Goal: Task Accomplishment & Management: Use online tool/utility

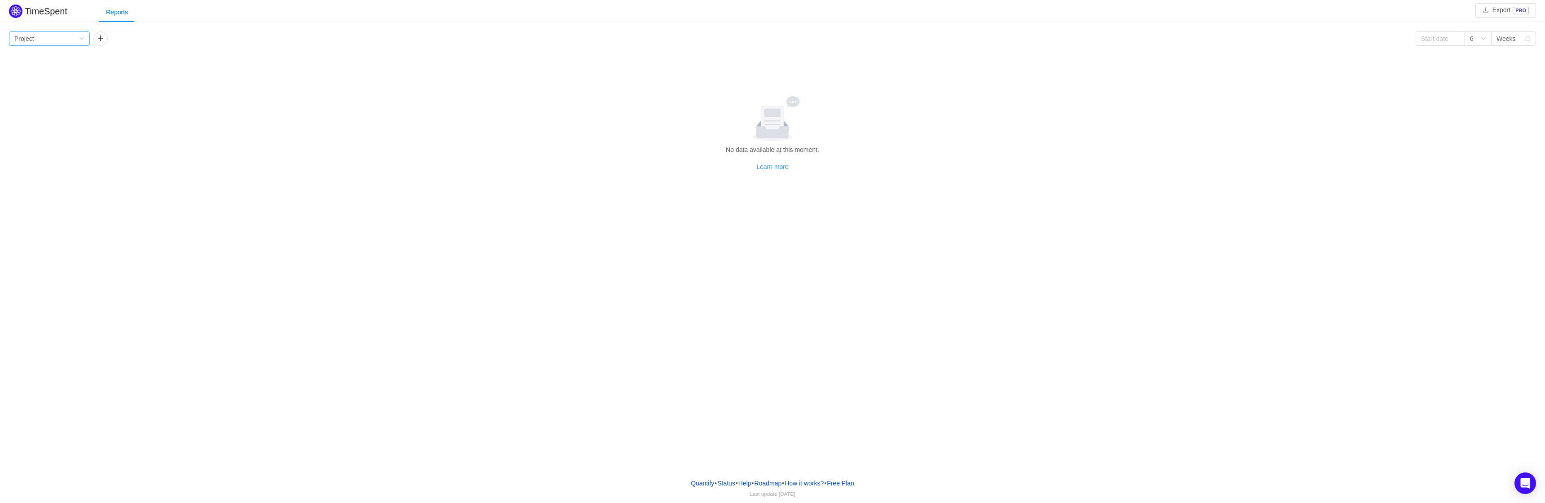
click at [56, 42] on div "Group by Project" at bounding box center [46, 38] width 64 height 13
click at [70, 112] on li "Person" at bounding box center [49, 114] width 81 height 14
click at [99, 43] on button "button" at bounding box center [100, 38] width 14 height 14
click at [129, 36] on div "Group by" at bounding box center [129, 38] width 60 height 9
click at [145, 66] on li "Project" at bounding box center [133, 71] width 81 height 14
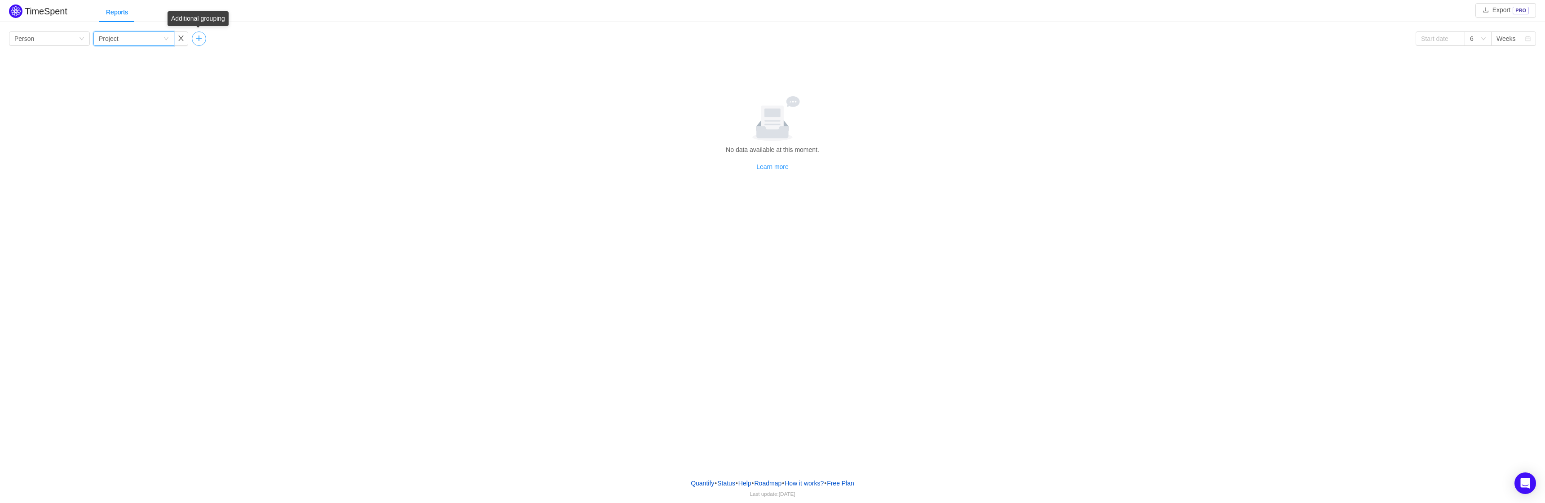
click at [196, 41] on button "button" at bounding box center [199, 38] width 14 height 14
click at [233, 41] on div "Group by" at bounding box center [227, 38] width 60 height 9
click at [418, 47] on div "Group by Person Group by Project Group by 6 Weeks No data available at this mom…" at bounding box center [772, 101] width 1527 height 140
click at [776, 170] on link "Learn more" at bounding box center [772, 166] width 32 height 7
click at [1450, 42] on input at bounding box center [1439, 38] width 49 height 14
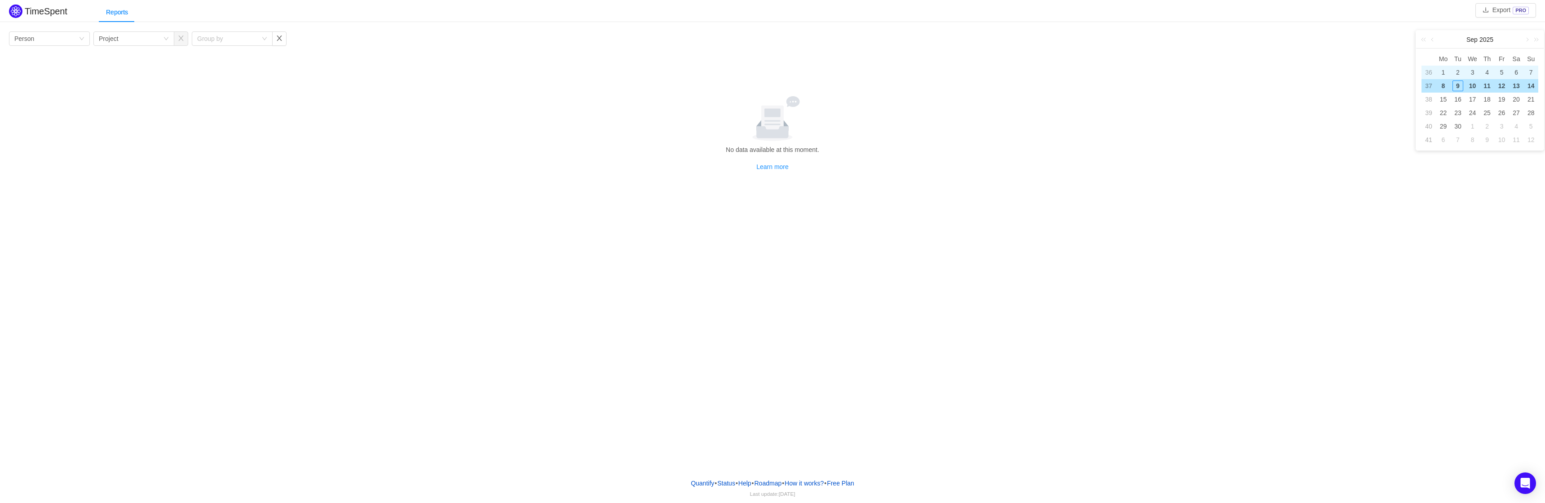
click at [1448, 71] on div "1" at bounding box center [1443, 72] width 11 height 11
type input "2025-09-01"
click at [1428, 107] on div at bounding box center [773, 118] width 1520 height 45
click at [1530, 39] on icon "icon: calendar" at bounding box center [1528, 38] width 5 height 5
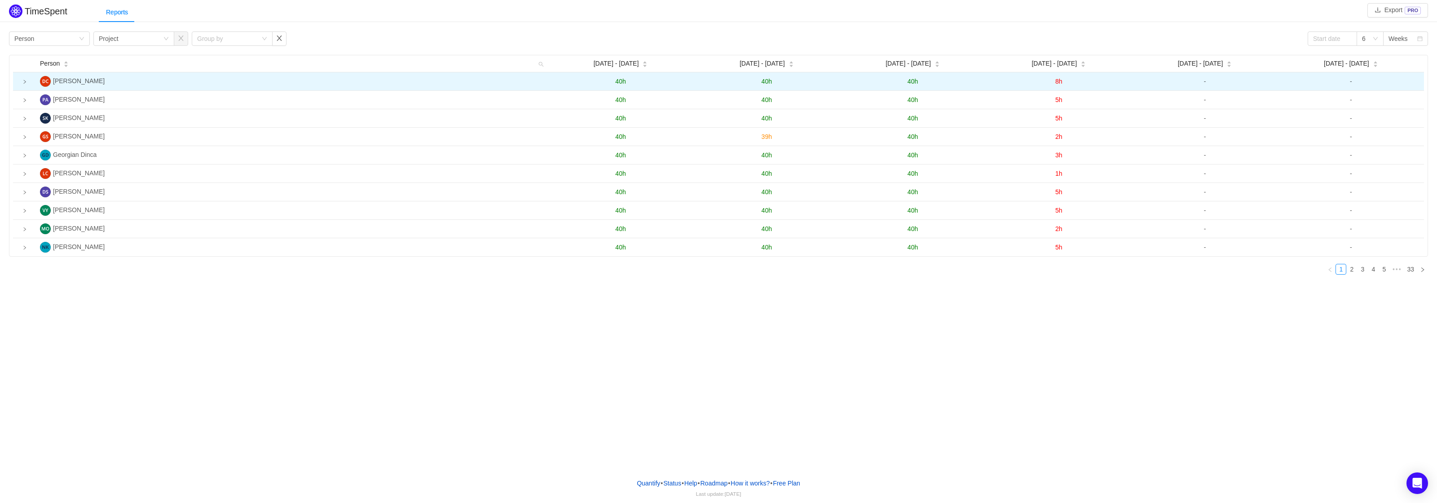
click at [24, 83] on icon "icon: right" at bounding box center [24, 81] width 4 height 4
click at [24, 83] on icon "icon: down" at bounding box center [25, 81] width 4 height 3
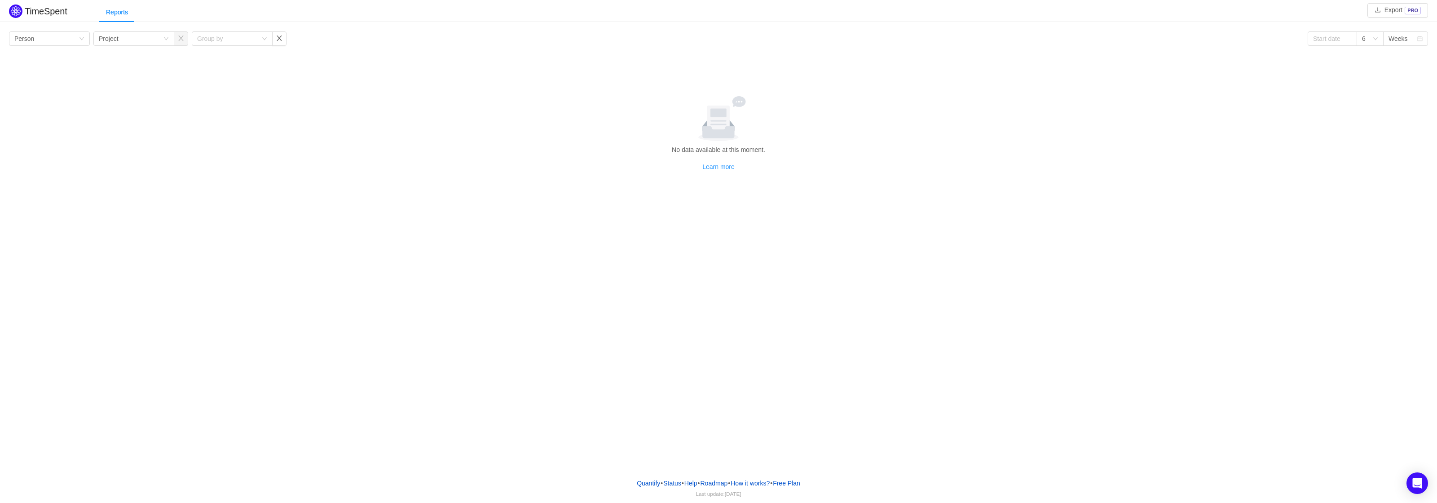
drag, startPoint x: 536, startPoint y: 176, endPoint x: 544, endPoint y: 176, distance: 8.5
click at [536, 176] on div "TimeSpent Export PRO Reports Group by Person Group by Project Group by 6 Weeks …" at bounding box center [718, 137] width 1437 height 270
click at [766, 482] on button "How it works?" at bounding box center [750, 482] width 40 height 13
click at [651, 481] on link "Quantify" at bounding box center [648, 482] width 24 height 13
click at [722, 165] on link "Learn more" at bounding box center [718, 166] width 32 height 7
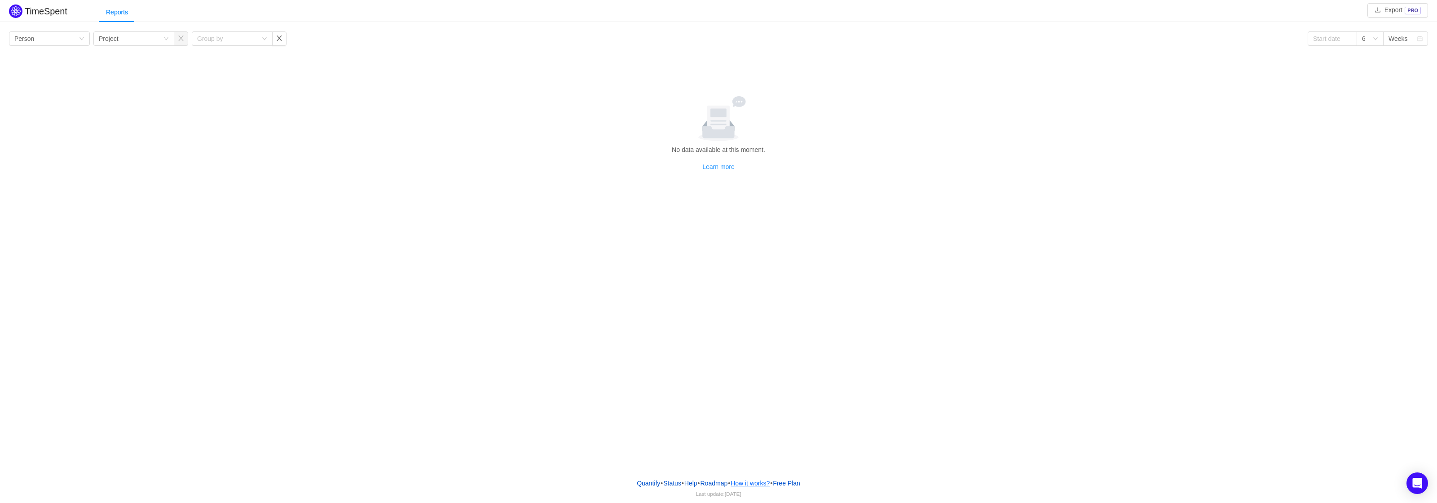
click at [748, 483] on button "How it works?" at bounding box center [750, 482] width 40 height 13
click at [798, 484] on button "Free Plan" at bounding box center [786, 482] width 28 height 13
click at [839, 216] on div "TimeSpent Export PRO Reports Group by Person Group by Project Group by 6 Weeks …" at bounding box center [718, 137] width 1437 height 270
click at [637, 479] on link "Quantify" at bounding box center [648, 482] width 24 height 13
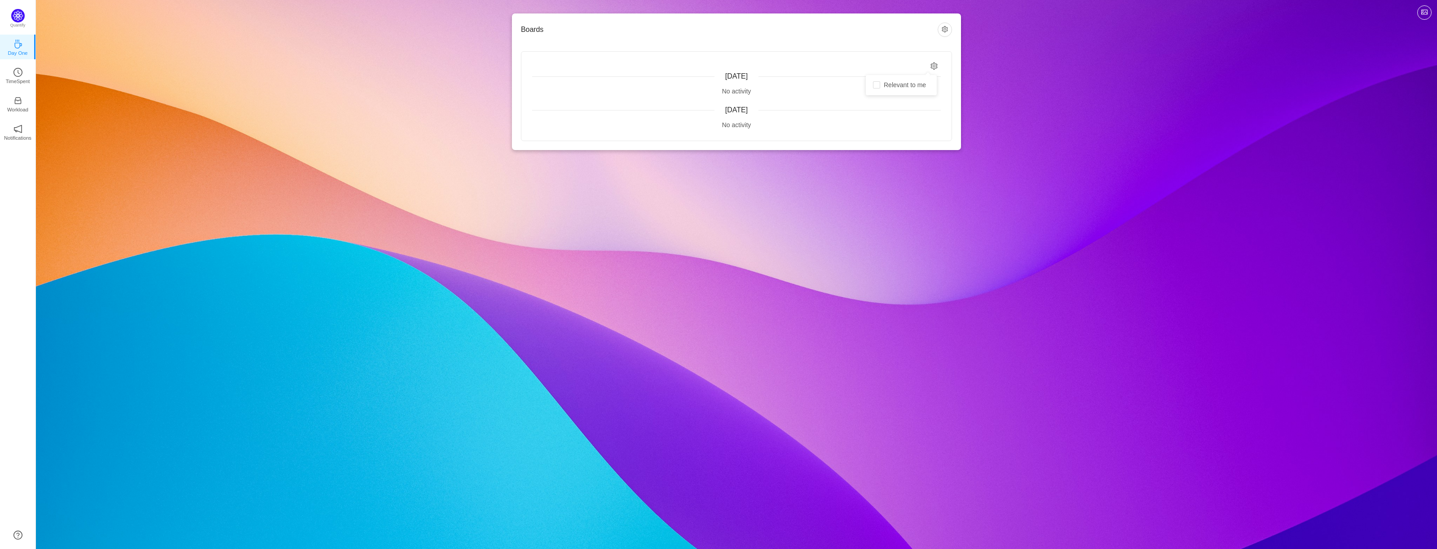
click at [934, 64] on icon "icon: setting" at bounding box center [934, 66] width 7 height 8
click at [947, 26] on button "button" at bounding box center [945, 29] width 14 height 14
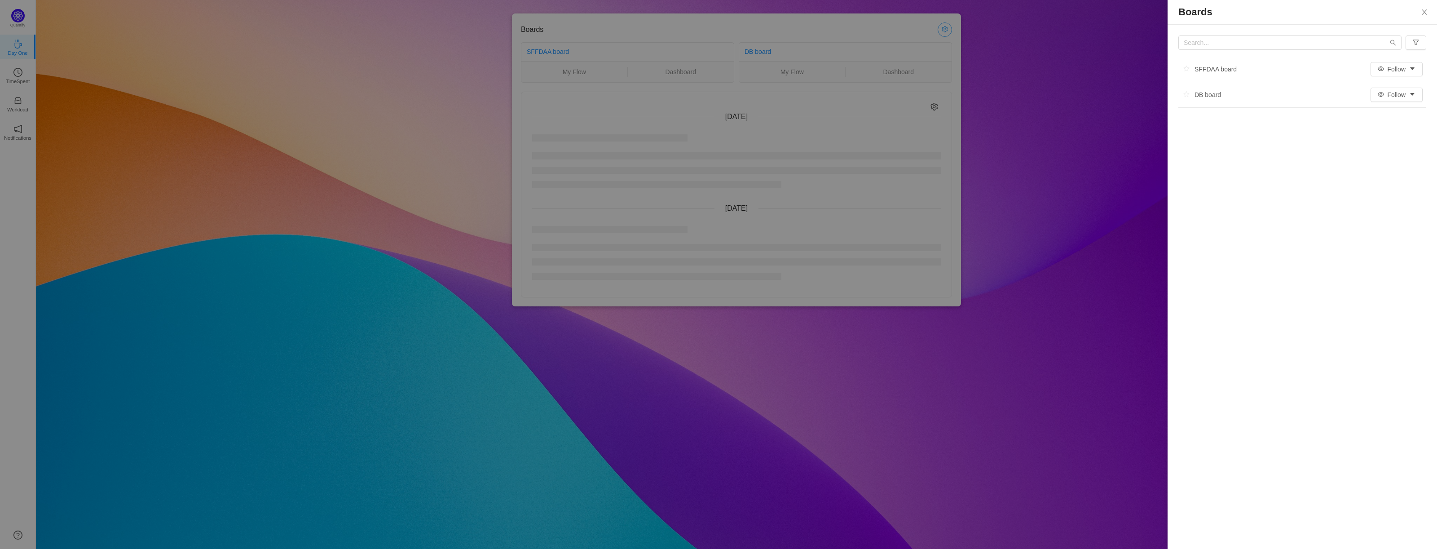
click at [947, 26] on div at bounding box center [718, 274] width 1437 height 549
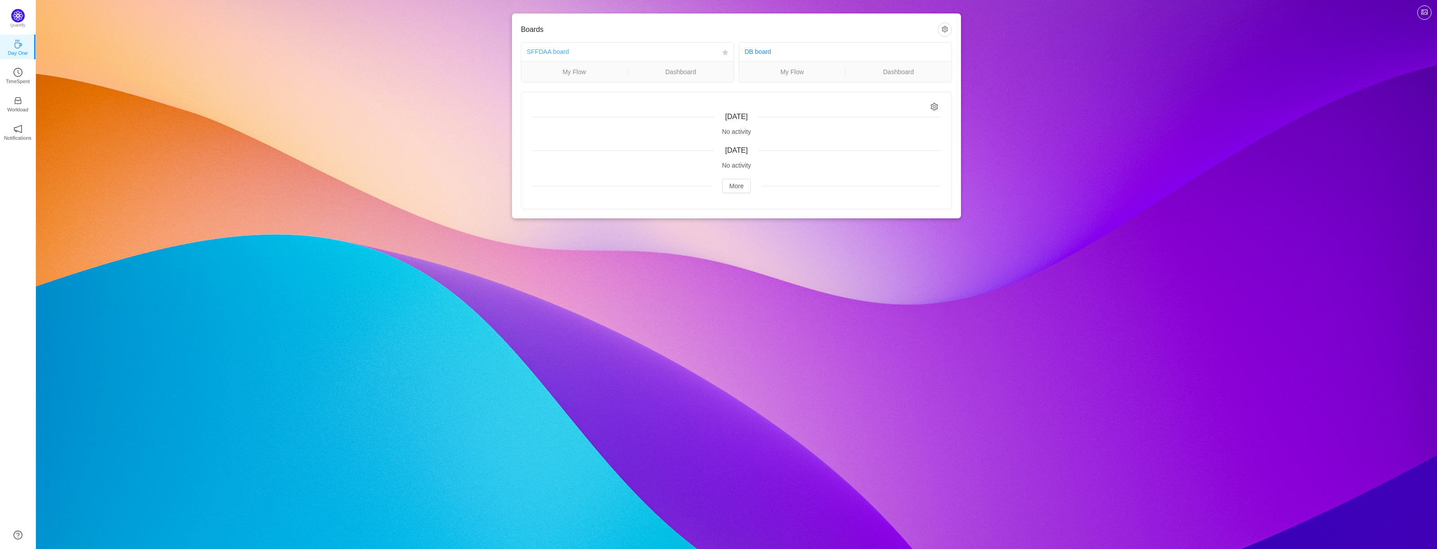
click at [559, 52] on link "SFFDAA board" at bounding box center [548, 51] width 42 height 7
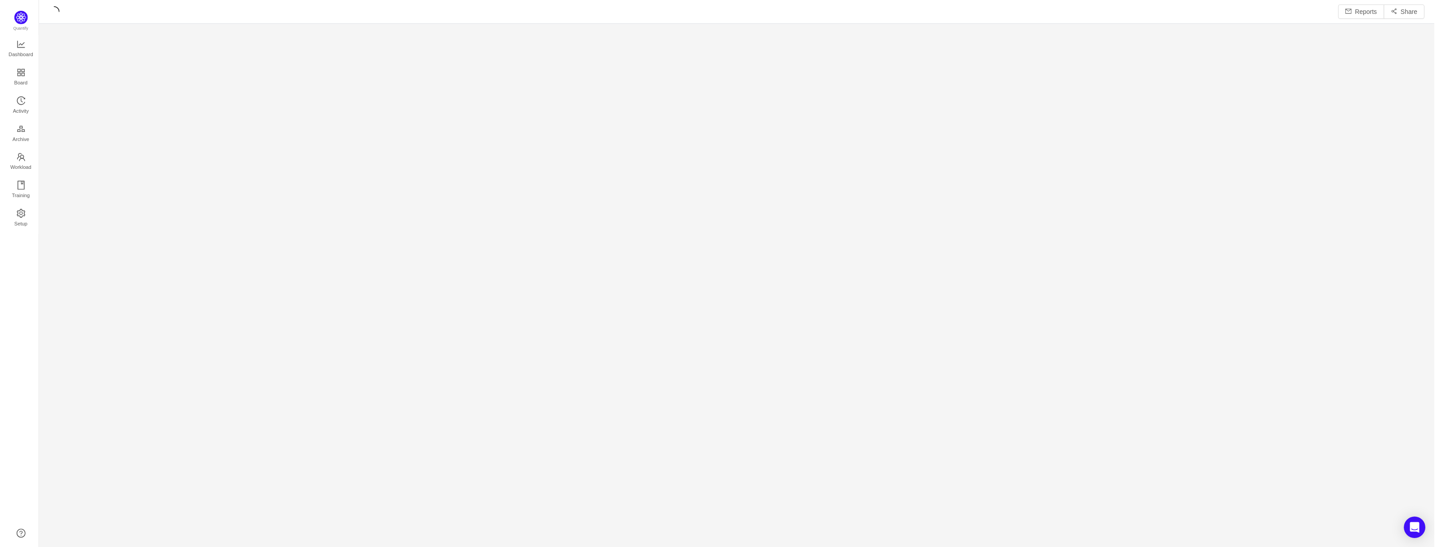
scroll to position [536, 1381]
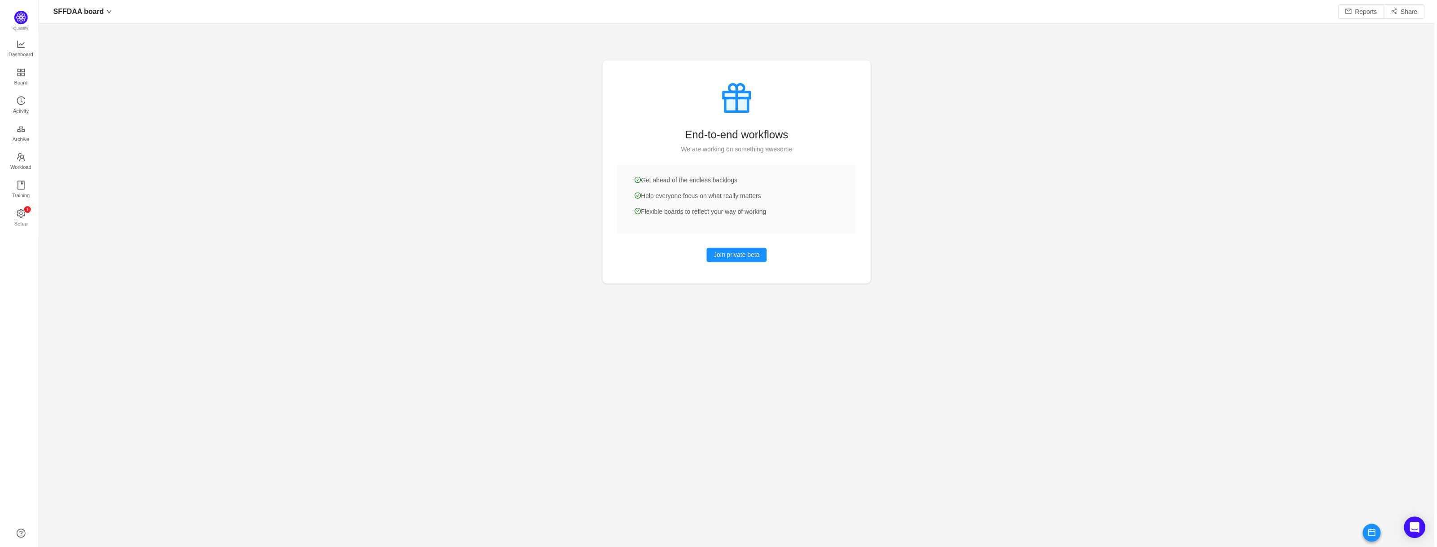
scroll to position [534, 1381]
click at [18, 50] on span "Dashboard" at bounding box center [17, 55] width 25 height 18
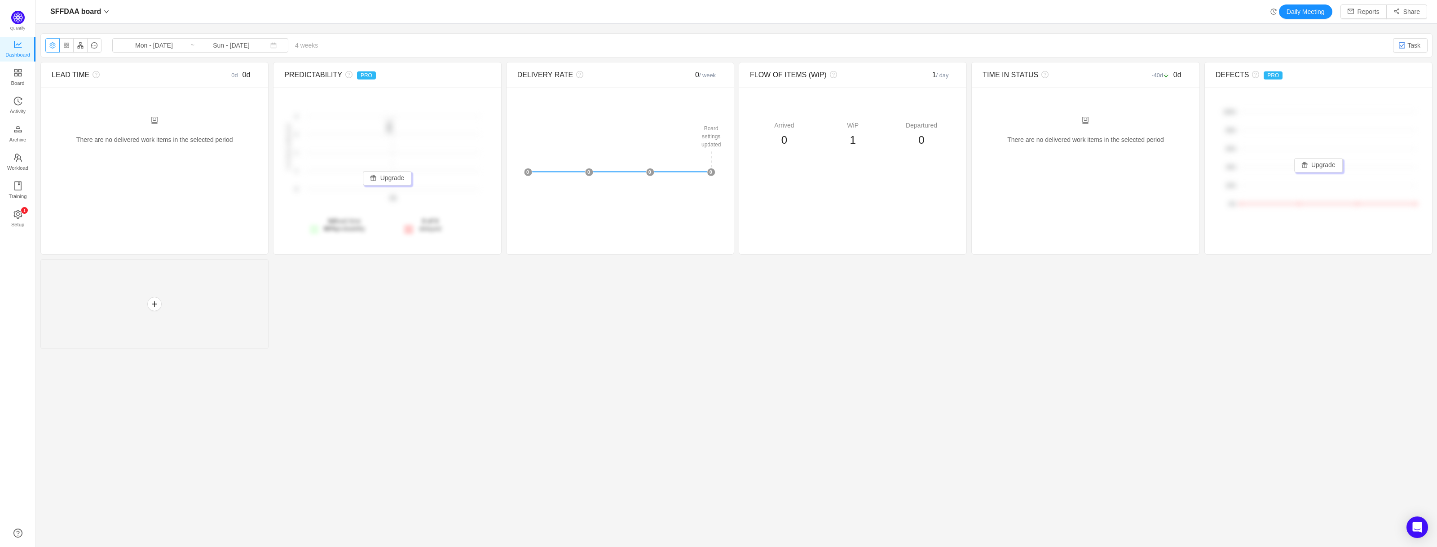
click at [53, 48] on button "button" at bounding box center [52, 45] width 14 height 14
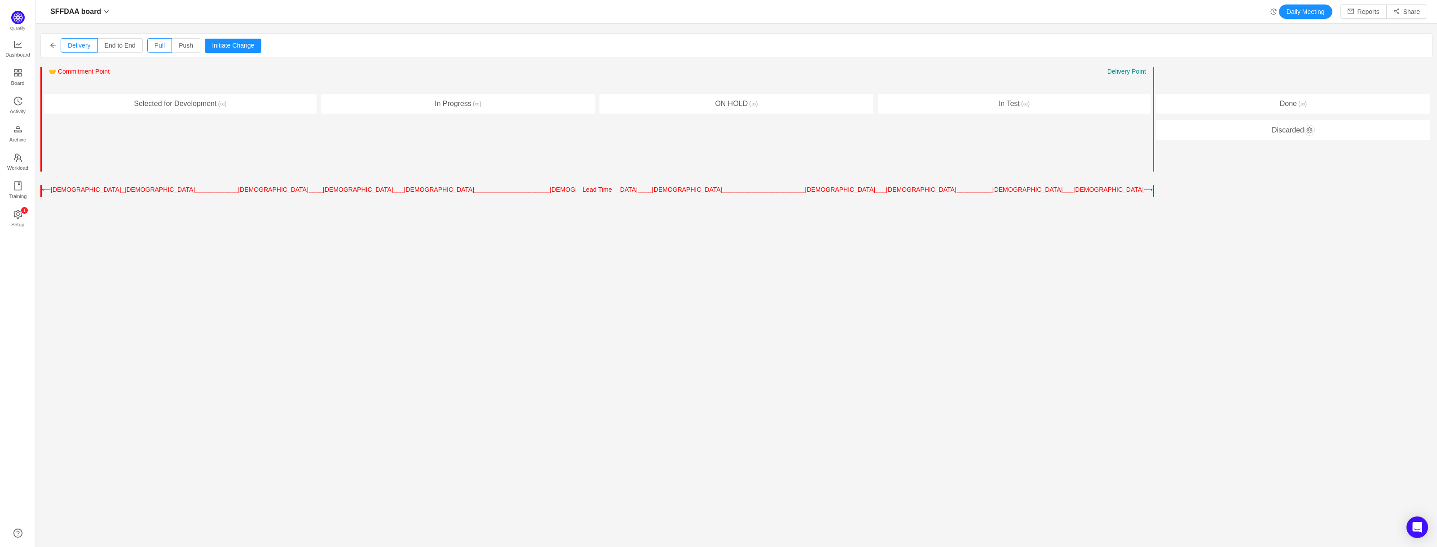
click at [53, 48] on icon "icon: arrow-left" at bounding box center [53, 45] width 6 height 6
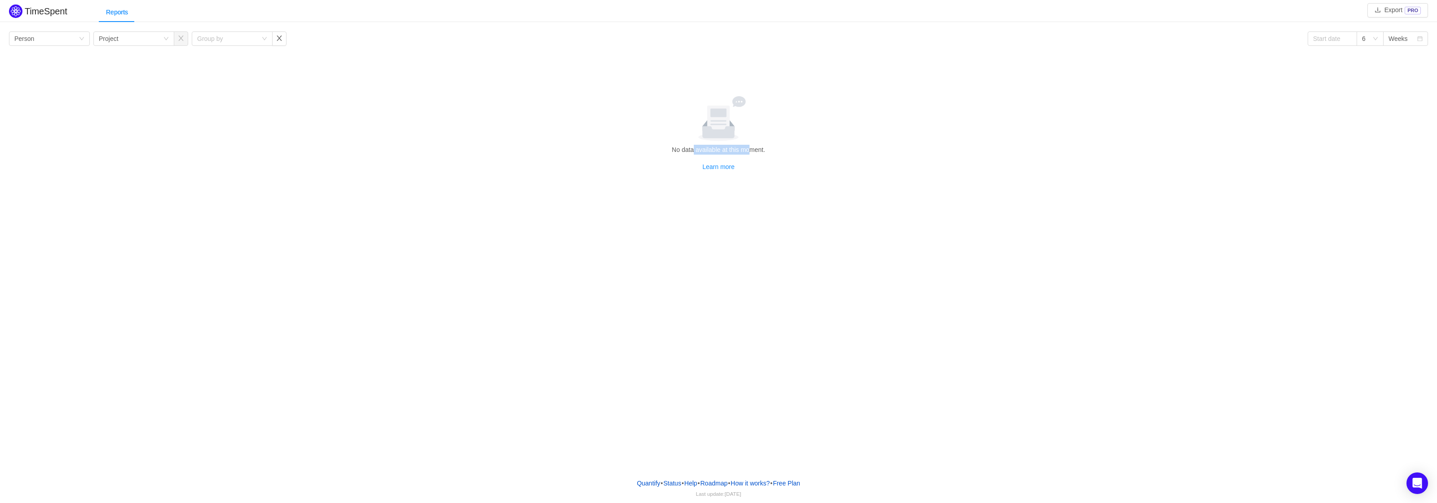
drag, startPoint x: 693, startPoint y: 148, endPoint x: 749, endPoint y: 144, distance: 55.9
click at [749, 144] on div "No data available at this moment. Learn more" at bounding box center [719, 133] width 1412 height 75
click at [719, 165] on link "Learn more" at bounding box center [718, 166] width 32 height 7
click at [107, 13] on div "Reports" at bounding box center [117, 12] width 36 height 20
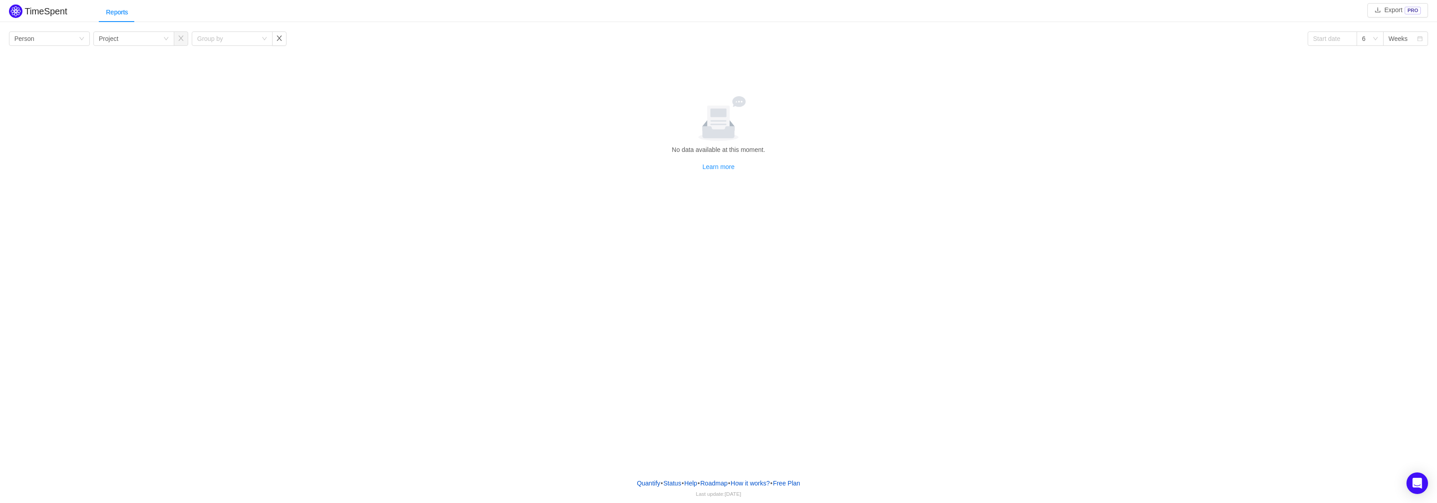
click at [18, 13] on img at bounding box center [15, 10] width 13 height 13
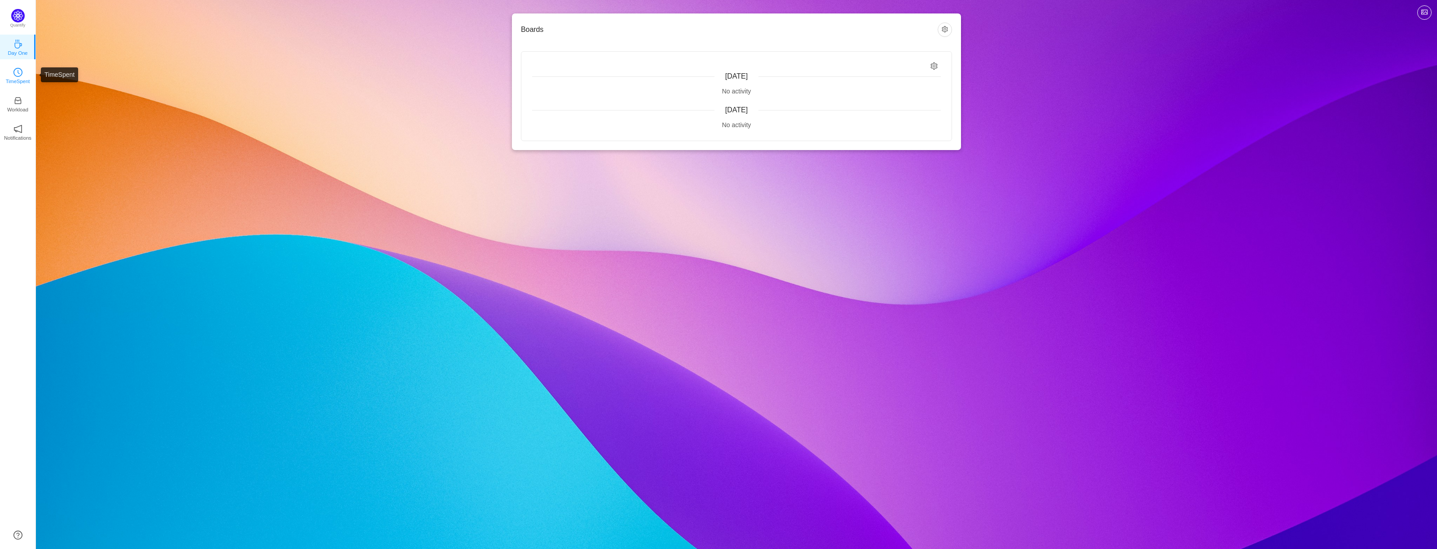
click at [25, 77] on p "TimeSpent" at bounding box center [18, 81] width 24 height 8
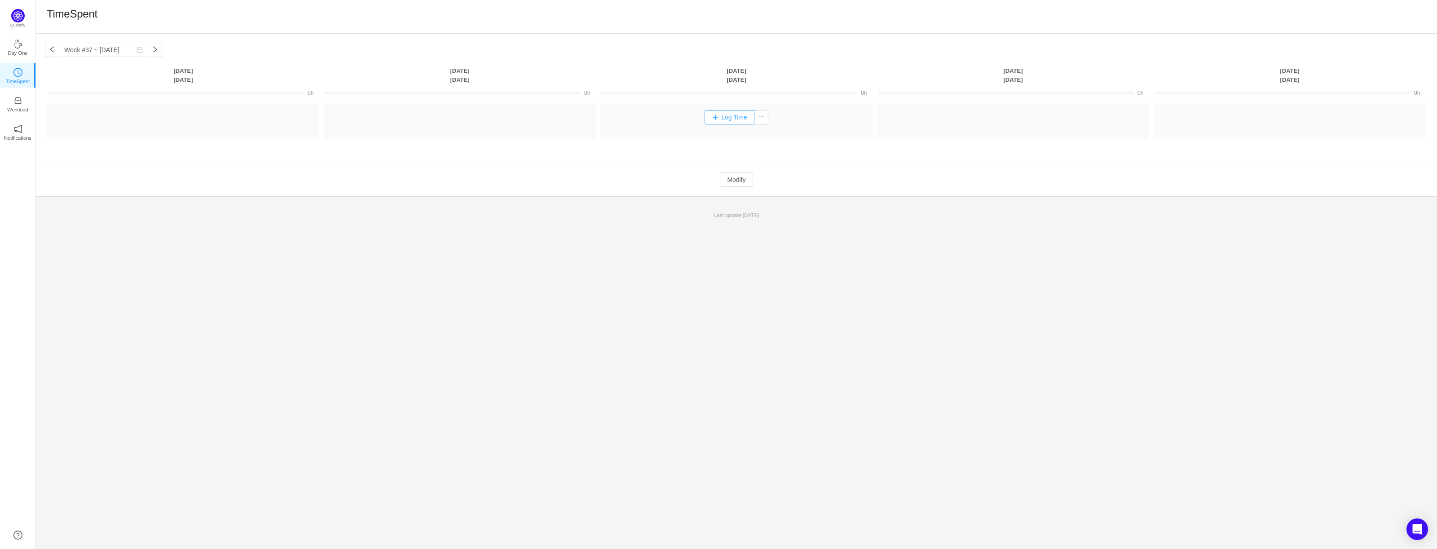
click at [709, 123] on button "Log Time" at bounding box center [730, 117] width 50 height 14
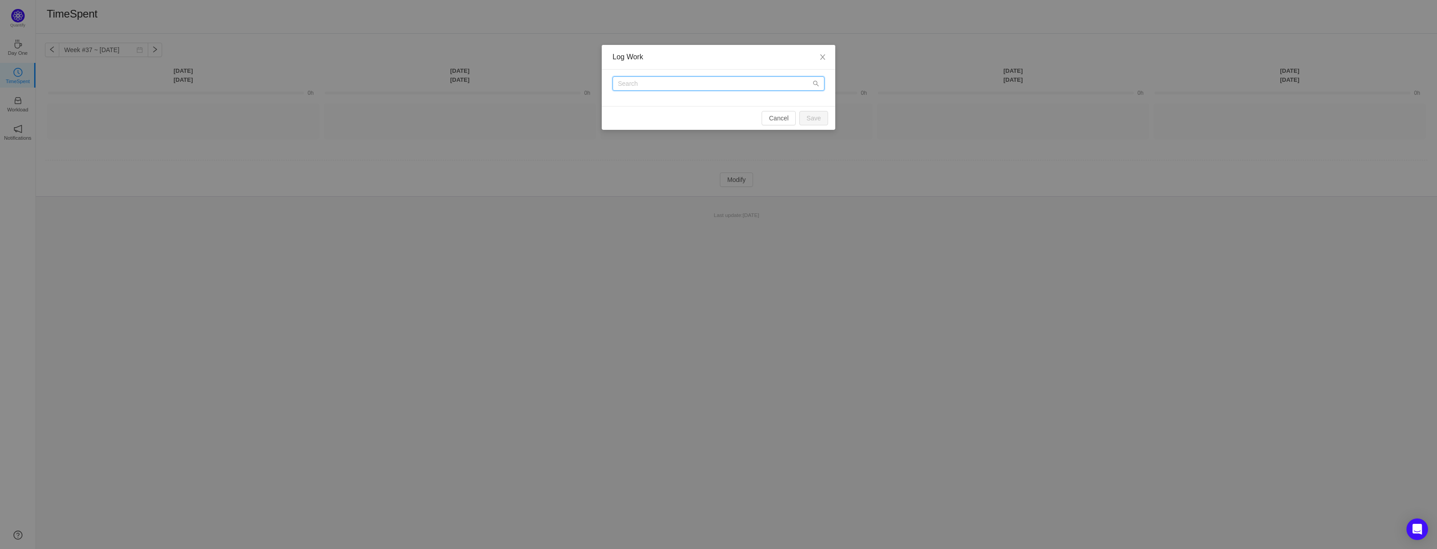
click at [785, 89] on input "text" at bounding box center [719, 83] width 212 height 14
click at [820, 52] on span "Close" at bounding box center [822, 57] width 25 height 25
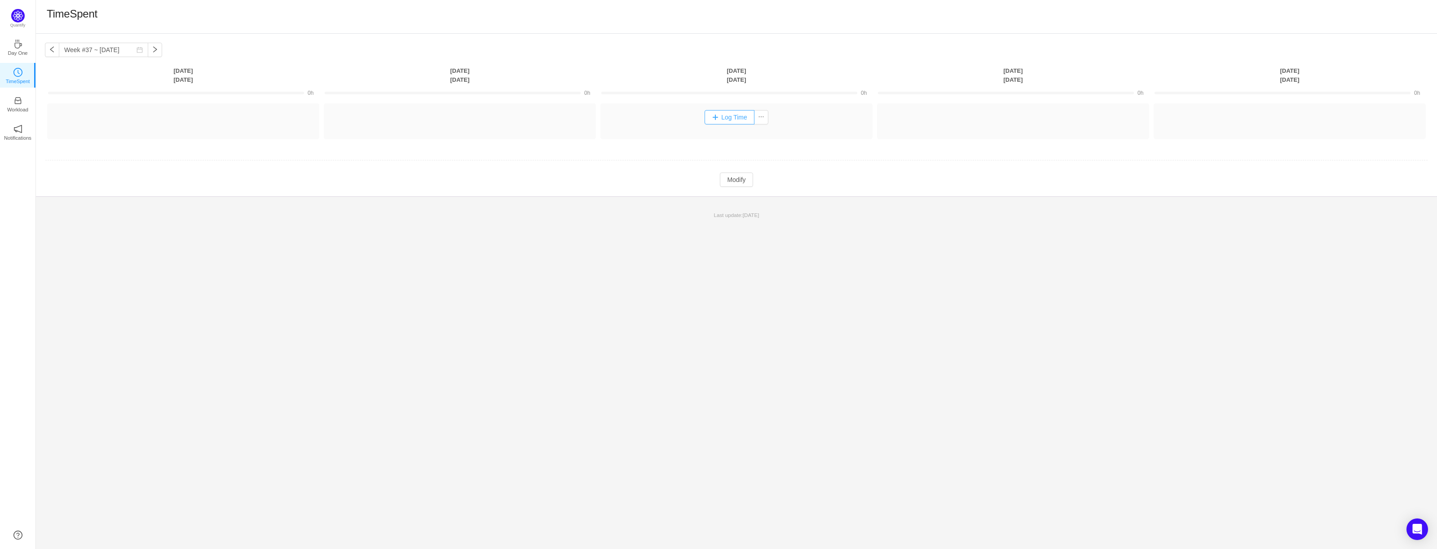
click at [738, 119] on button "Log Time" at bounding box center [730, 117] width 50 height 14
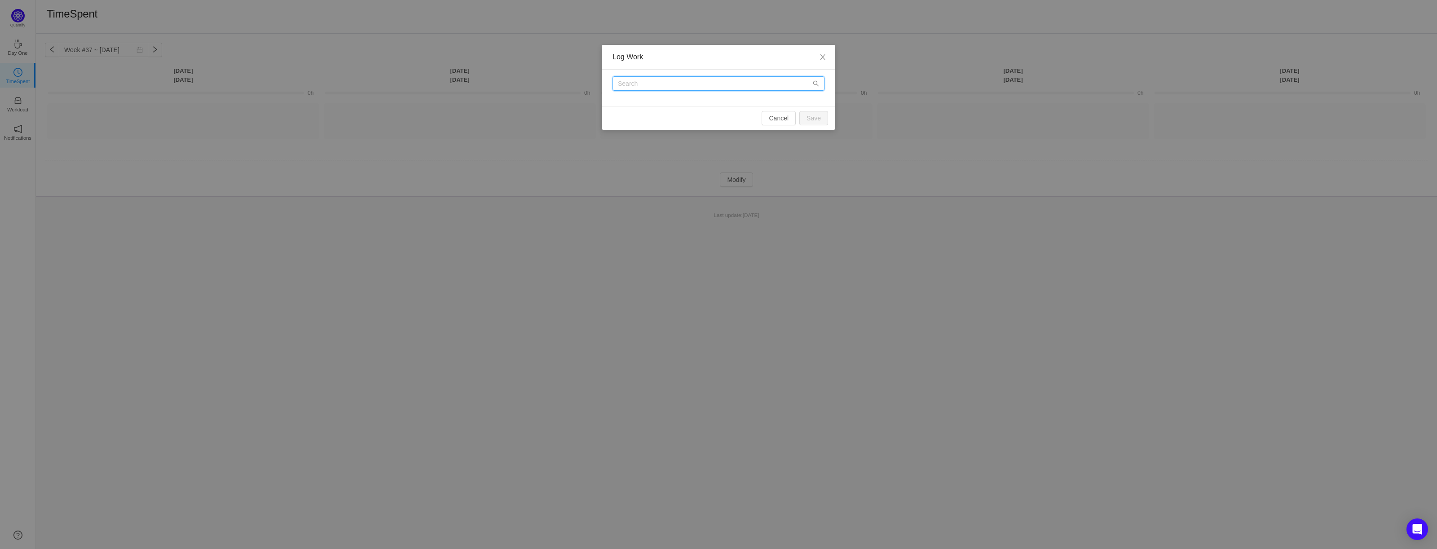
drag, startPoint x: 720, startPoint y: 83, endPoint x: 775, endPoint y: 84, distance: 55.2
click at [721, 83] on input "text" at bounding box center [719, 83] width 212 height 14
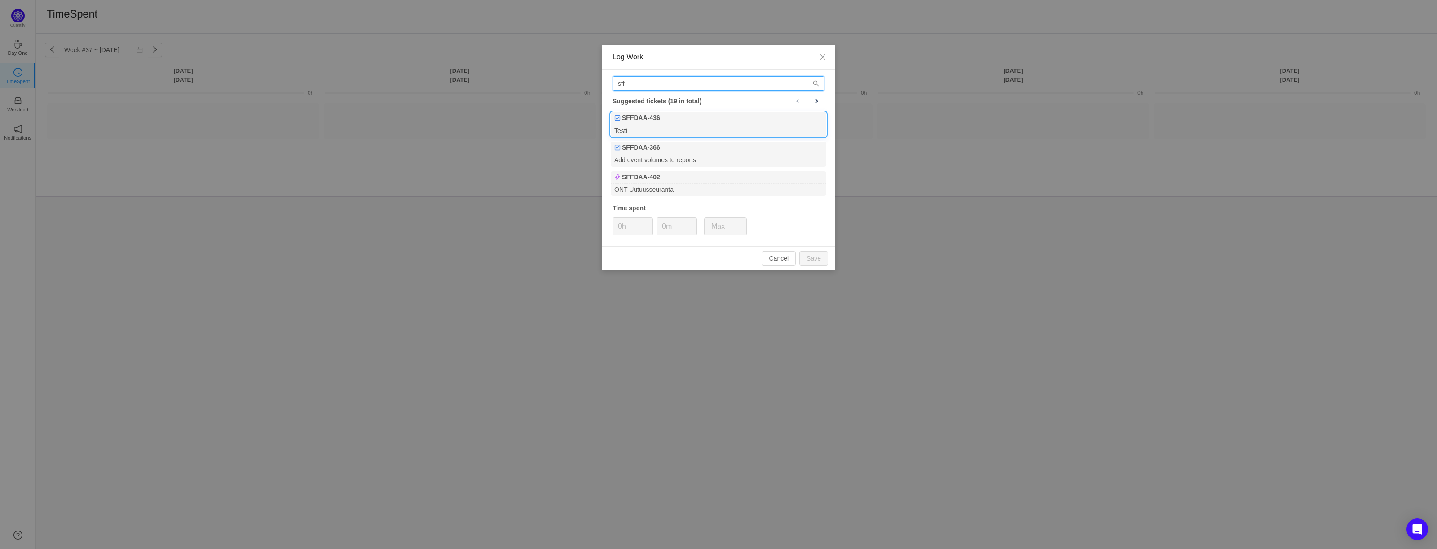
type input "sff"
click at [697, 133] on div "Testi" at bounding box center [719, 130] width 216 height 12
click at [787, 255] on button "Cancel" at bounding box center [779, 258] width 34 height 14
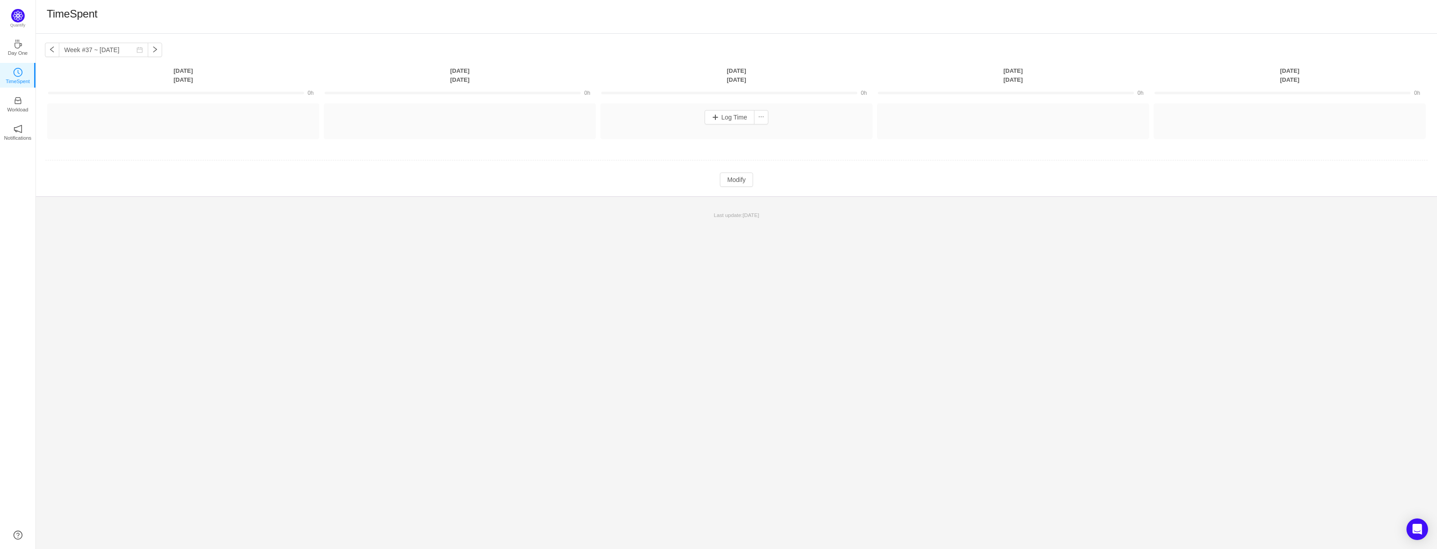
click at [478, 211] on p "Last update: 15 days ago" at bounding box center [736, 215] width 1390 height 8
click at [13, 99] on link "Workload" at bounding box center [17, 103] width 9 height 9
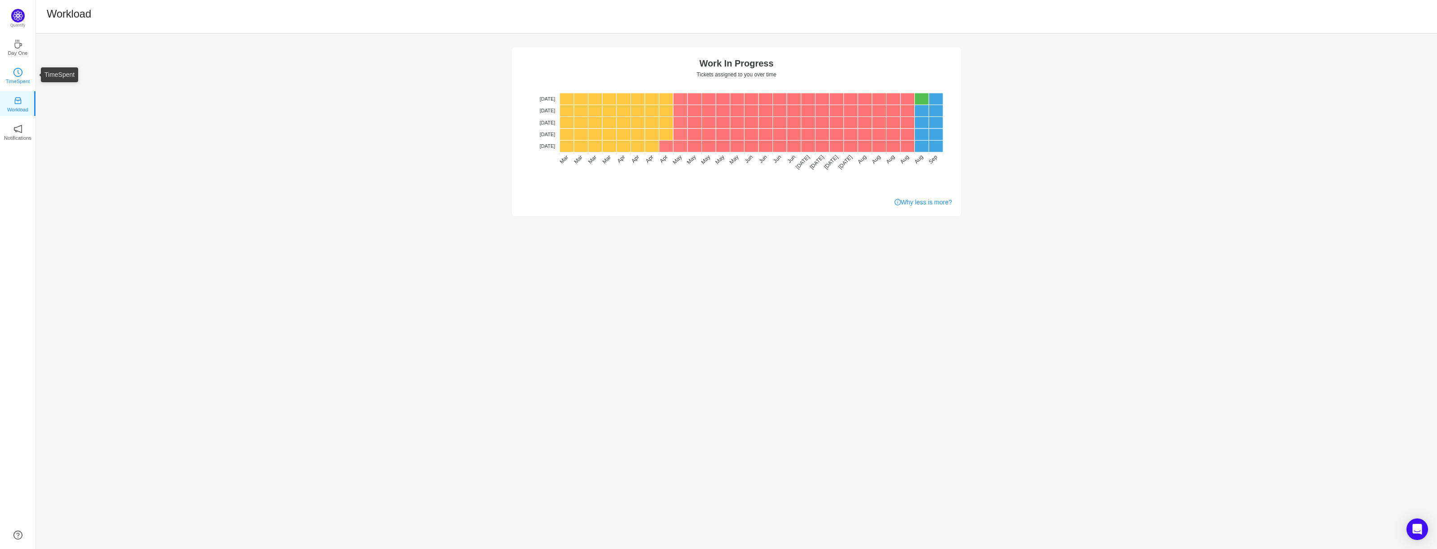
click at [21, 80] on p "TimeSpent" at bounding box center [18, 81] width 24 height 8
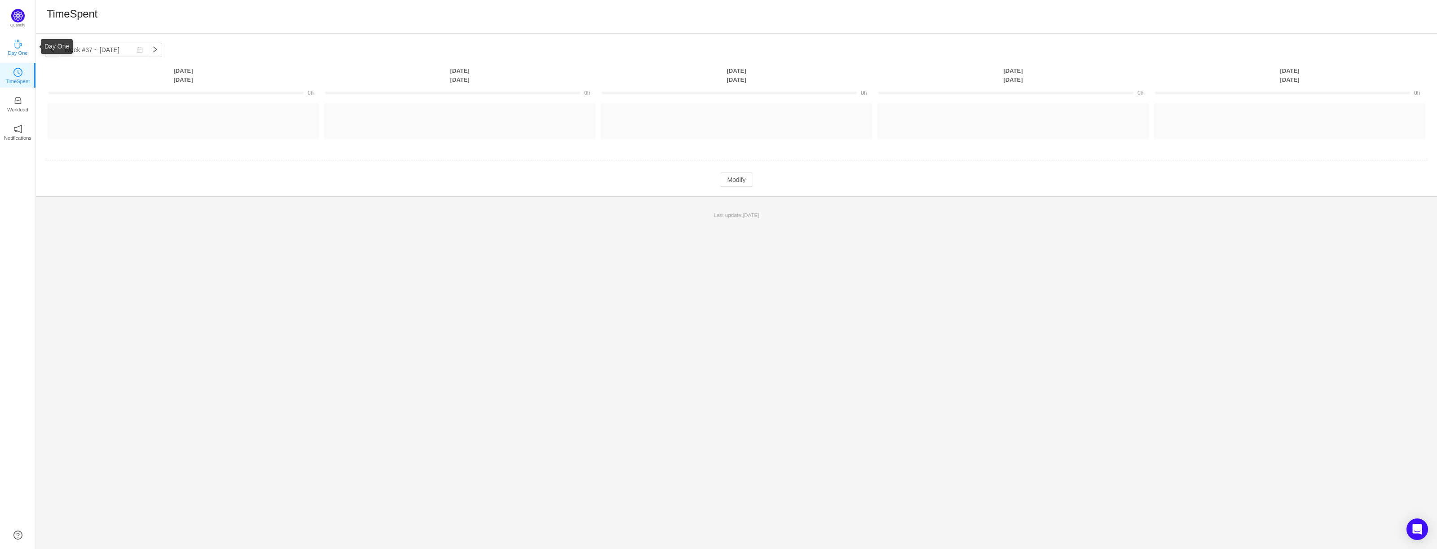
click at [21, 54] on p "Day One" at bounding box center [18, 53] width 20 height 8
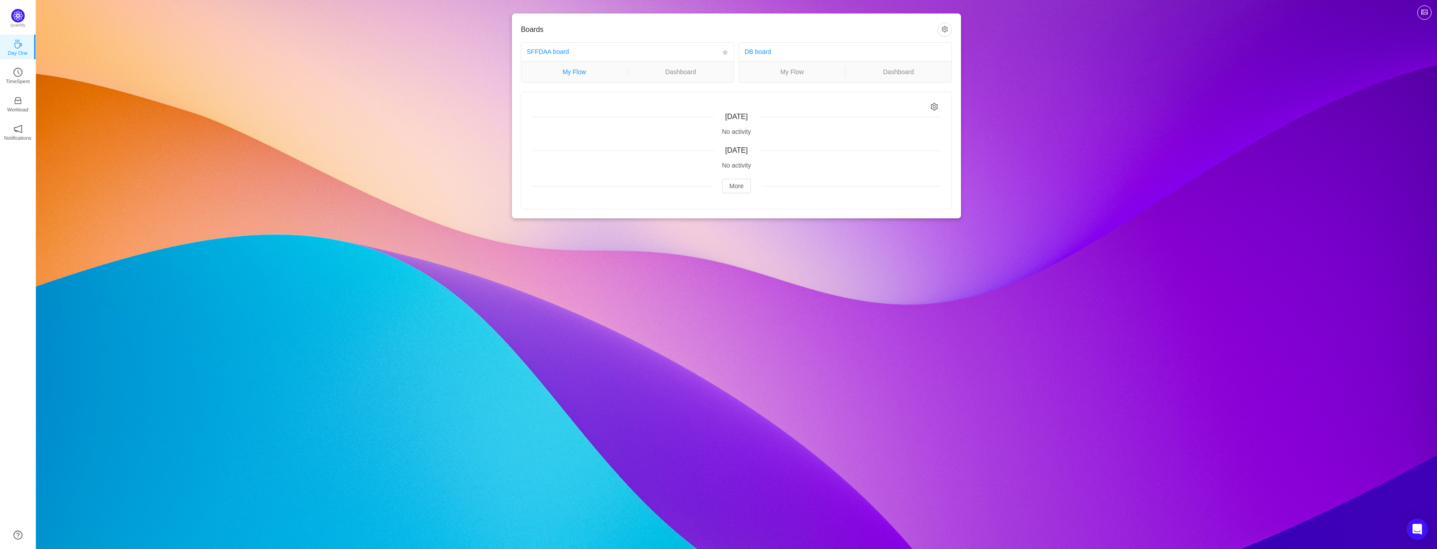
click at [623, 70] on link "My Flow" at bounding box center [574, 72] width 106 height 10
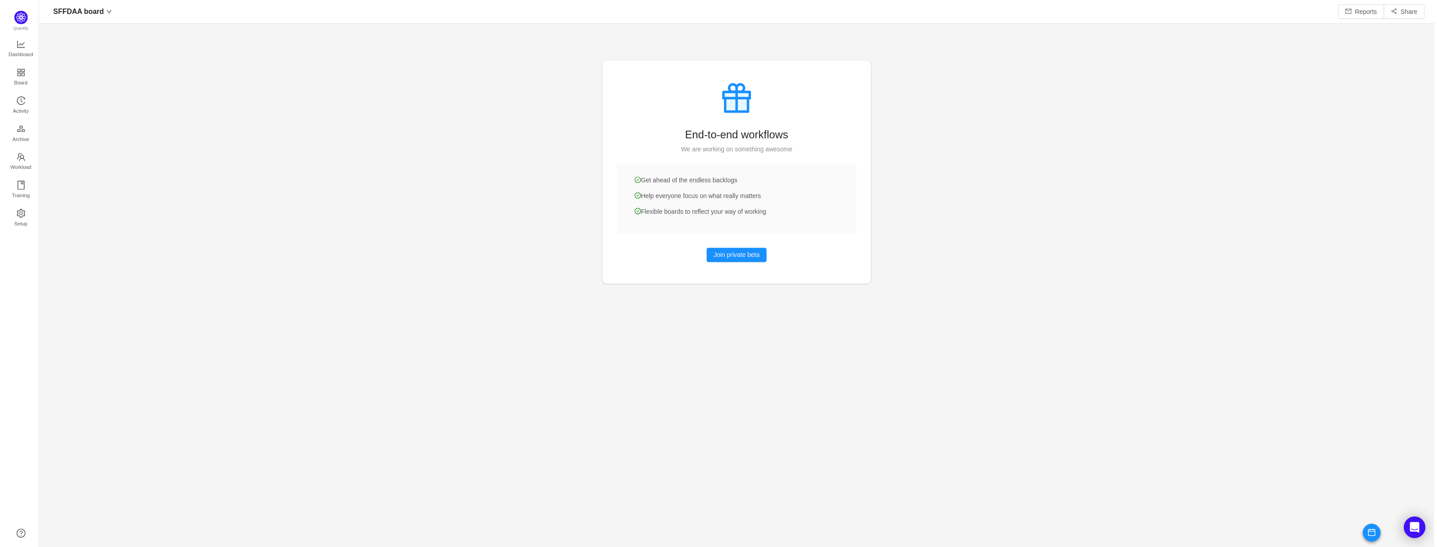
scroll to position [534, 1381]
click at [18, 49] on span "Dashboard" at bounding box center [17, 55] width 25 height 18
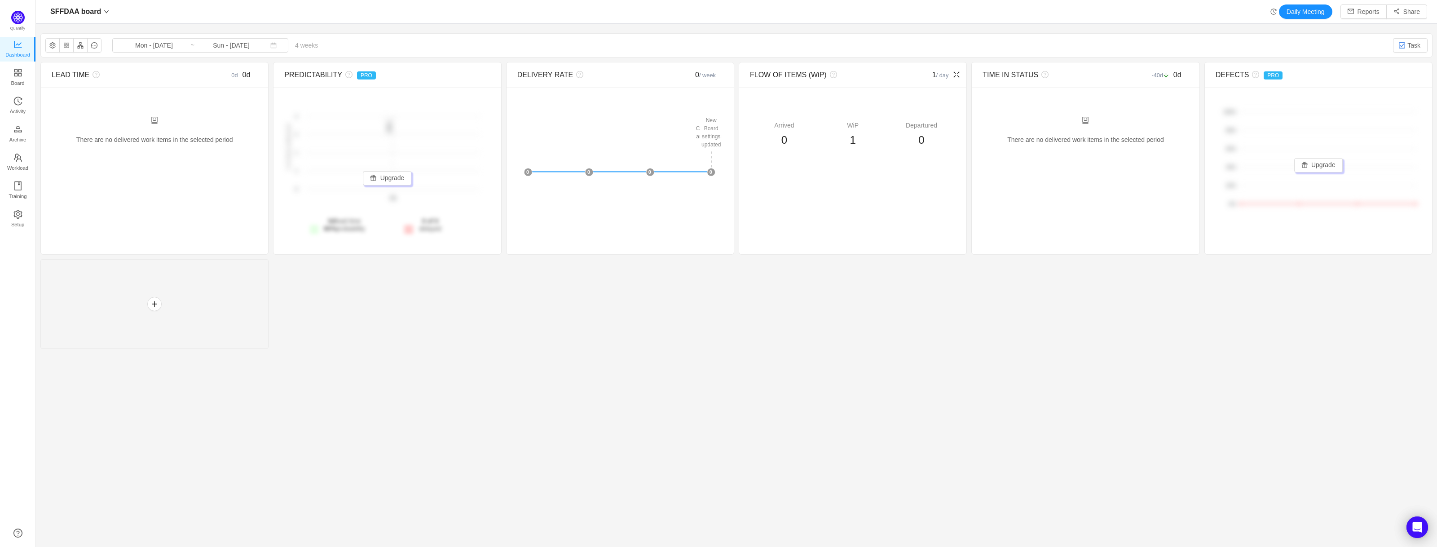
click at [850, 141] on span "1" at bounding box center [853, 140] width 6 height 12
click at [140, 128] on div "There are no delivered work items in the selected period Possible solutions" at bounding box center [155, 135] width 206 height 38
click at [22, 81] on link "Board" at bounding box center [17, 78] width 9 height 18
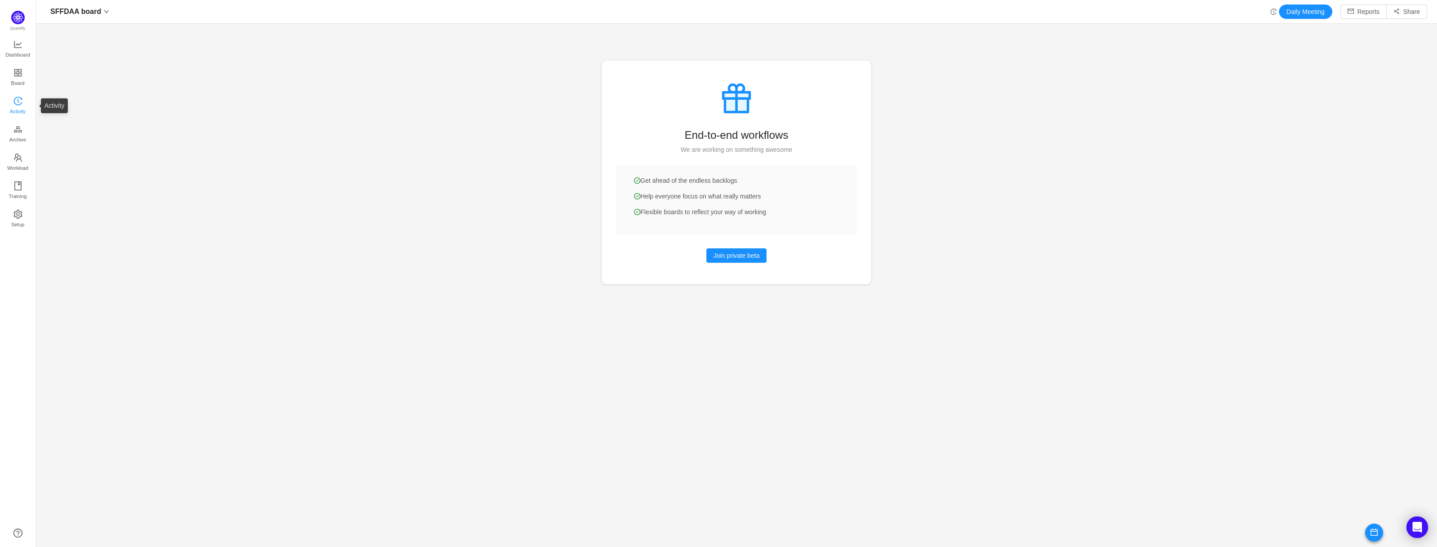
click at [18, 101] on icon "icon: history" at bounding box center [17, 101] width 9 height 9
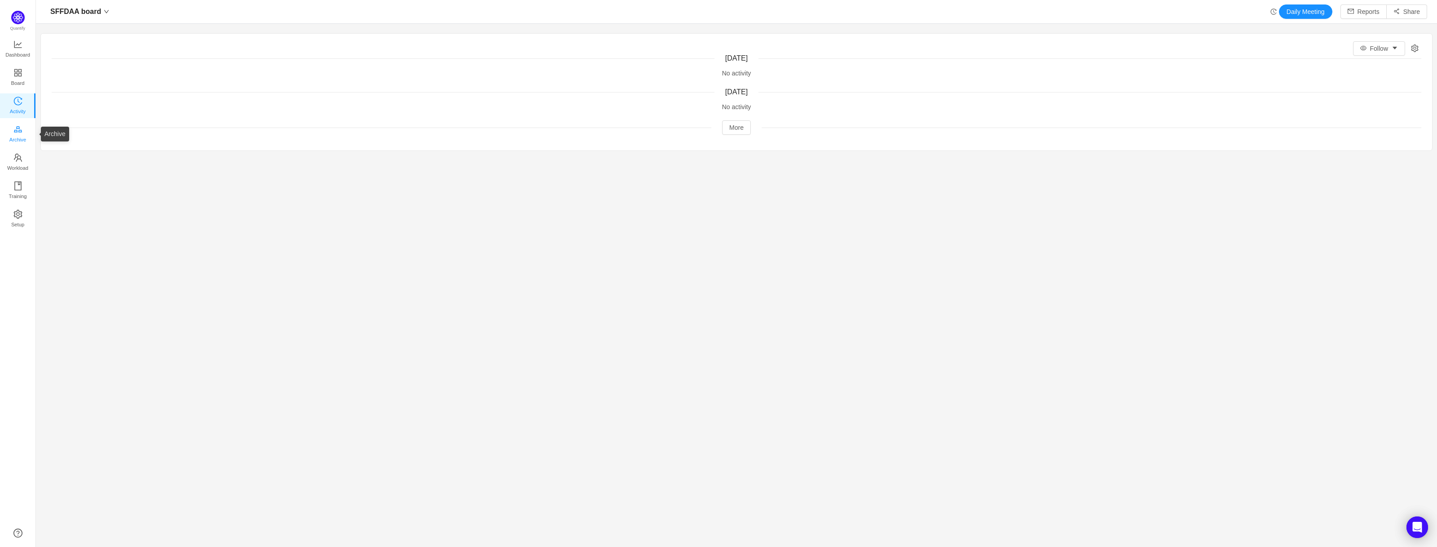
click at [17, 137] on span "Archive" at bounding box center [17, 140] width 17 height 18
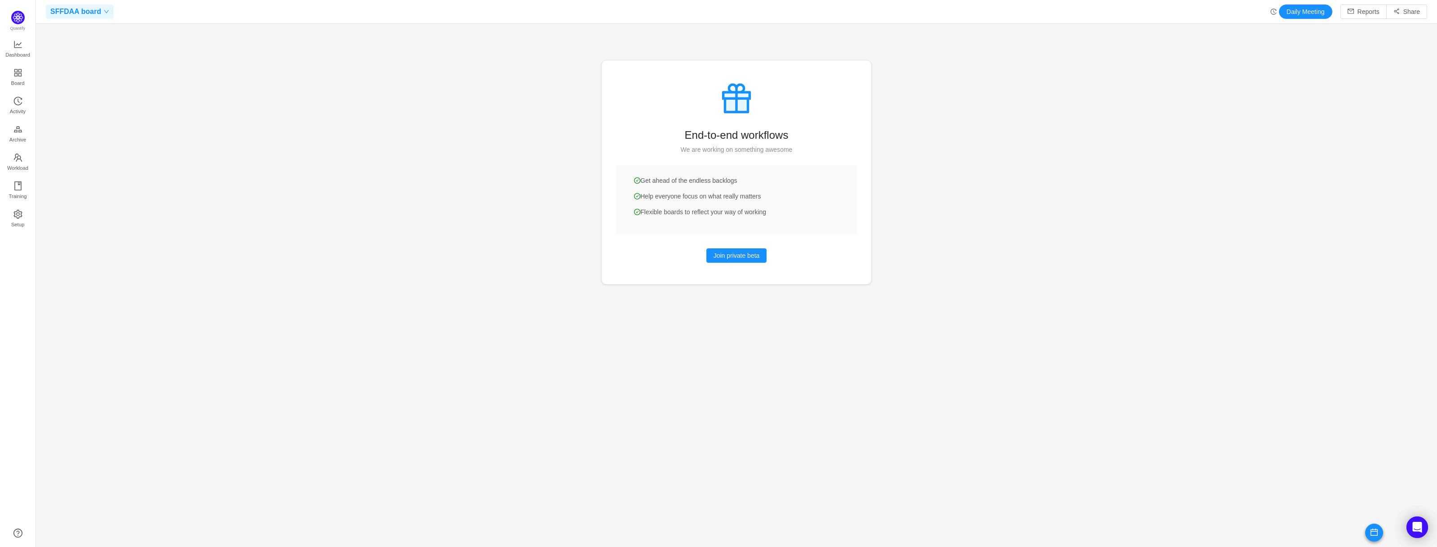
click at [91, 11] on span "SFFDAA board" at bounding box center [75, 11] width 51 height 14
click at [87, 30] on span "SFFDAA board" at bounding box center [74, 28] width 42 height 13
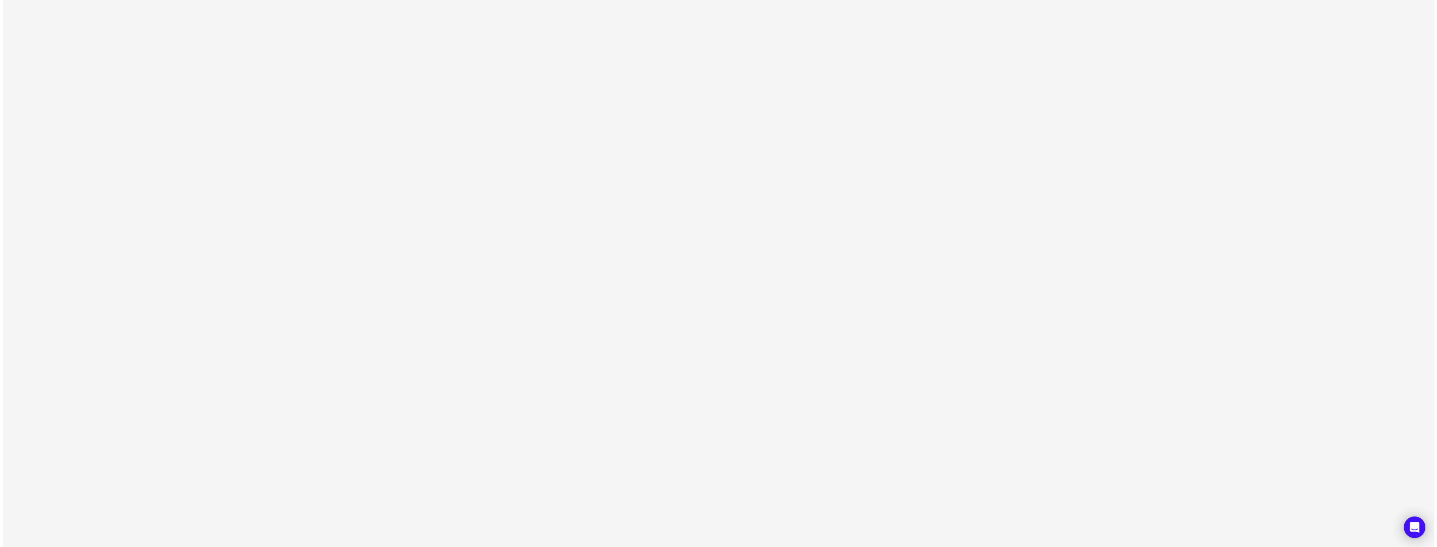
scroll to position [534, 1424]
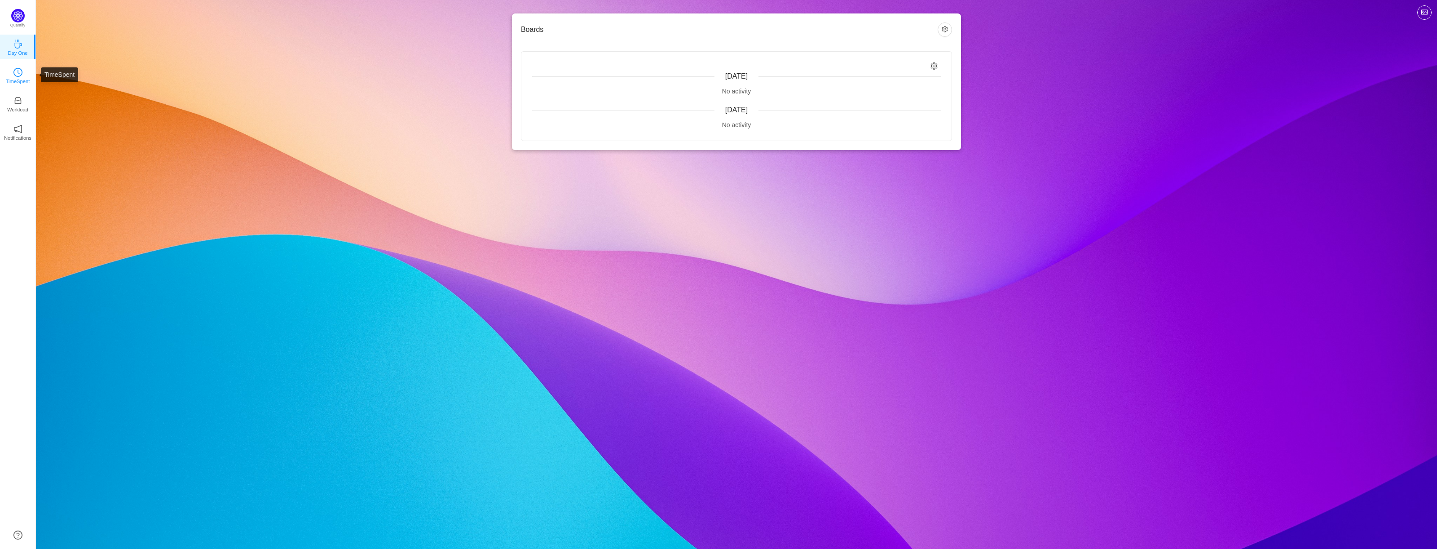
click at [22, 74] on link "TimeSpent" at bounding box center [17, 75] width 9 height 9
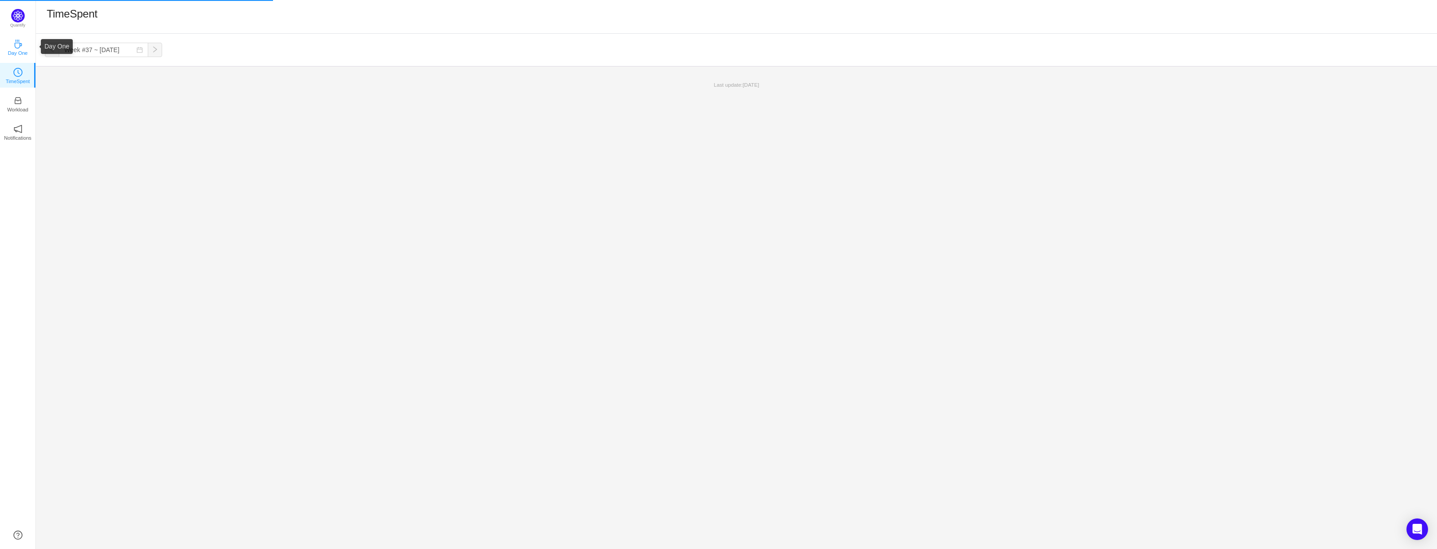
click at [22, 46] on link "Day One" at bounding box center [17, 46] width 9 height 9
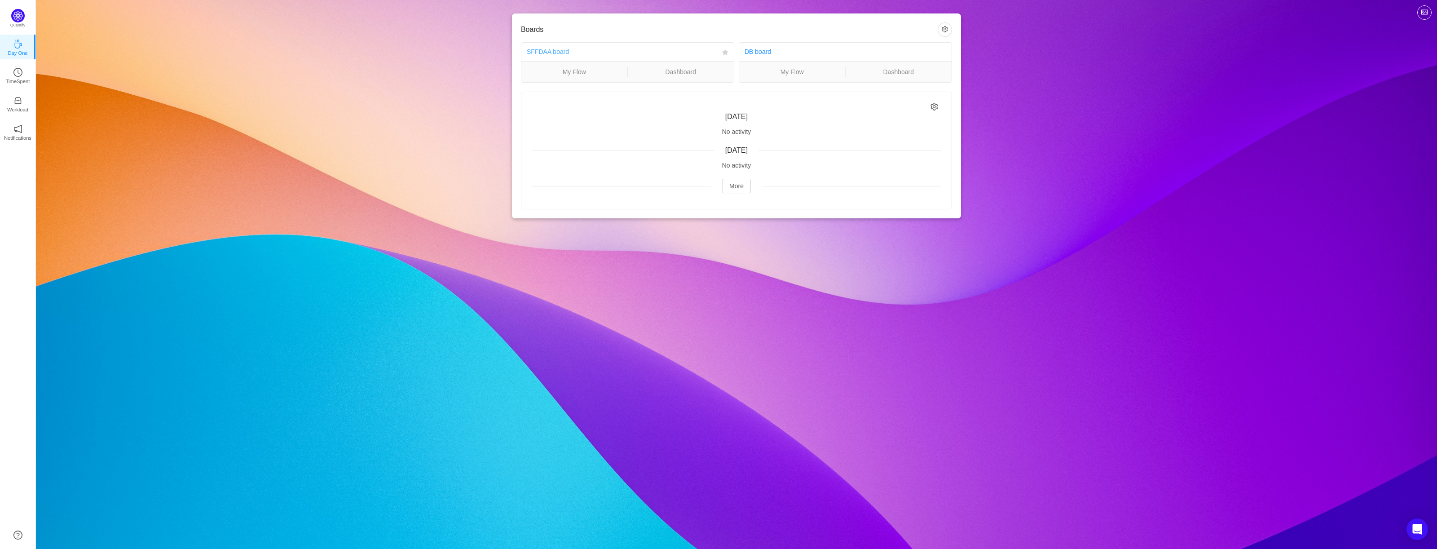
click at [559, 48] on link "SFFDAA board" at bounding box center [548, 51] width 42 height 7
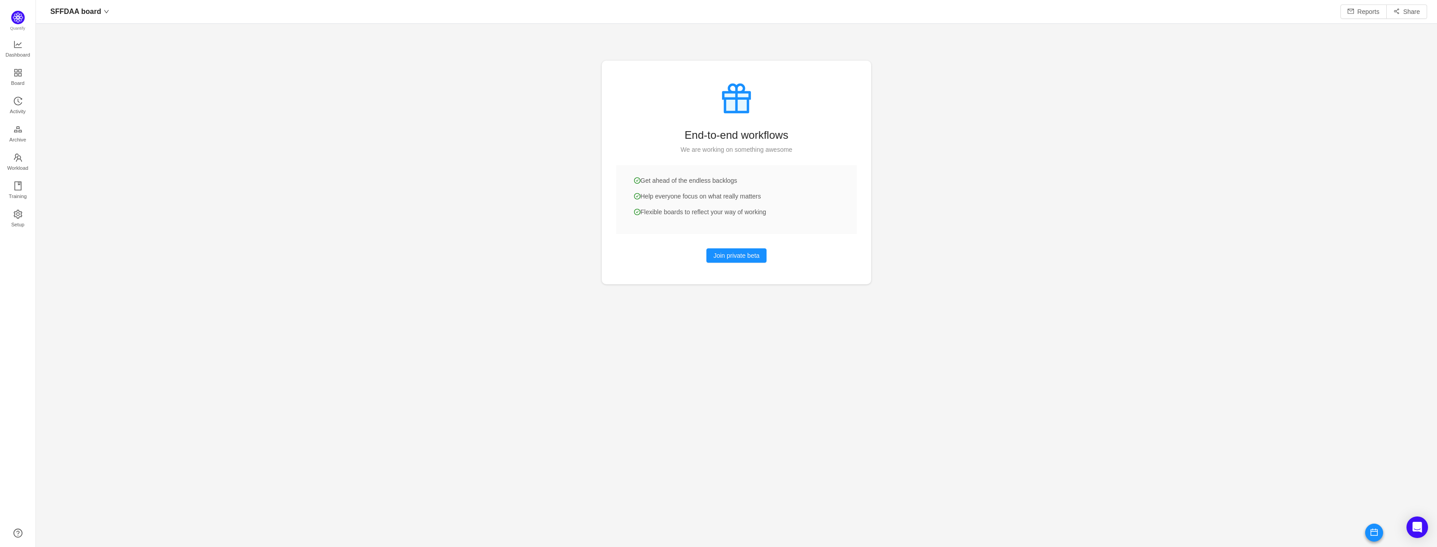
scroll to position [534, 1381]
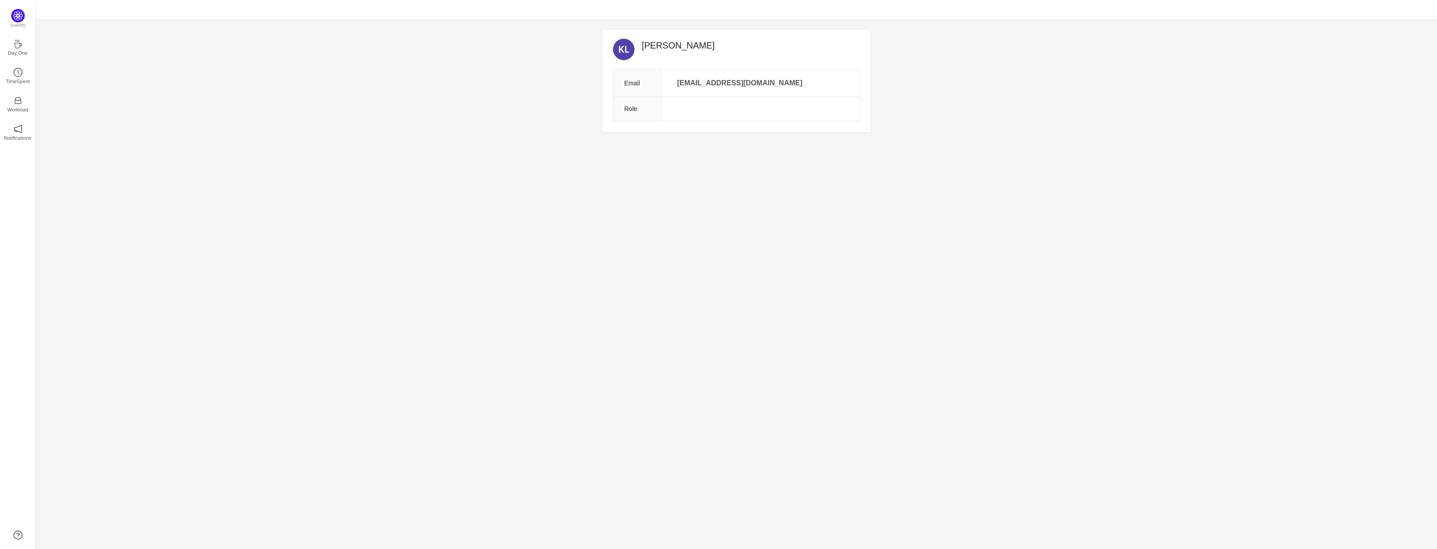
click at [671, 163] on div "[PERSON_NAME] Email [EMAIL_ADDRESS][DOMAIN_NAME] Role Quantify Day One TimeSpen…" at bounding box center [736, 284] width 1401 height 529
click at [16, 99] on icon "icon: inbox" at bounding box center [17, 100] width 9 height 9
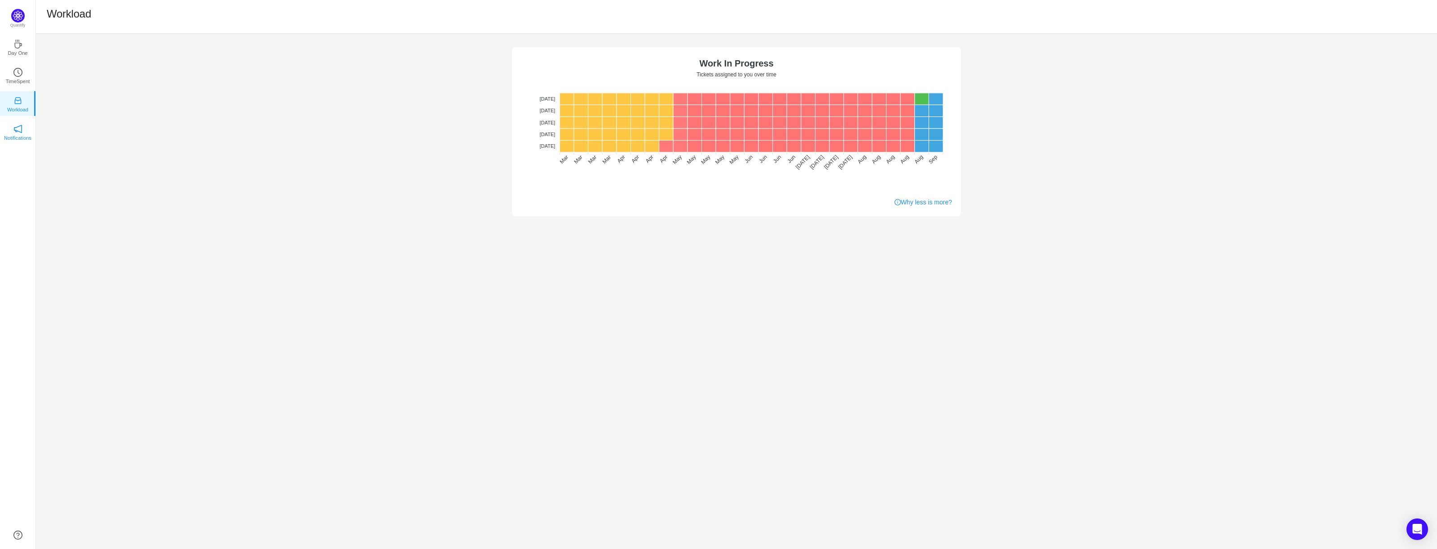
click at [36, 134] on div "No data No WIP Optimal (1-4) High (5-10) Overburdened (10+) Work In Progress Ti…" at bounding box center [736, 125] width 1401 height 182
click at [28, 134] on p "Notifications" at bounding box center [17, 138] width 27 height 8
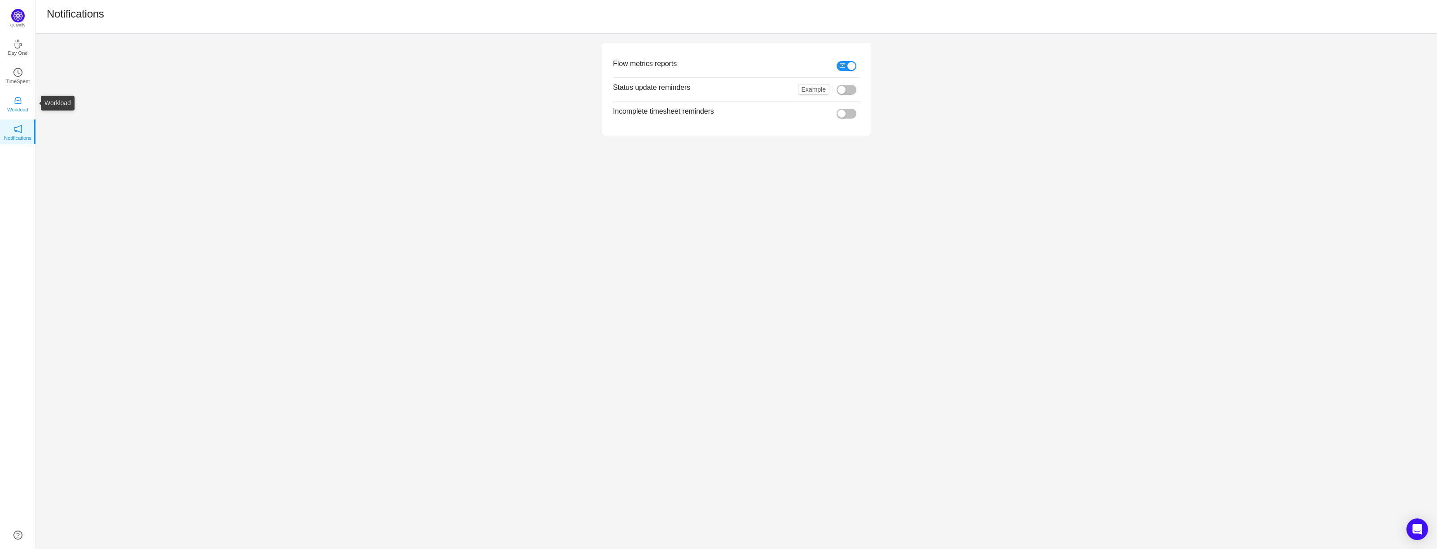
click at [21, 100] on icon "icon: inbox" at bounding box center [17, 100] width 7 height 7
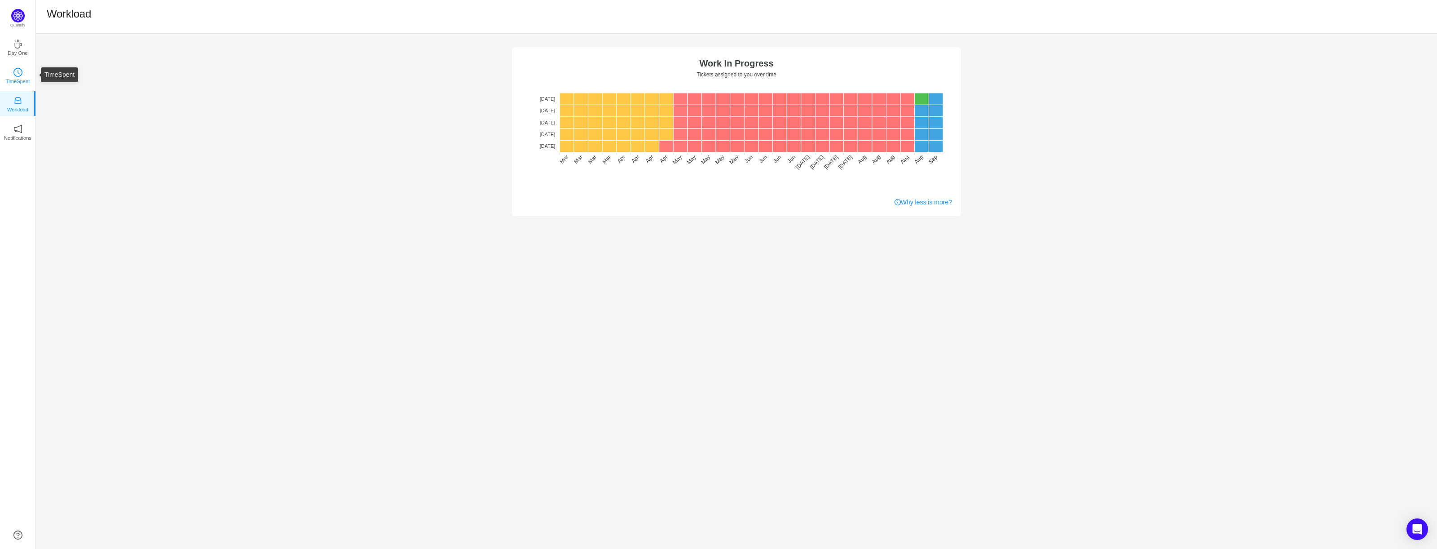
click at [18, 75] on icon "icon: clock-circle" at bounding box center [17, 72] width 9 height 9
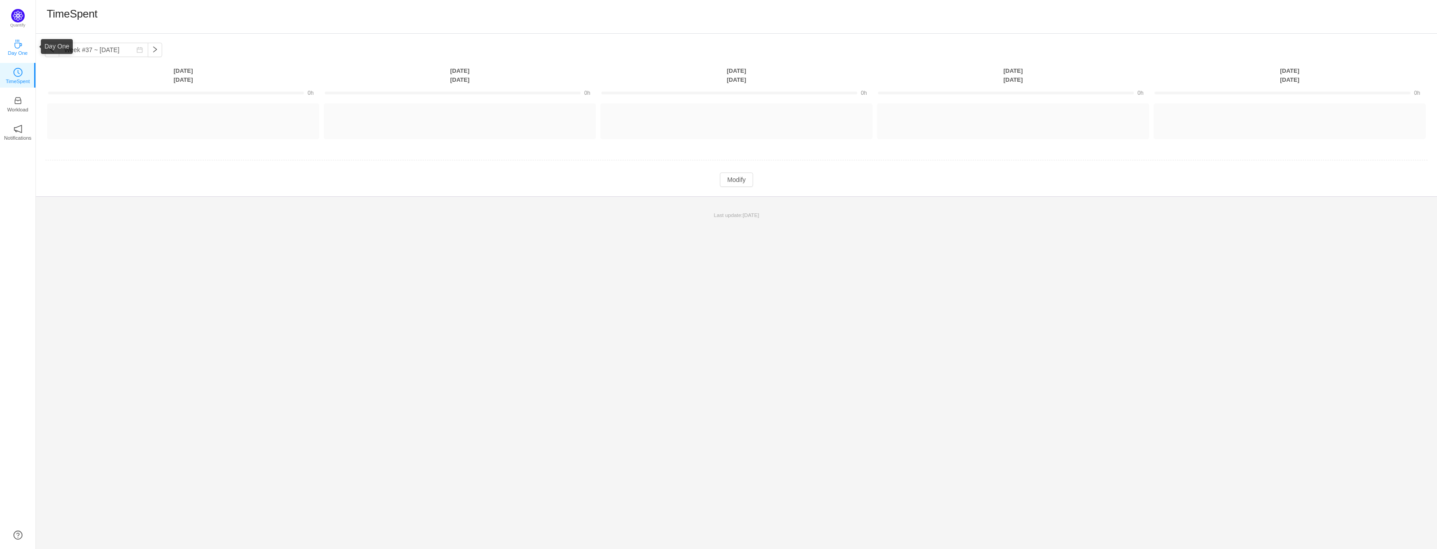
click at [16, 47] on icon "icon: coffee" at bounding box center [17, 44] width 9 height 9
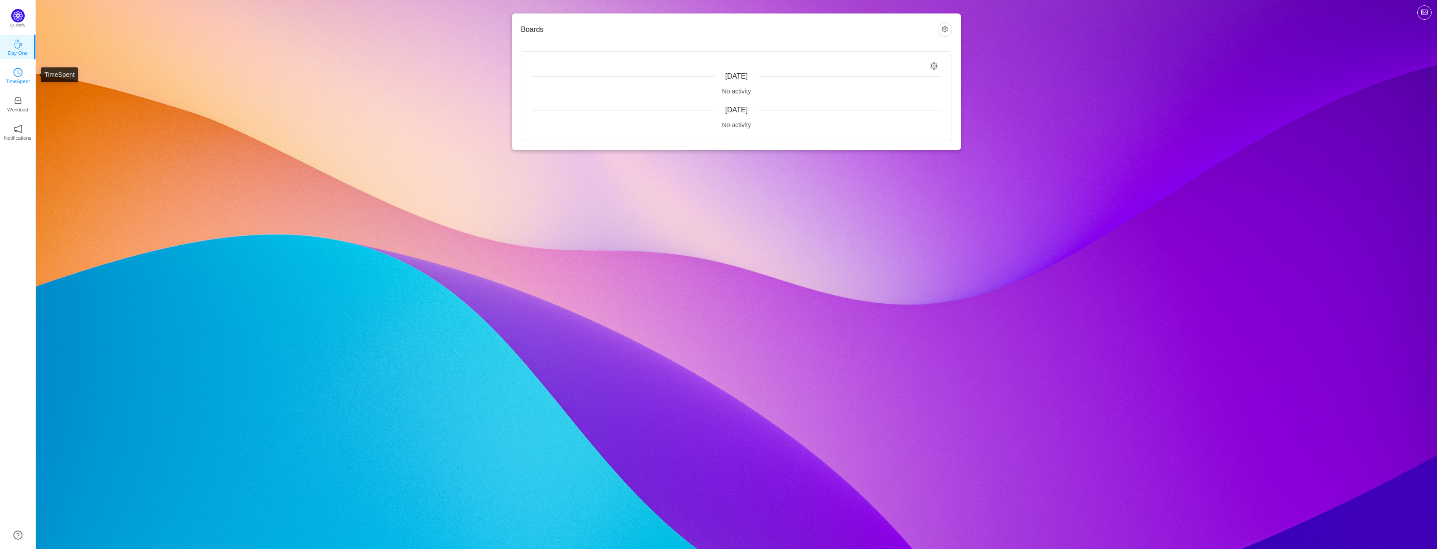
click at [19, 70] on icon "icon: clock-circle" at bounding box center [17, 72] width 9 height 9
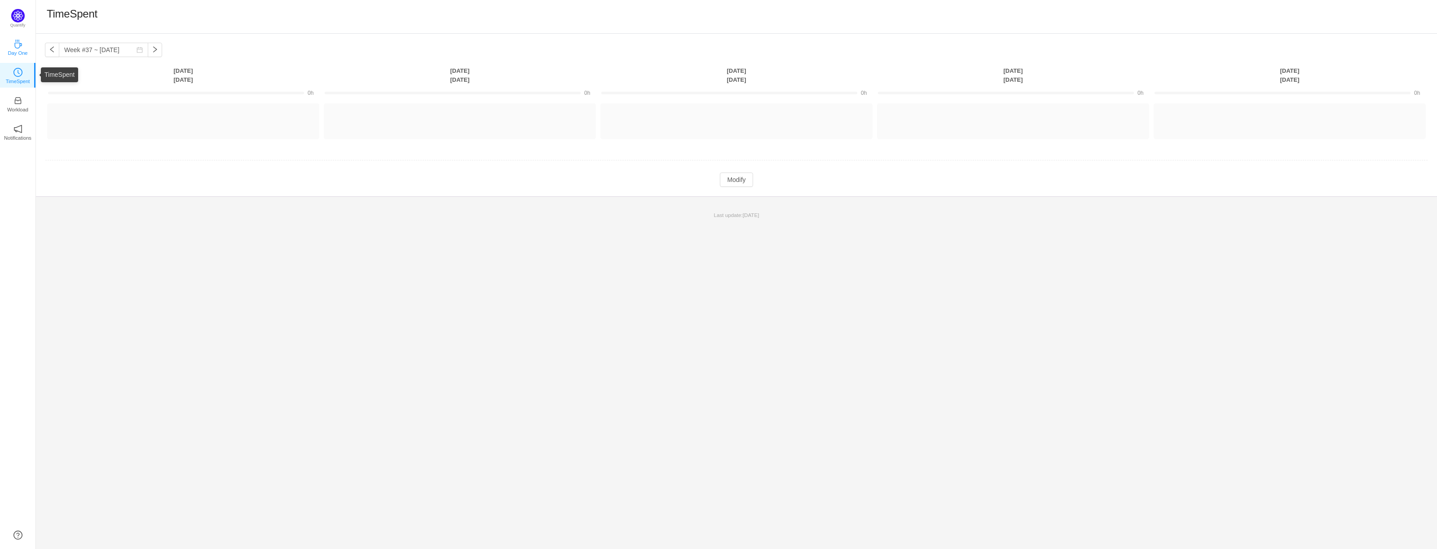
click at [18, 52] on p "Day One" at bounding box center [18, 53] width 20 height 8
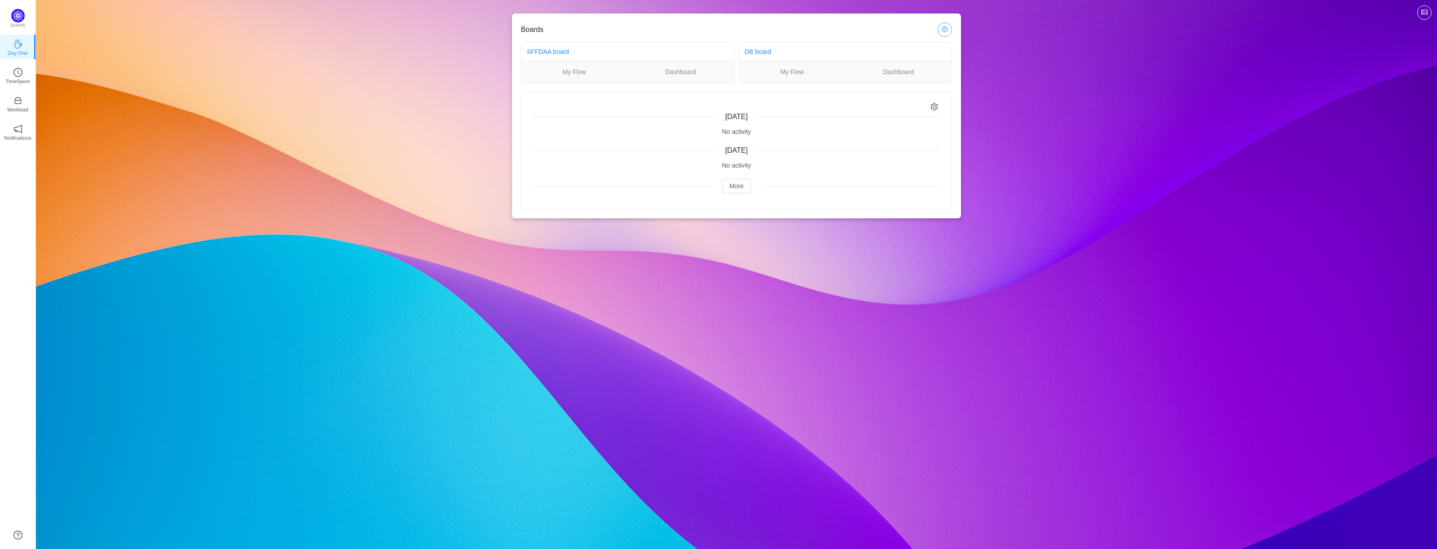
click at [939, 30] on button "button" at bounding box center [945, 29] width 14 height 14
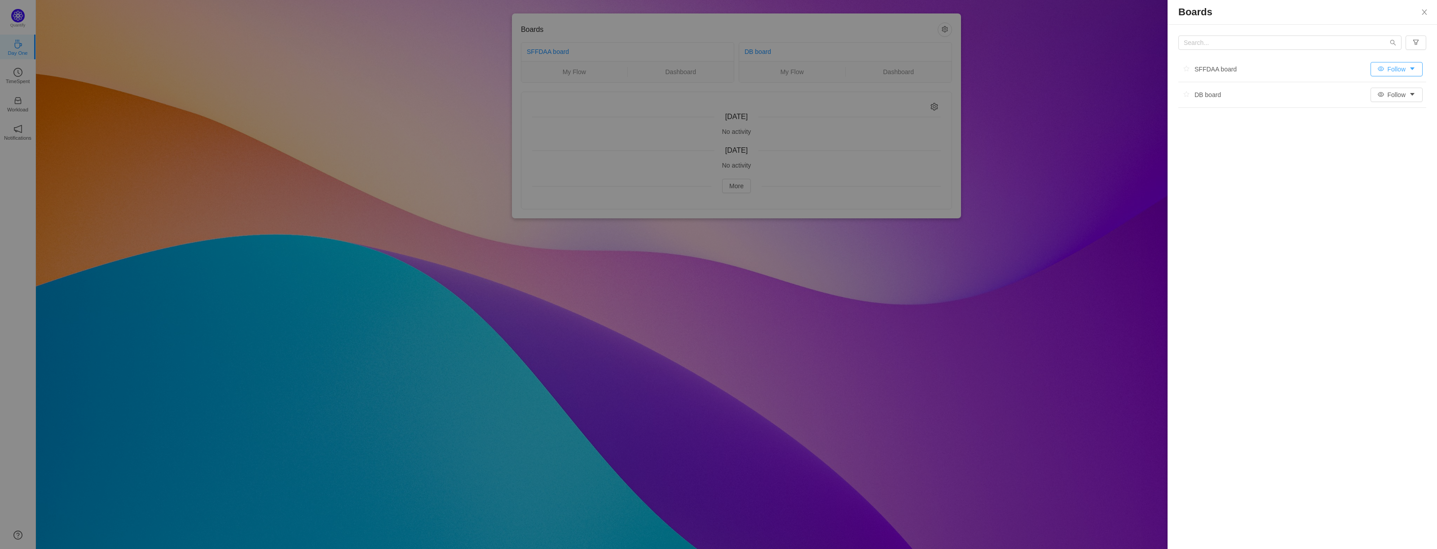
click at [1407, 67] on button "Follow" at bounding box center [1397, 69] width 52 height 14
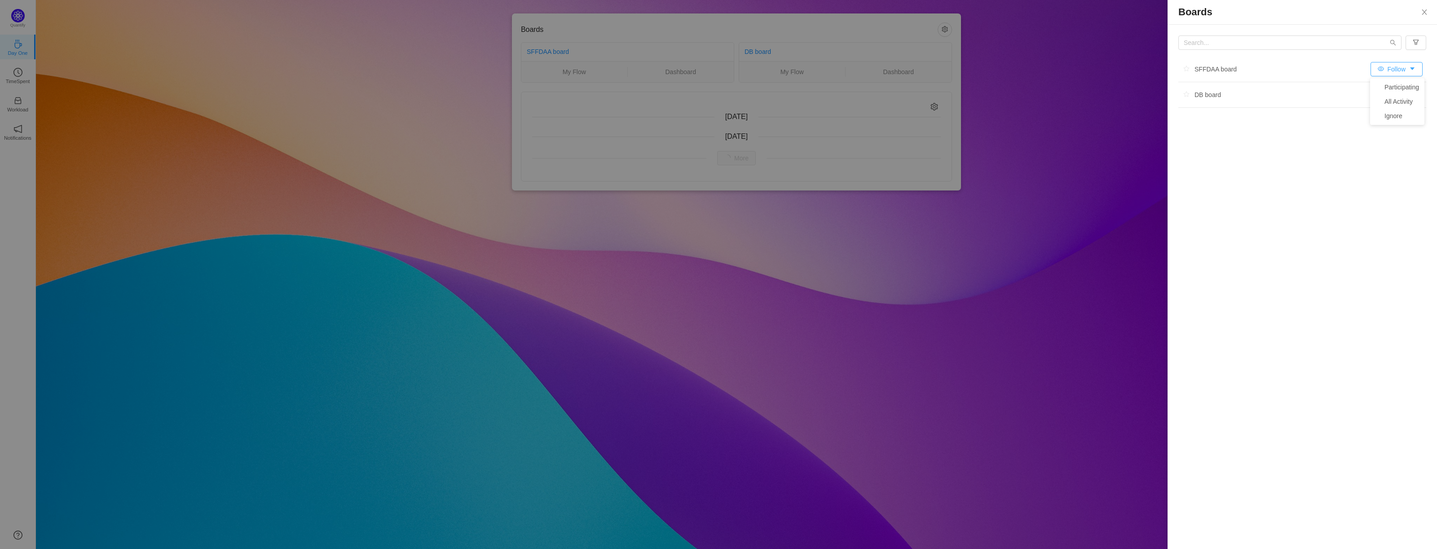
click at [1407, 67] on button "Follow" at bounding box center [1397, 69] width 52 height 14
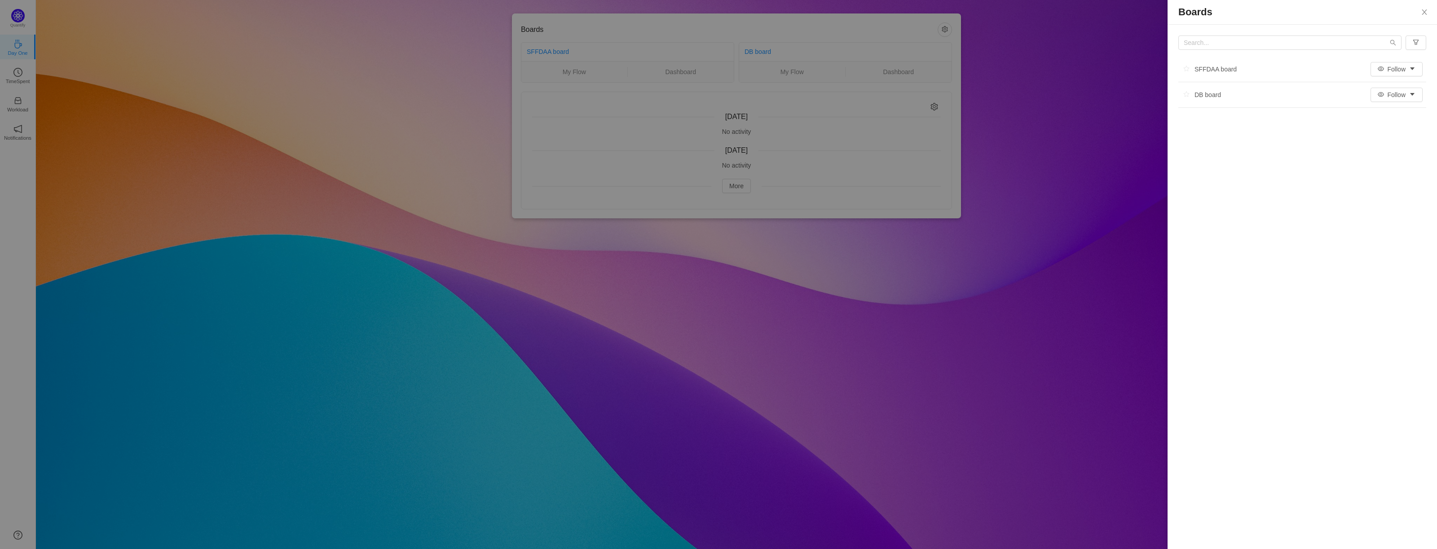
click at [1235, 68] on div "SFFDAA board" at bounding box center [1207, 68] width 58 height 13
click at [1226, 69] on div "SFFDAA board" at bounding box center [1207, 68] width 58 height 13
click at [1411, 75] on button "Follow" at bounding box center [1397, 69] width 52 height 14
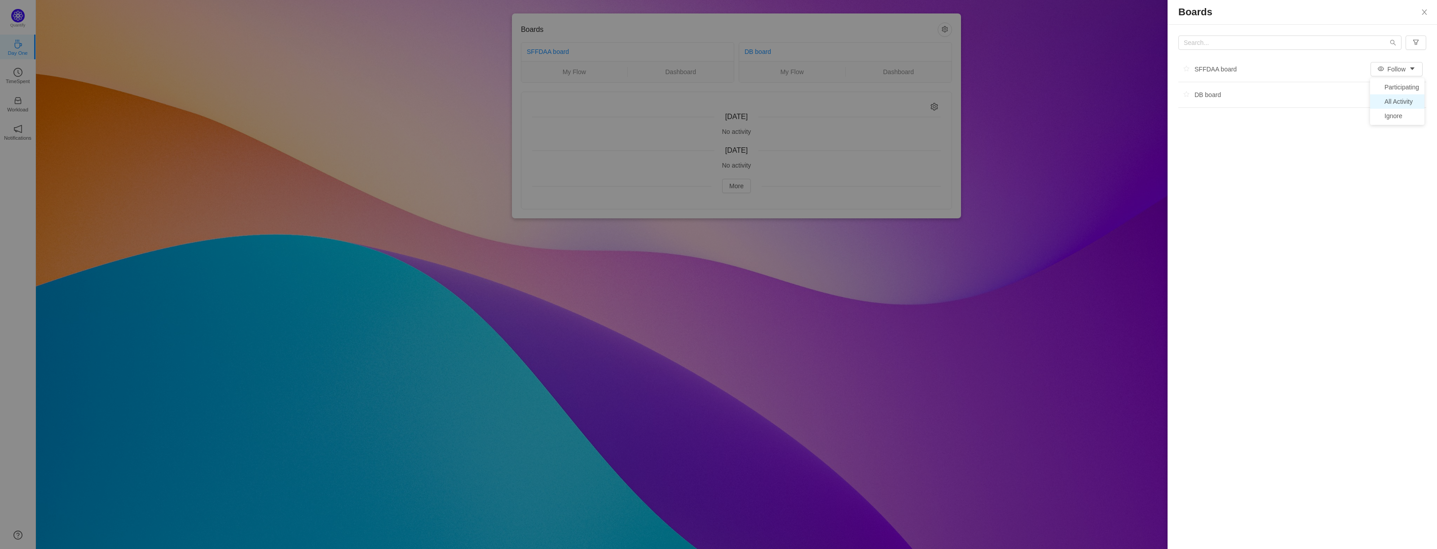
click at [1409, 97] on li "All Activity" at bounding box center [1397, 101] width 54 height 14
click at [1405, 71] on button "Follow" at bounding box center [1397, 69] width 52 height 14
click at [1407, 88] on li "Participating" at bounding box center [1397, 87] width 54 height 14
click at [713, 18] on icon "icon: close-circle" at bounding box center [709, 16] width 7 height 7
click at [706, 17] on icon "icon: close-circle" at bounding box center [709, 16] width 7 height 7
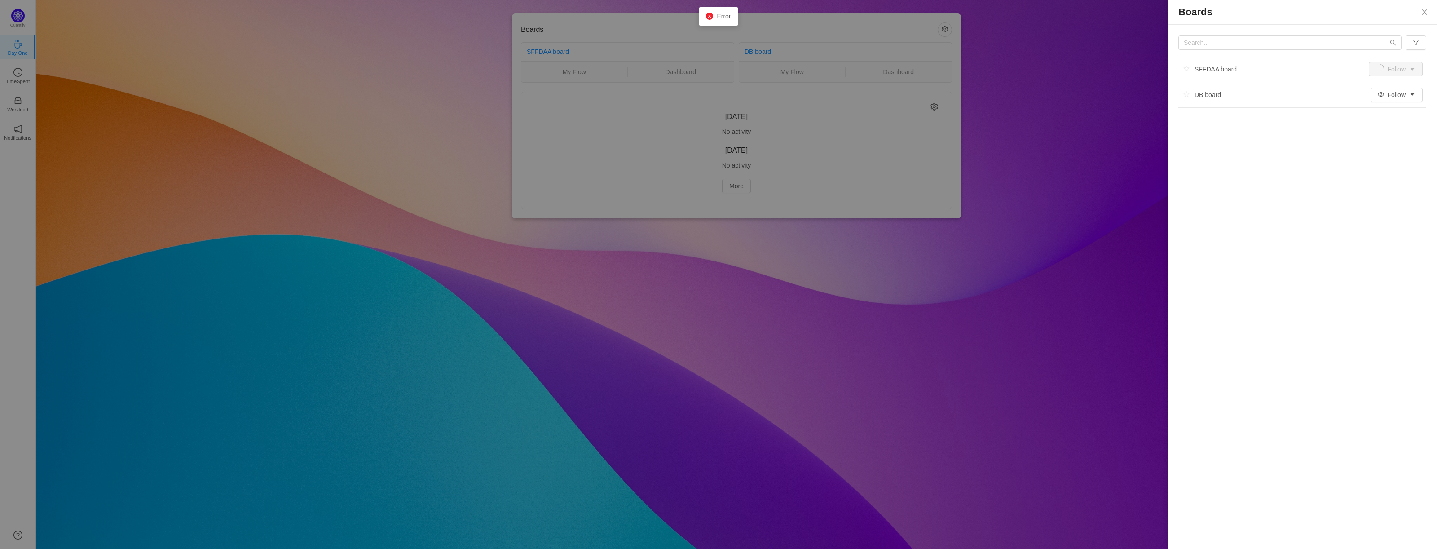
click at [236, 103] on div at bounding box center [718, 274] width 1437 height 549
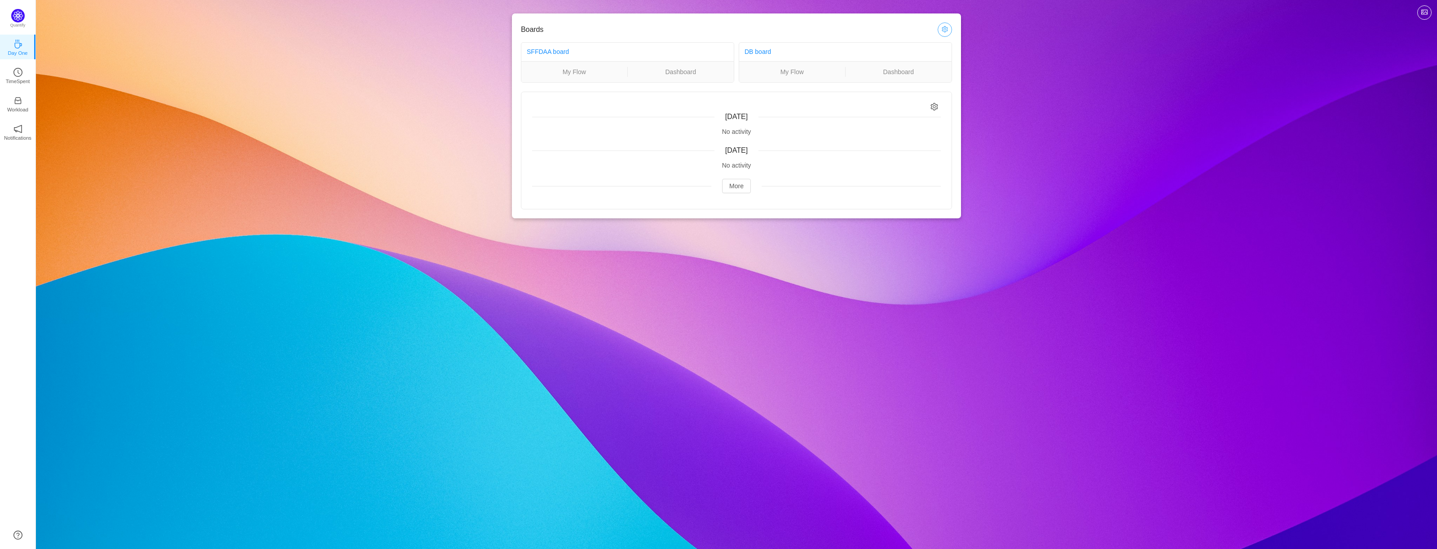
click at [940, 28] on button "button" at bounding box center [945, 29] width 14 height 14
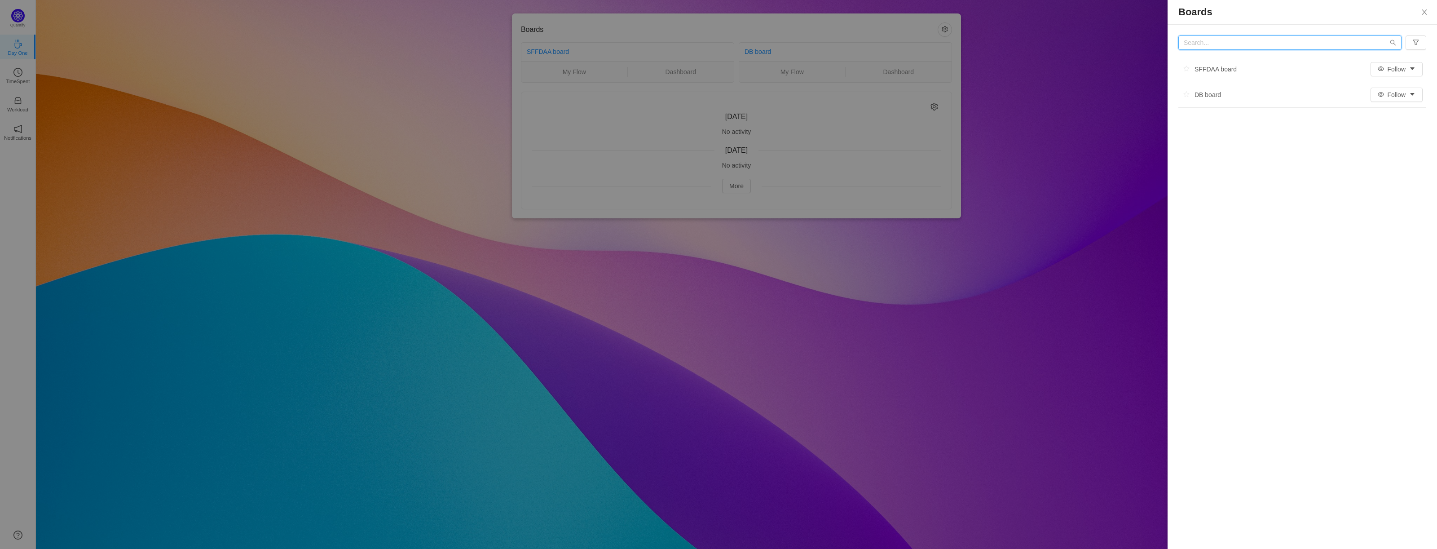
click at [1375, 41] on input "text" at bounding box center [1289, 42] width 223 height 14
type input "s"
click at [1423, 46] on button "button" at bounding box center [1416, 42] width 21 height 14
click at [1349, 41] on input "text" at bounding box center [1289, 42] width 223 height 14
type input "a"
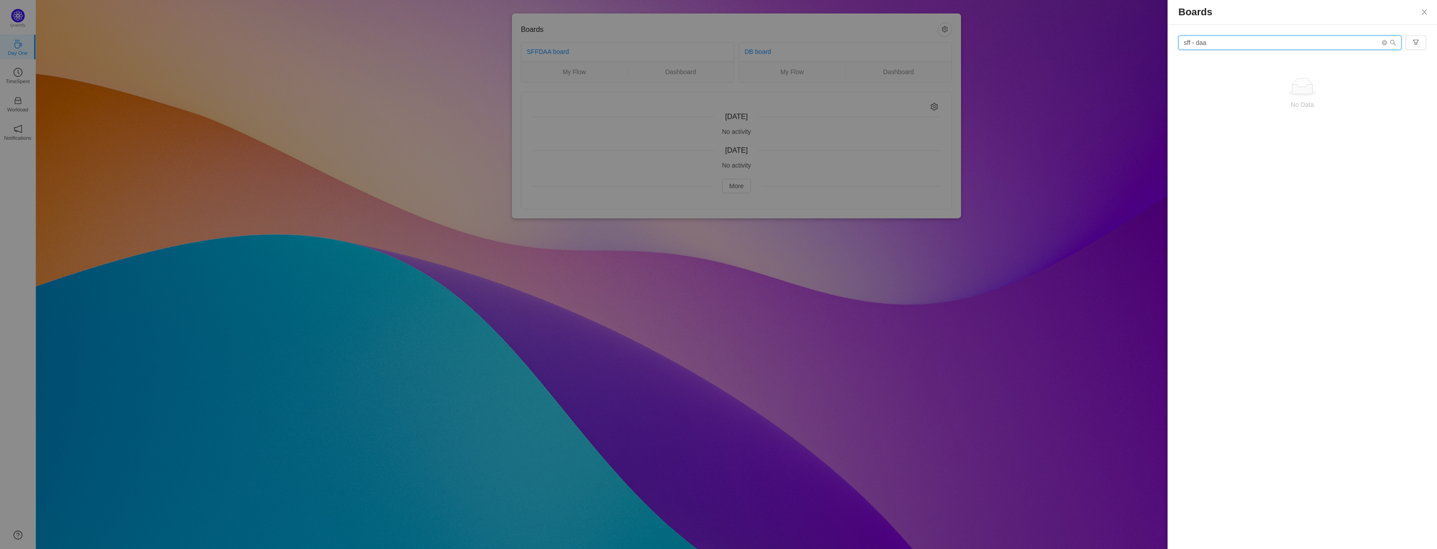
type input "sff - daa"
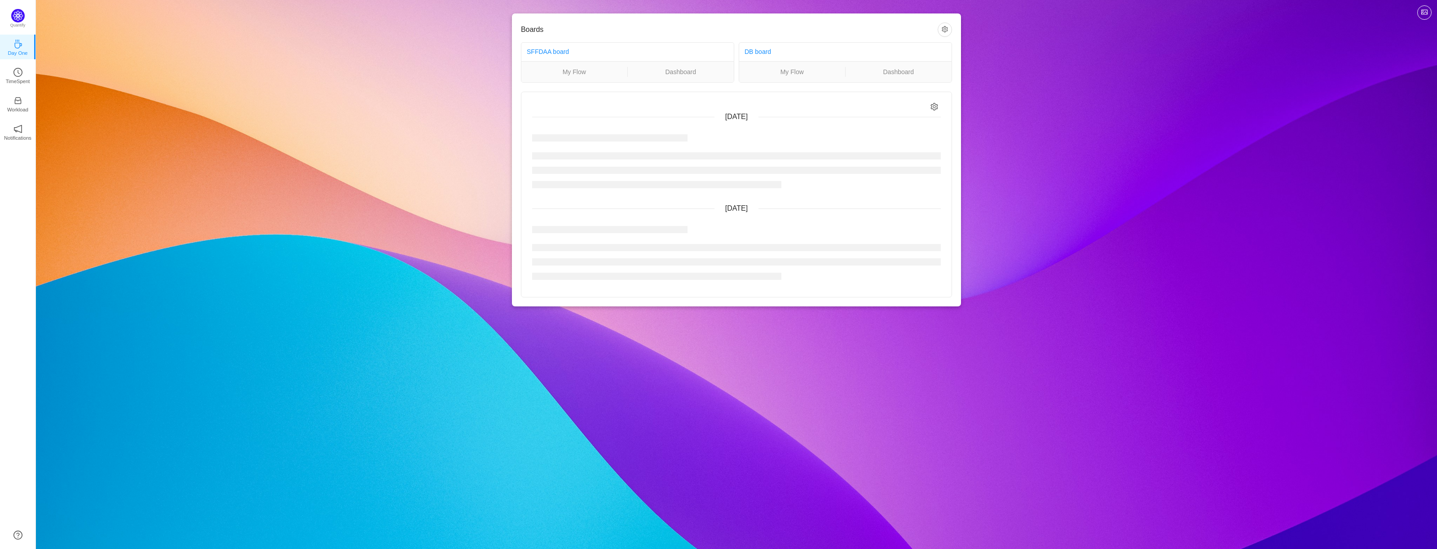
click at [733, 77] on ul "My Flow Dashboard" at bounding box center [627, 71] width 212 height 21
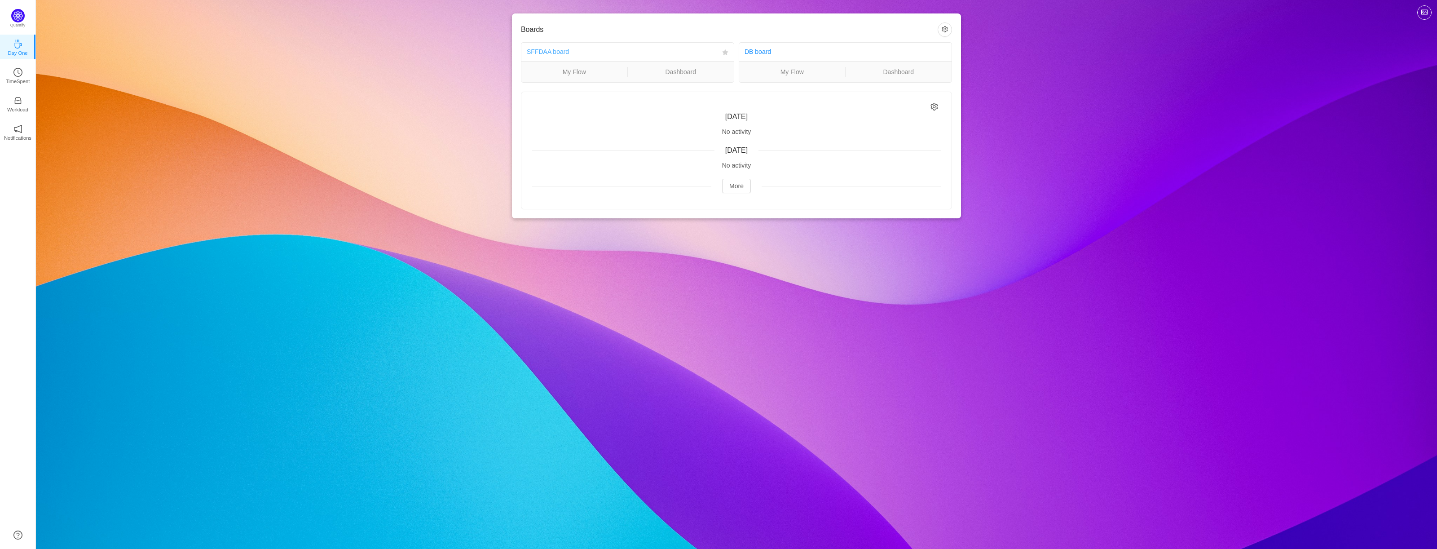
click at [547, 53] on link "SFFDAA board" at bounding box center [548, 51] width 42 height 7
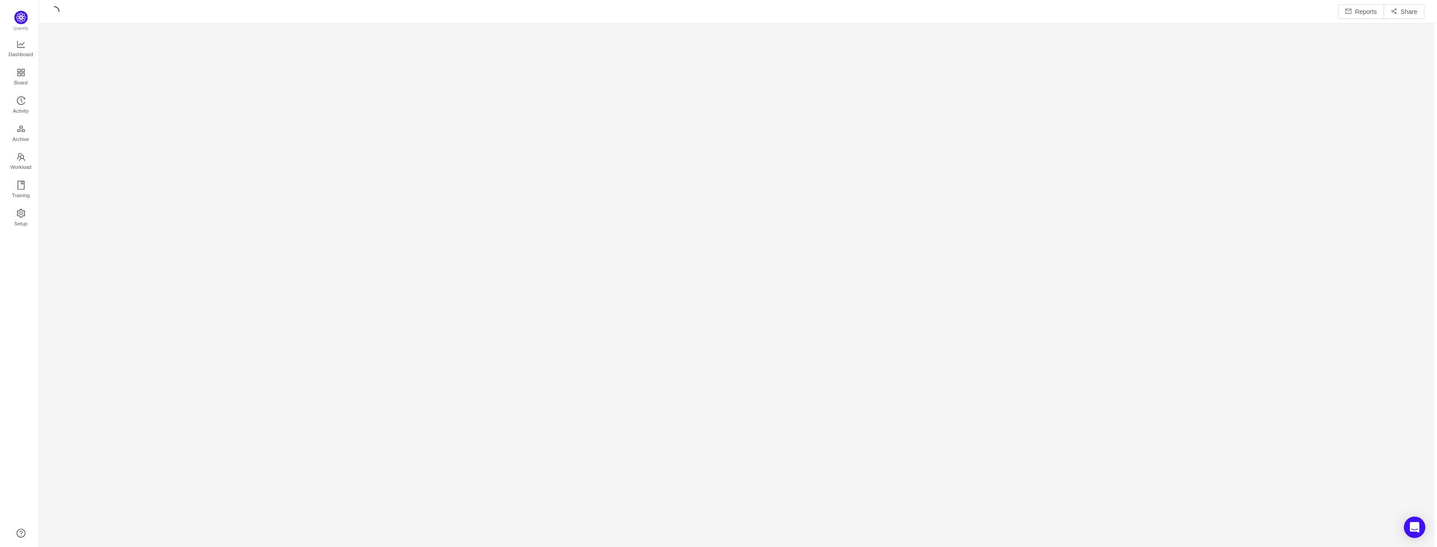
scroll to position [536, 1381]
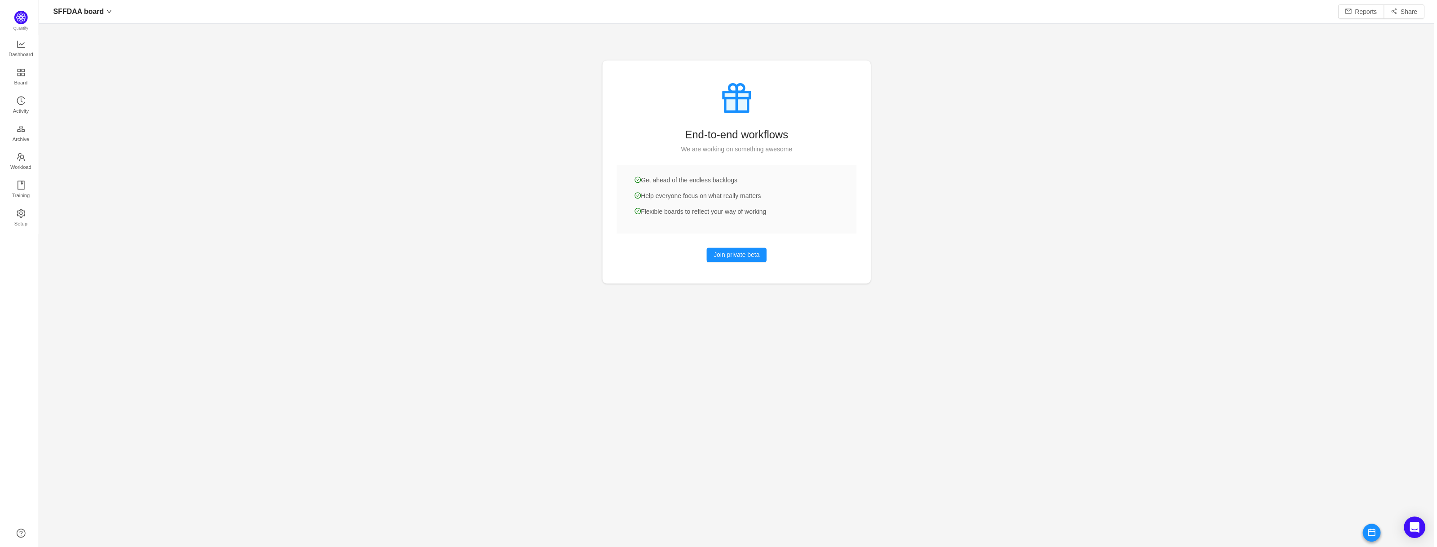
scroll to position [534, 1381]
click at [85, 11] on span "SFFDAA board" at bounding box center [75, 11] width 51 height 14
click at [20, 51] on span "Dashboard" at bounding box center [17, 55] width 25 height 18
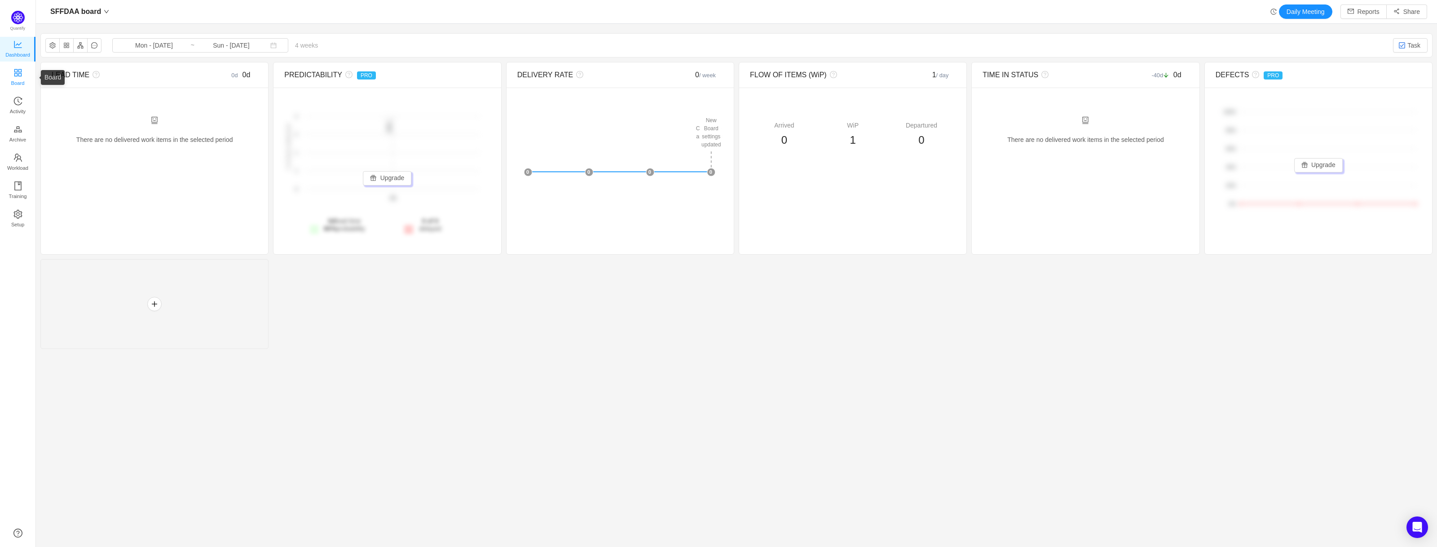
click at [24, 81] on span "Board" at bounding box center [17, 83] width 13 height 18
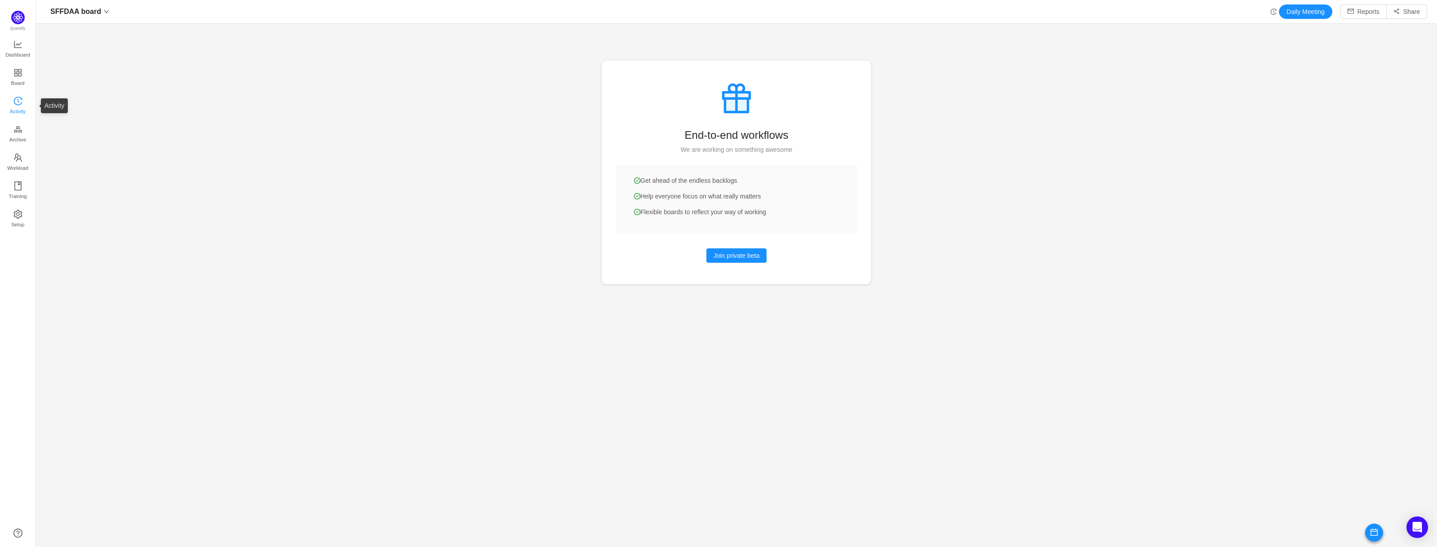
click at [21, 100] on icon "icon: history" at bounding box center [17, 101] width 9 height 9
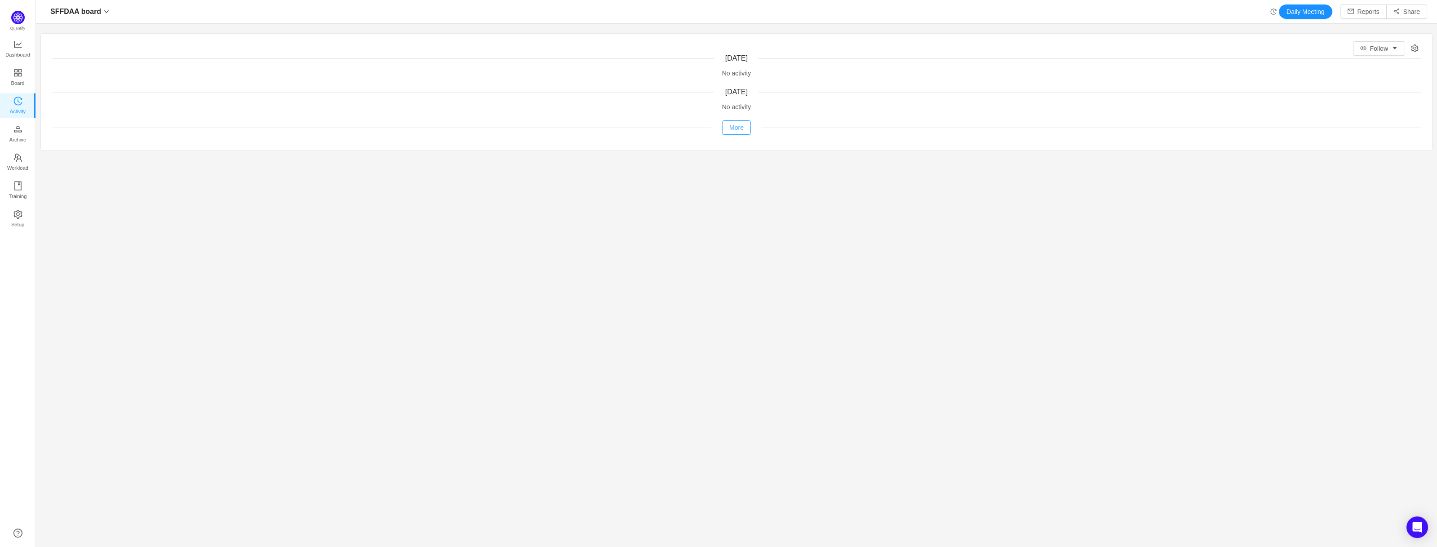
click at [736, 130] on button "More" at bounding box center [736, 127] width 29 height 14
click at [727, 110] on div "No activity" at bounding box center [737, 106] width 1370 height 9
click at [728, 70] on div "No activity" at bounding box center [737, 73] width 1370 height 9
click at [22, 135] on link "Archive" at bounding box center [17, 134] width 9 height 18
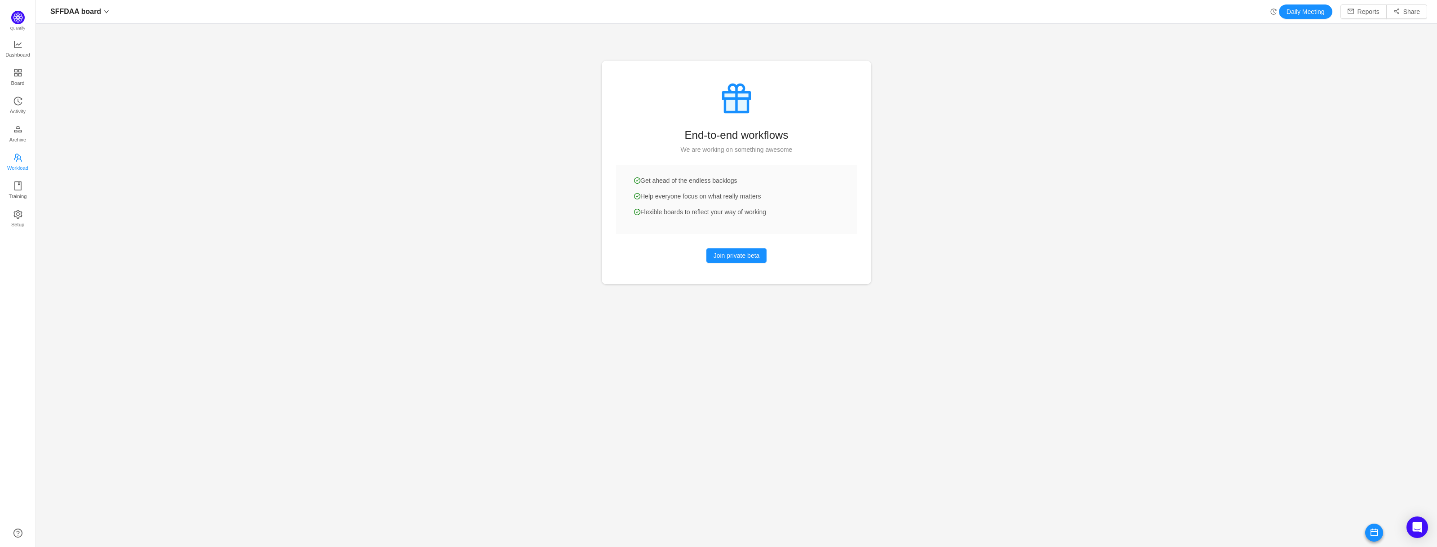
click at [18, 160] on span "Workload" at bounding box center [17, 168] width 21 height 18
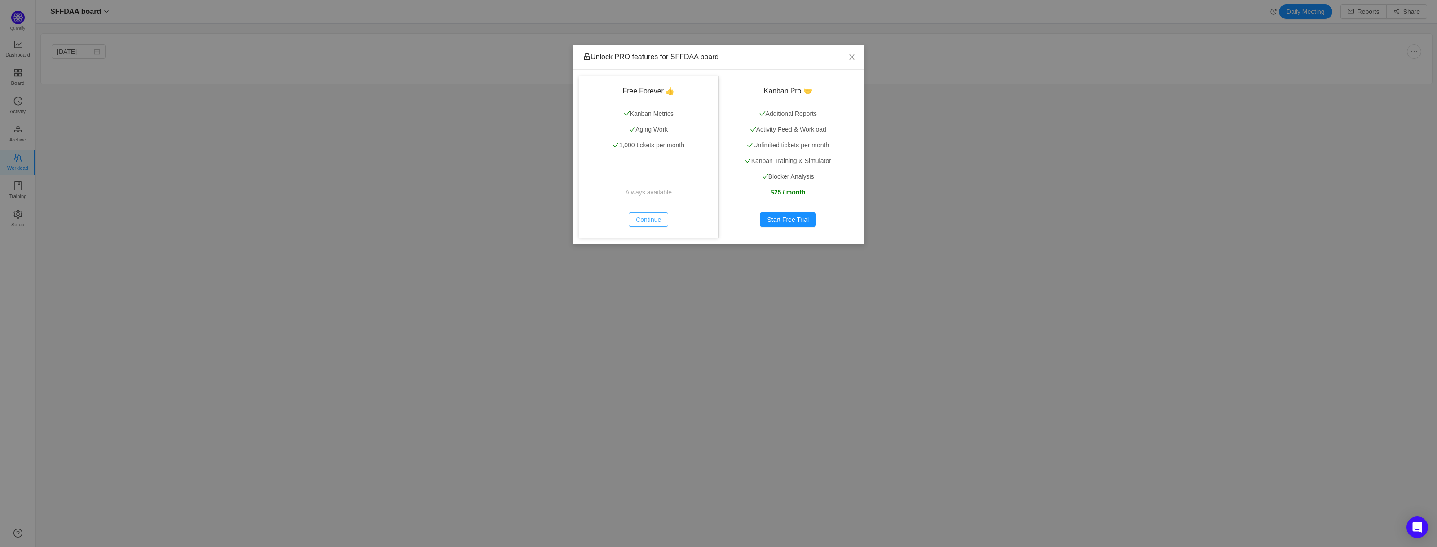
click at [648, 217] on button "Continue" at bounding box center [649, 219] width 40 height 14
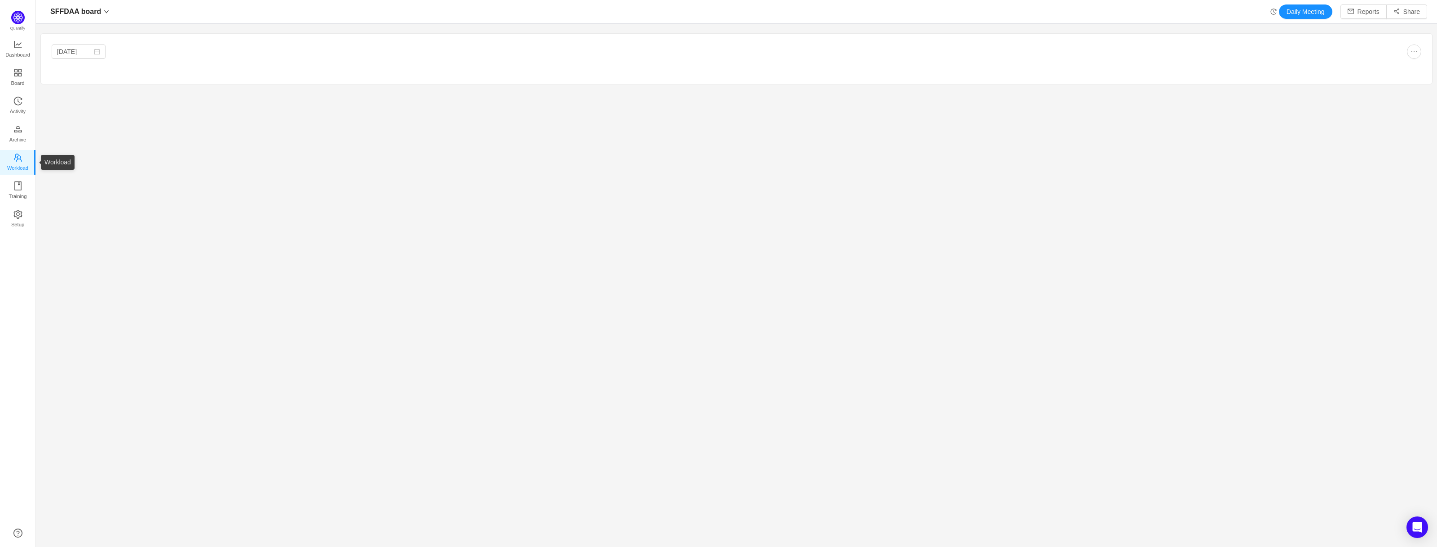
click at [19, 161] on span "Workload" at bounding box center [17, 168] width 21 height 18
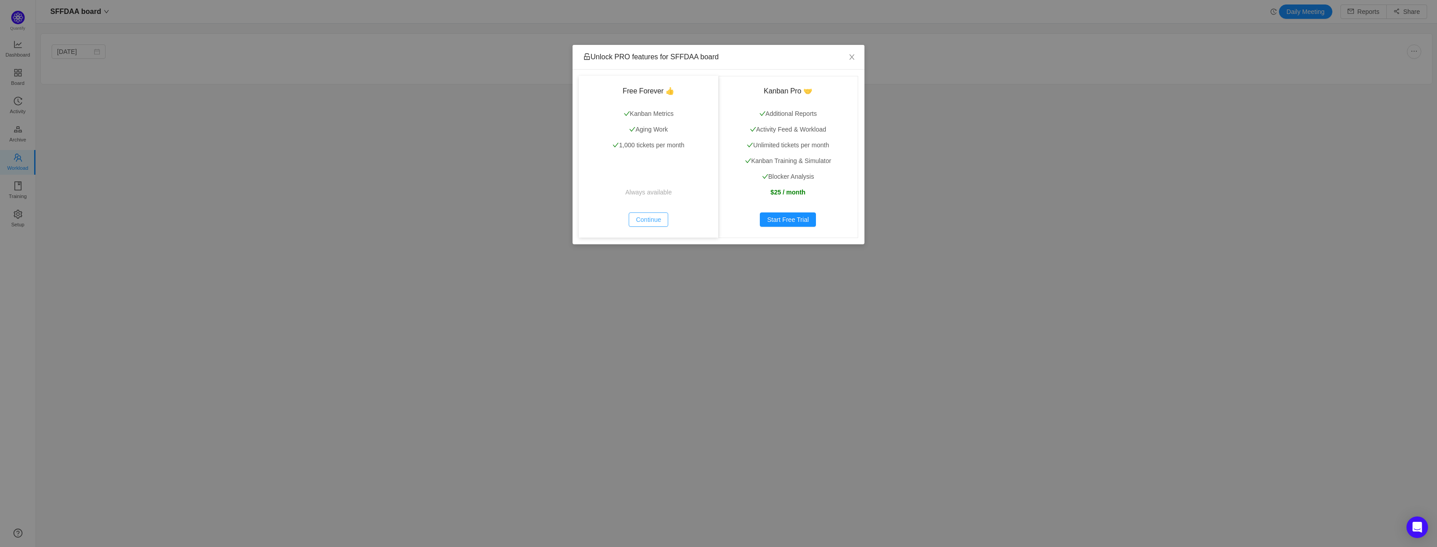
click at [652, 221] on button "Continue" at bounding box center [649, 219] width 40 height 14
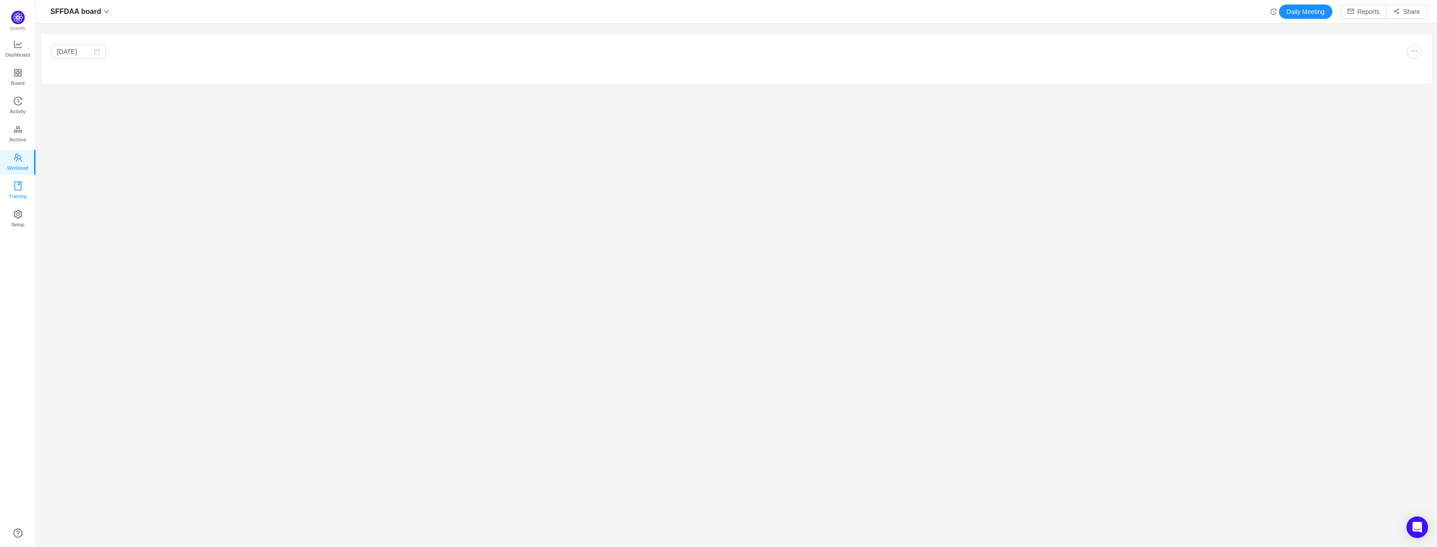
click at [19, 196] on span "Training" at bounding box center [18, 196] width 18 height 18
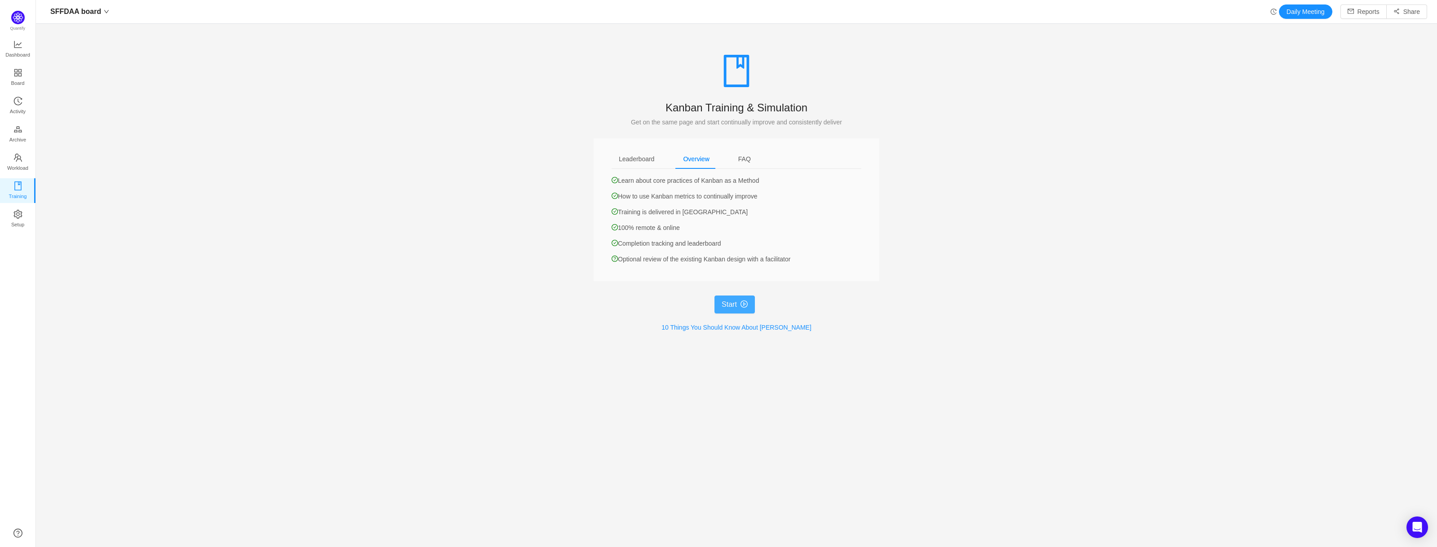
click at [735, 298] on button "Start" at bounding box center [734, 304] width 40 height 18
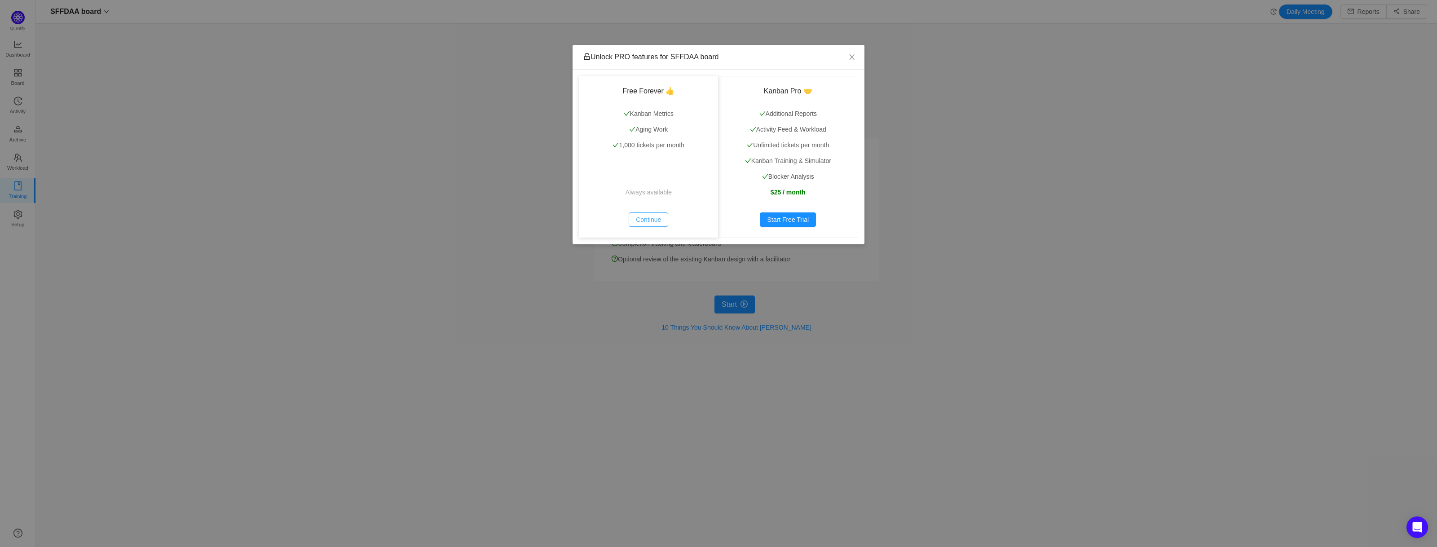
click at [660, 220] on button "Continue" at bounding box center [649, 219] width 40 height 14
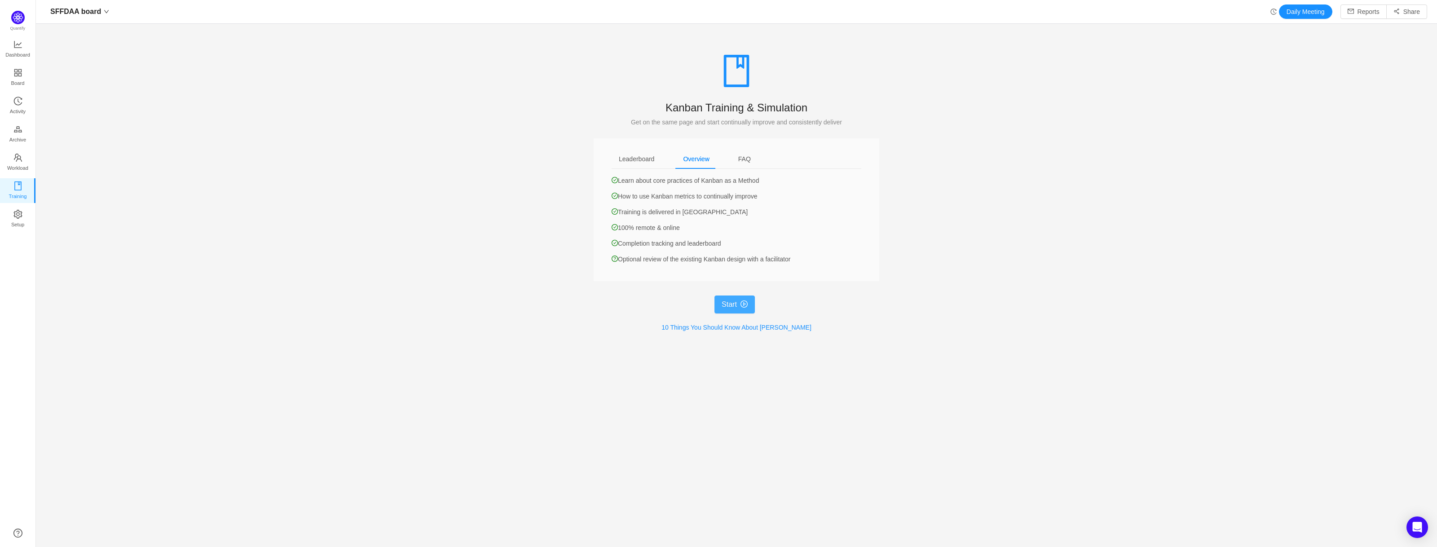
click at [733, 302] on button "Start" at bounding box center [734, 304] width 40 height 18
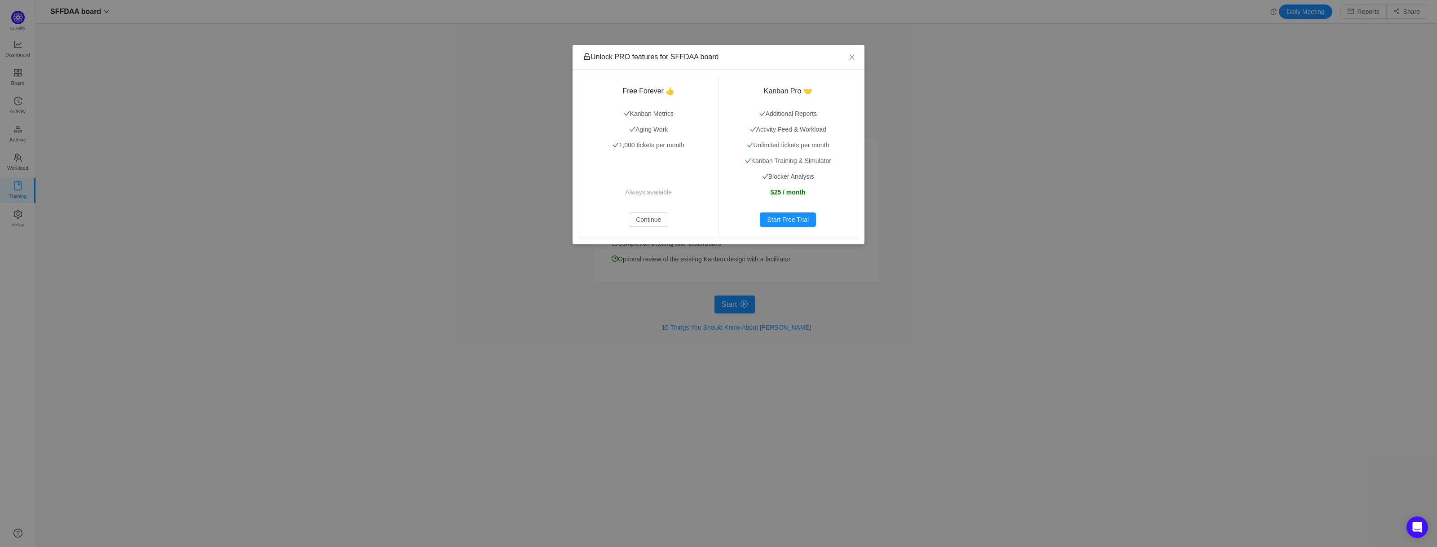
drag, startPoint x: 365, startPoint y: 182, endPoint x: 362, endPoint y: 186, distance: 4.8
click at [362, 186] on div "Unlock PRO features for SFFDAA board Free Forever 👍 Kanban Metrics Aging Work 1…" at bounding box center [718, 273] width 1437 height 547
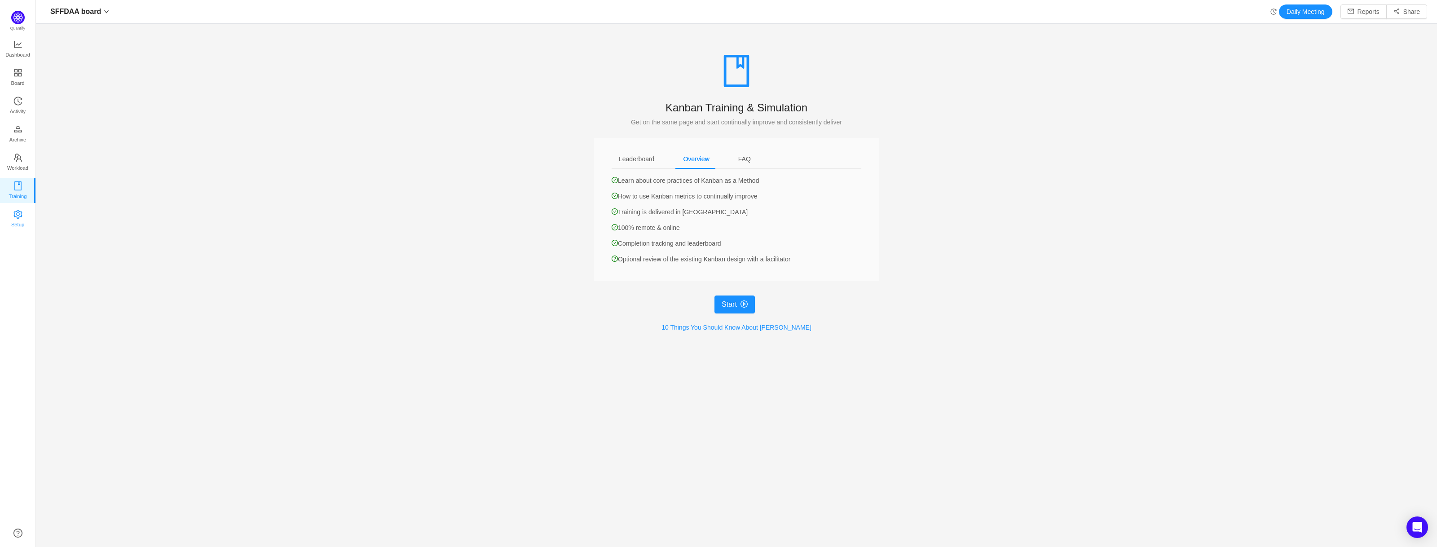
click at [13, 210] on link "Setup" at bounding box center [17, 219] width 9 height 18
click at [18, 220] on span "Setup" at bounding box center [17, 225] width 13 height 18
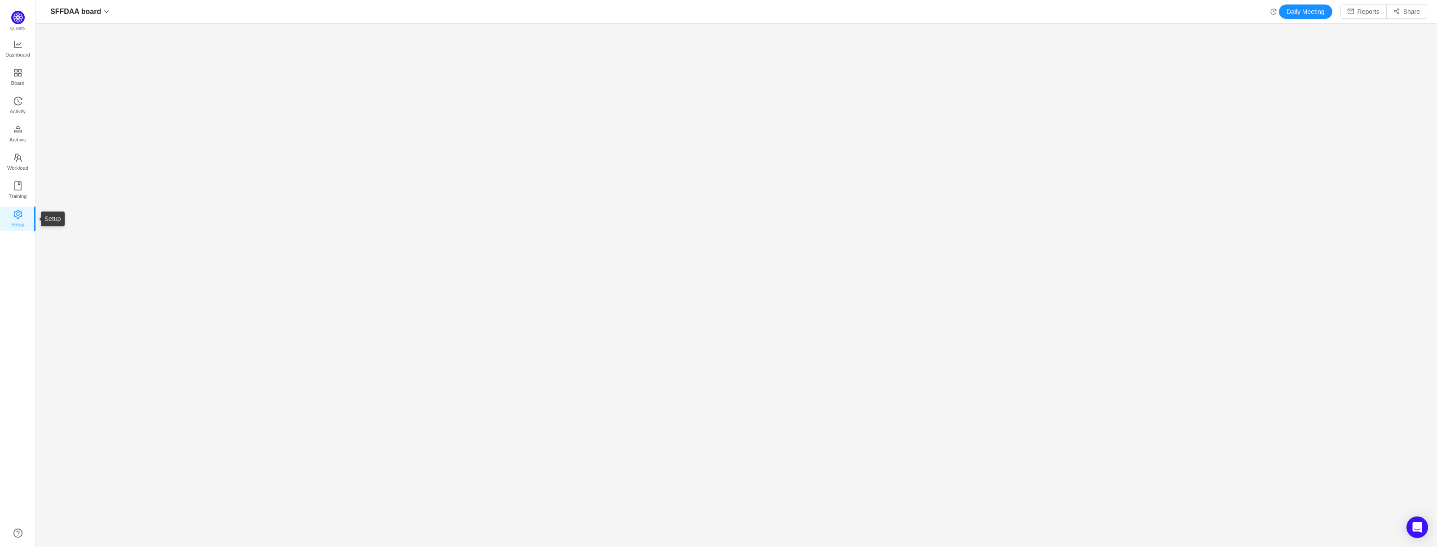
click at [22, 218] on link "Setup" at bounding box center [17, 219] width 9 height 18
click at [1270, 14] on icon "icon: history" at bounding box center [1273, 12] width 6 height 6
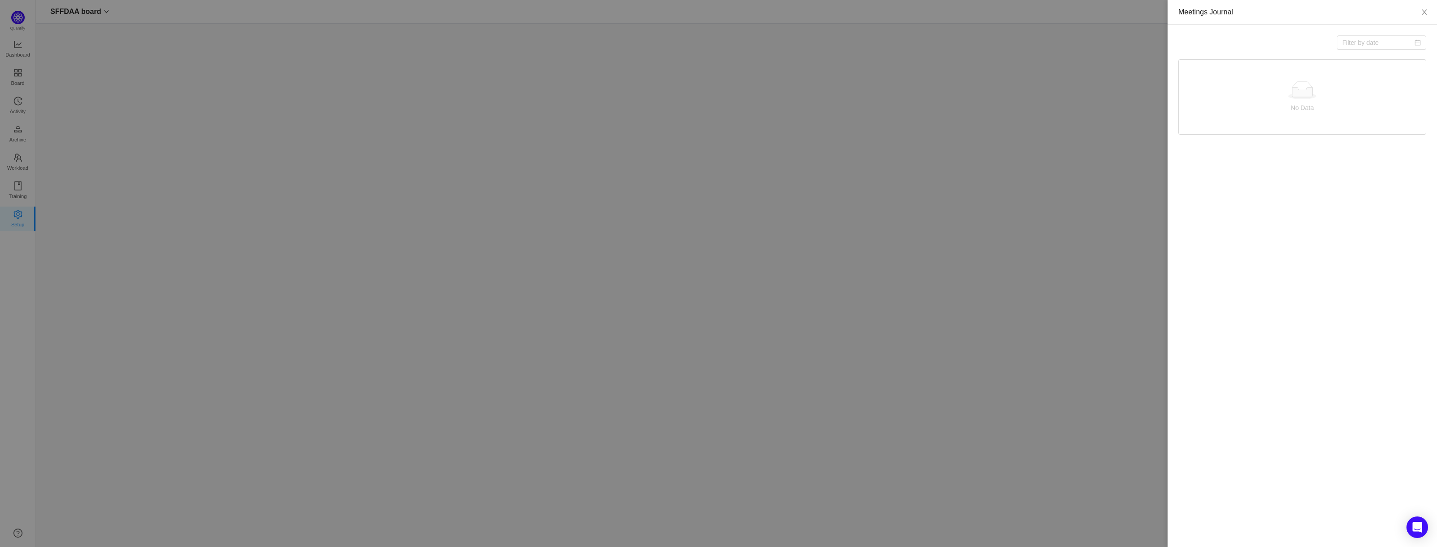
click at [1126, 18] on div at bounding box center [718, 273] width 1437 height 547
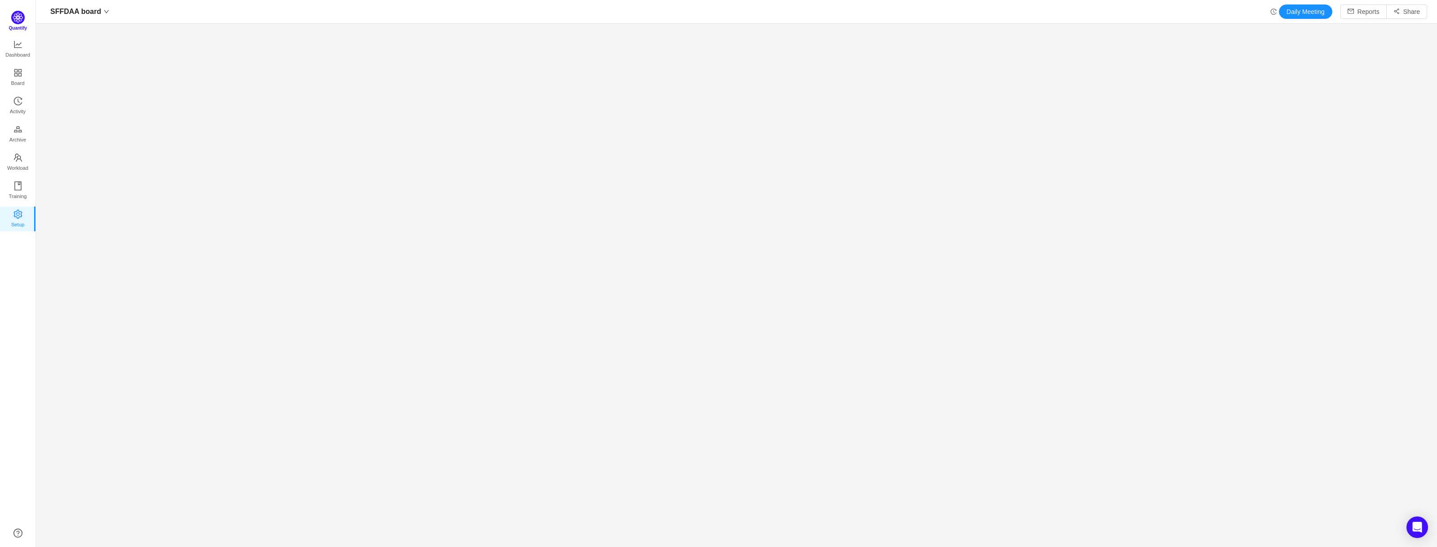
click at [14, 22] on img at bounding box center [17, 17] width 13 height 13
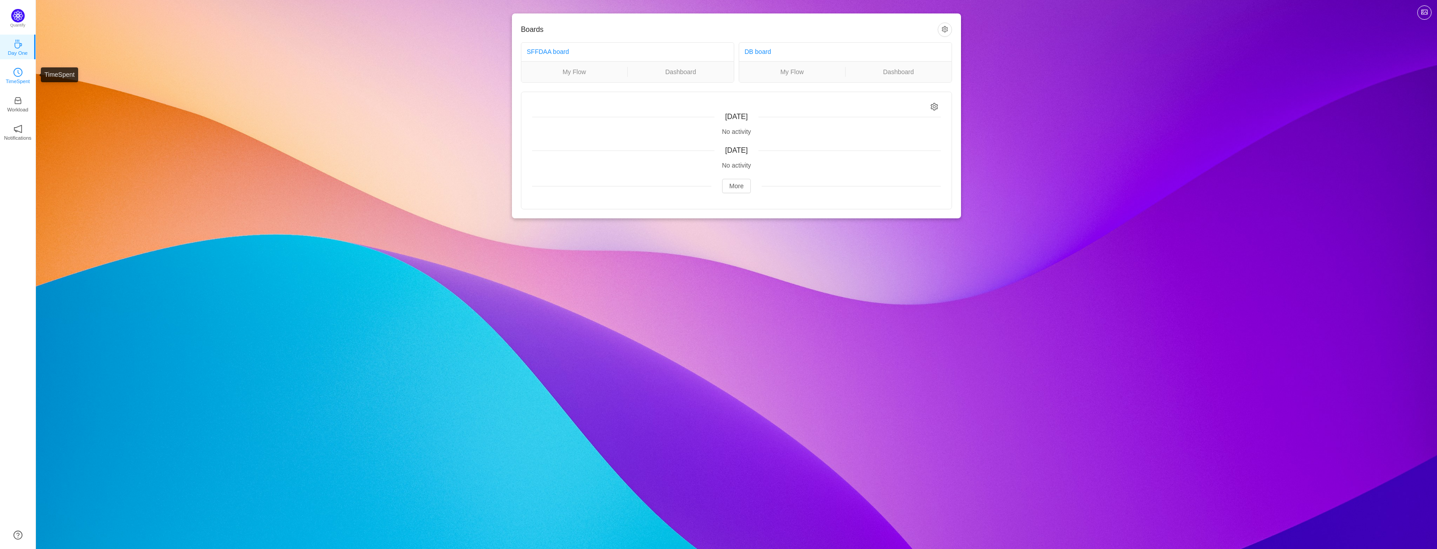
click at [26, 79] on p "TimeSpent" at bounding box center [18, 81] width 24 height 8
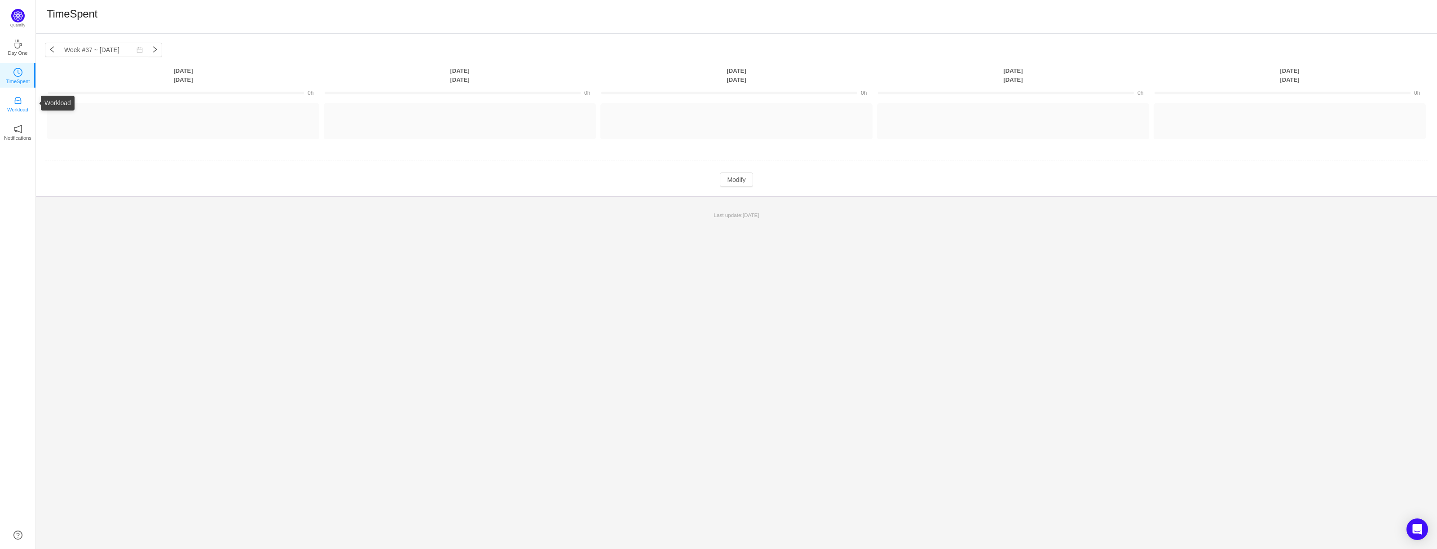
click at [13, 106] on p "Workload" at bounding box center [17, 110] width 21 height 8
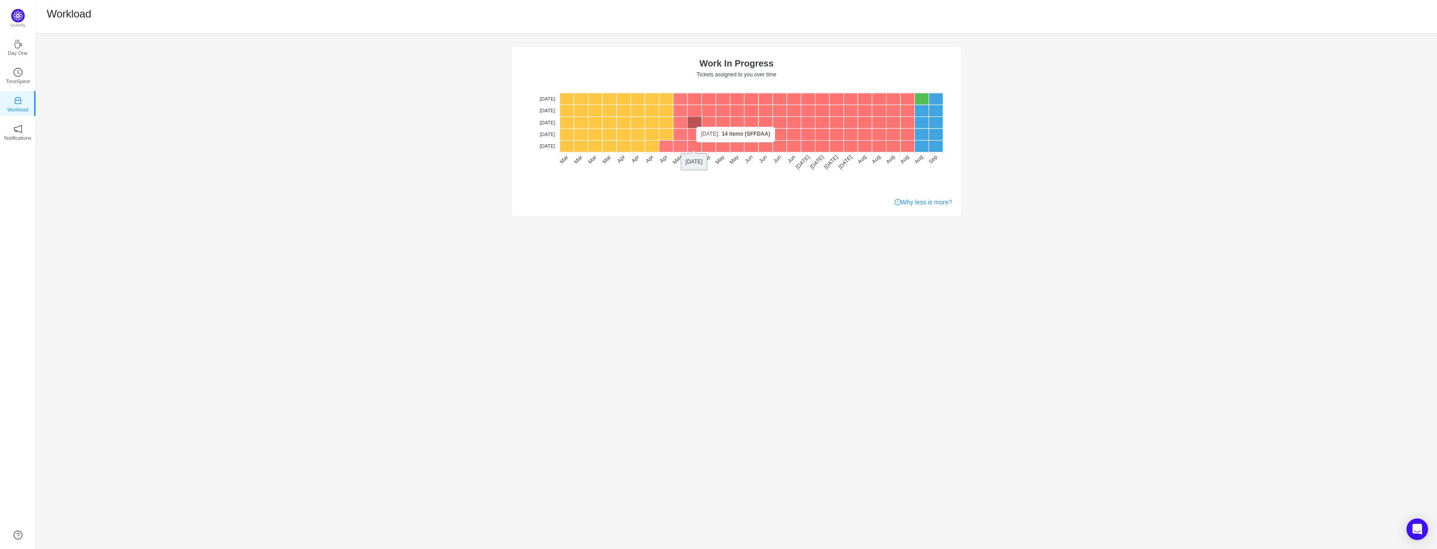
click at [696, 127] on rect at bounding box center [695, 123] width 14 height 12
drag, startPoint x: 875, startPoint y: 256, endPoint x: 859, endPoint y: 246, distance: 19.4
click at [873, 256] on div "No data No WIP Optimal (1-4) High (5-10) Overburdened (10+) Work In Progress Ti…" at bounding box center [736, 291] width 1401 height 515
click at [697, 122] on rect at bounding box center [695, 123] width 14 height 12
click at [22, 131] on link "Notifications" at bounding box center [17, 131] width 9 height 9
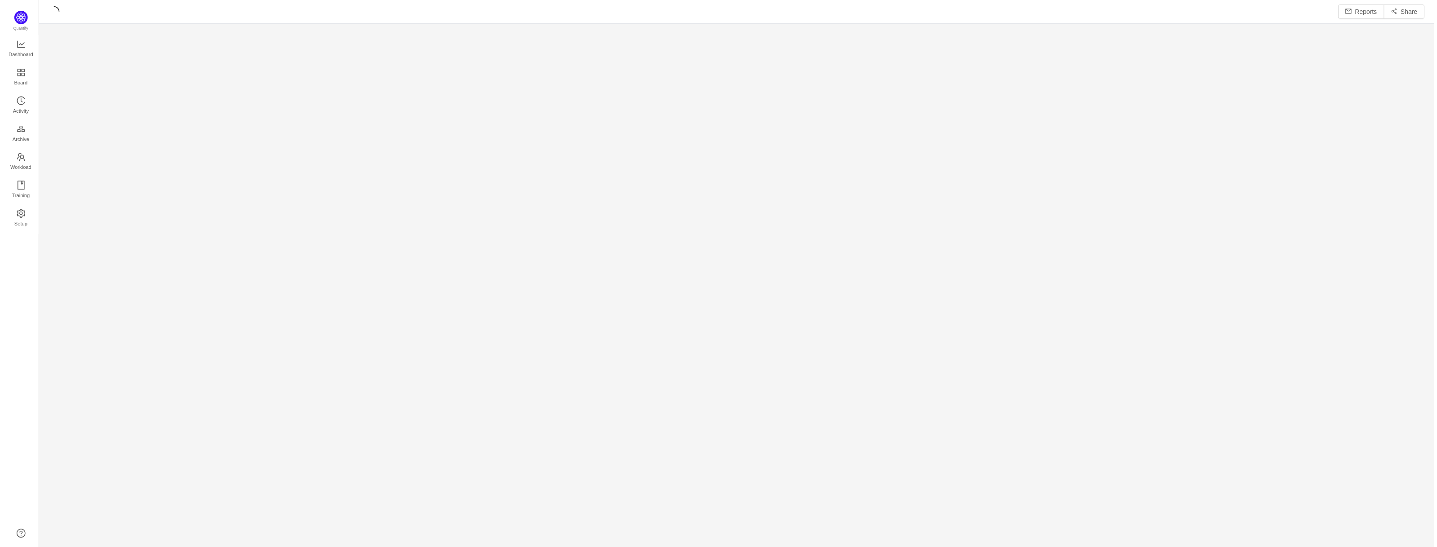
scroll to position [536, 1381]
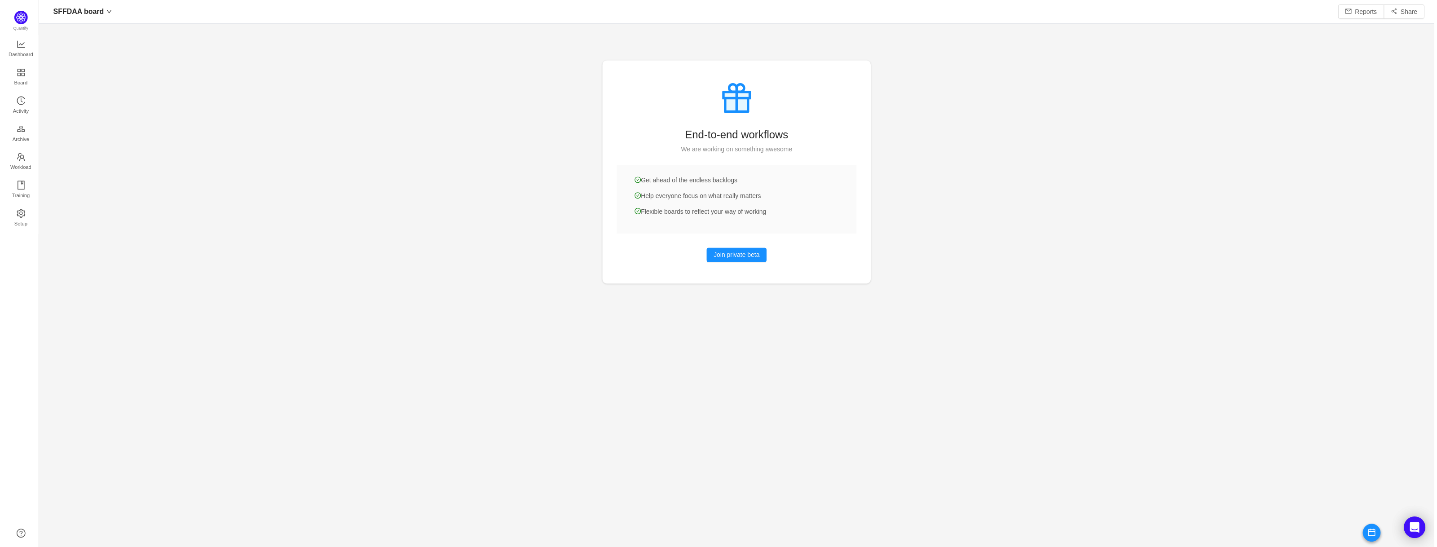
scroll to position [534, 1381]
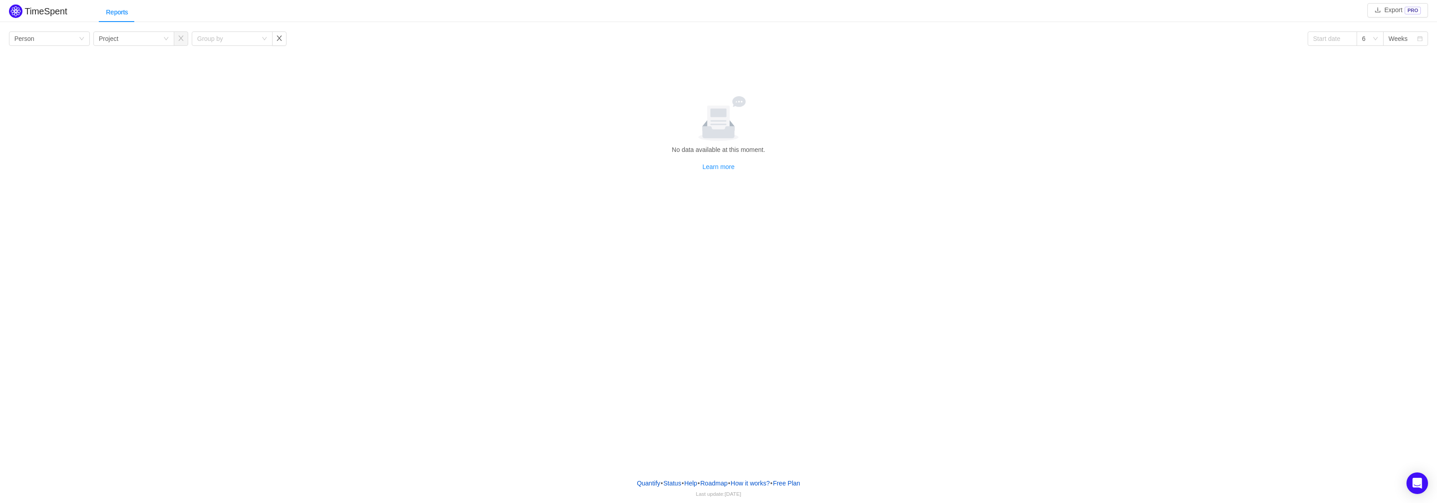
click at [649, 103] on div at bounding box center [719, 118] width 1412 height 45
click at [668, 484] on link "Status" at bounding box center [672, 482] width 19 height 13
click at [689, 485] on link "Help" at bounding box center [691, 482] width 14 height 13
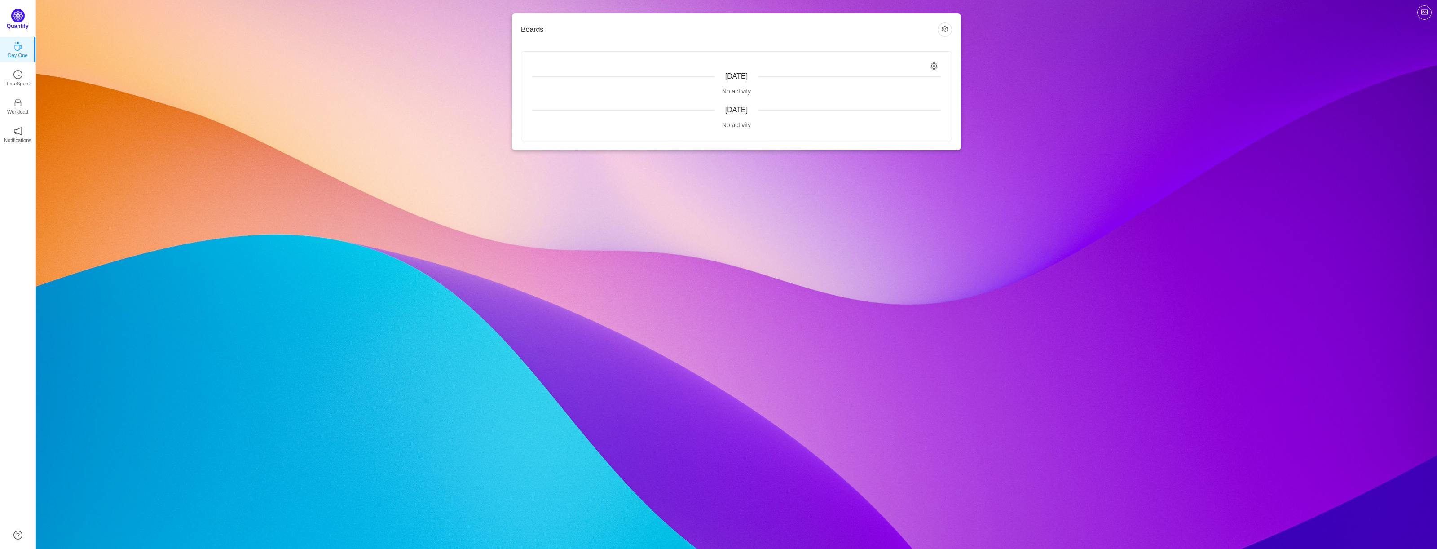
click at [21, 14] on img at bounding box center [17, 15] width 13 height 13
click at [22, 19] on img at bounding box center [17, 15] width 13 height 13
click at [17, 21] on img at bounding box center [17, 15] width 13 height 13
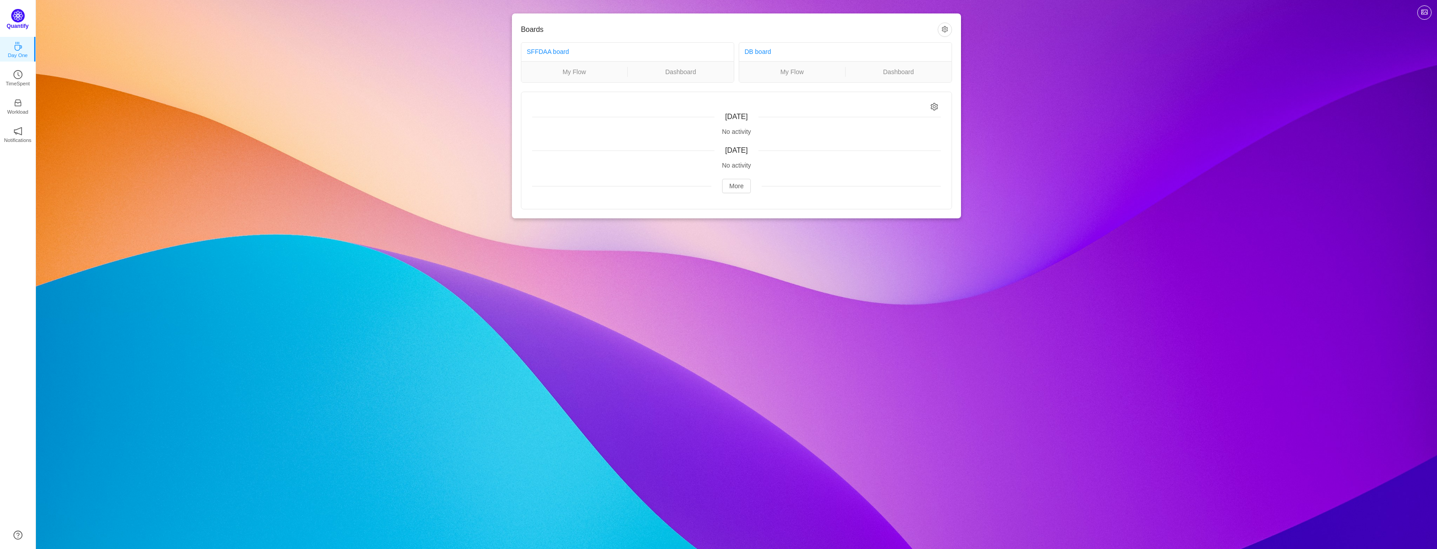
click at [17, 20] on img at bounding box center [17, 15] width 13 height 13
click at [14, 18] on img at bounding box center [17, 15] width 13 height 13
click at [14, 24] on p "Quantify" at bounding box center [18, 26] width 22 height 8
click at [22, 80] on p "TimeSpent" at bounding box center [18, 81] width 24 height 8
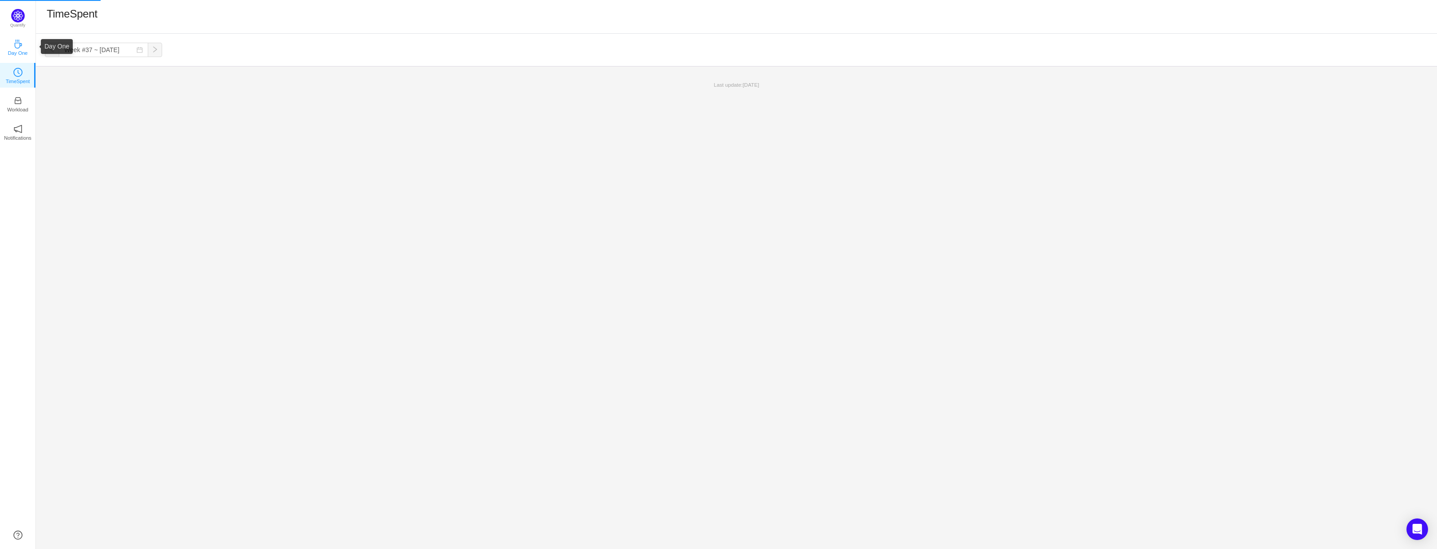
click at [18, 47] on icon "icon: coffee" at bounding box center [17, 44] width 9 height 9
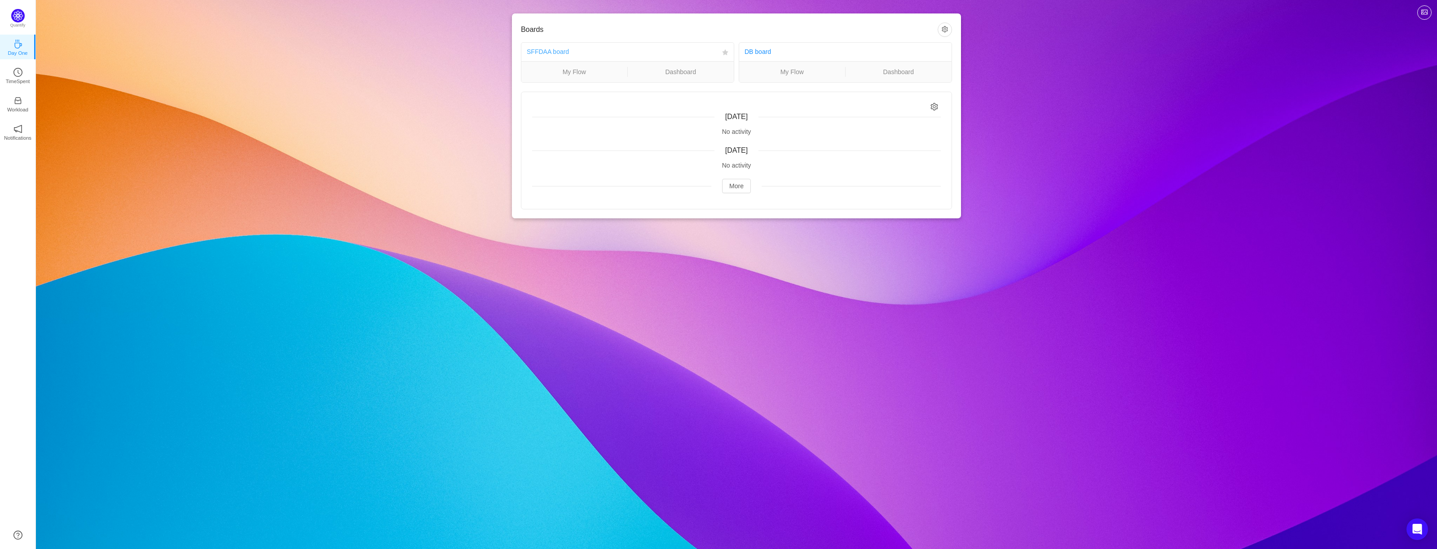
click at [558, 48] on link "SFFDAA board" at bounding box center [548, 51] width 42 height 7
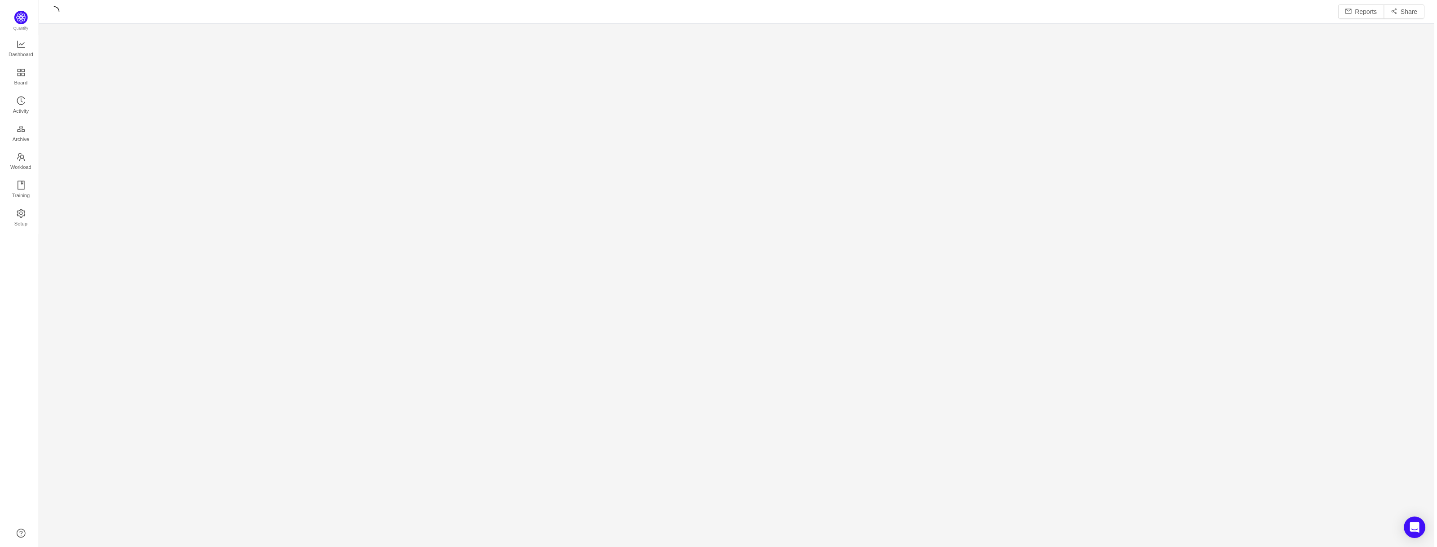
scroll to position [536, 1381]
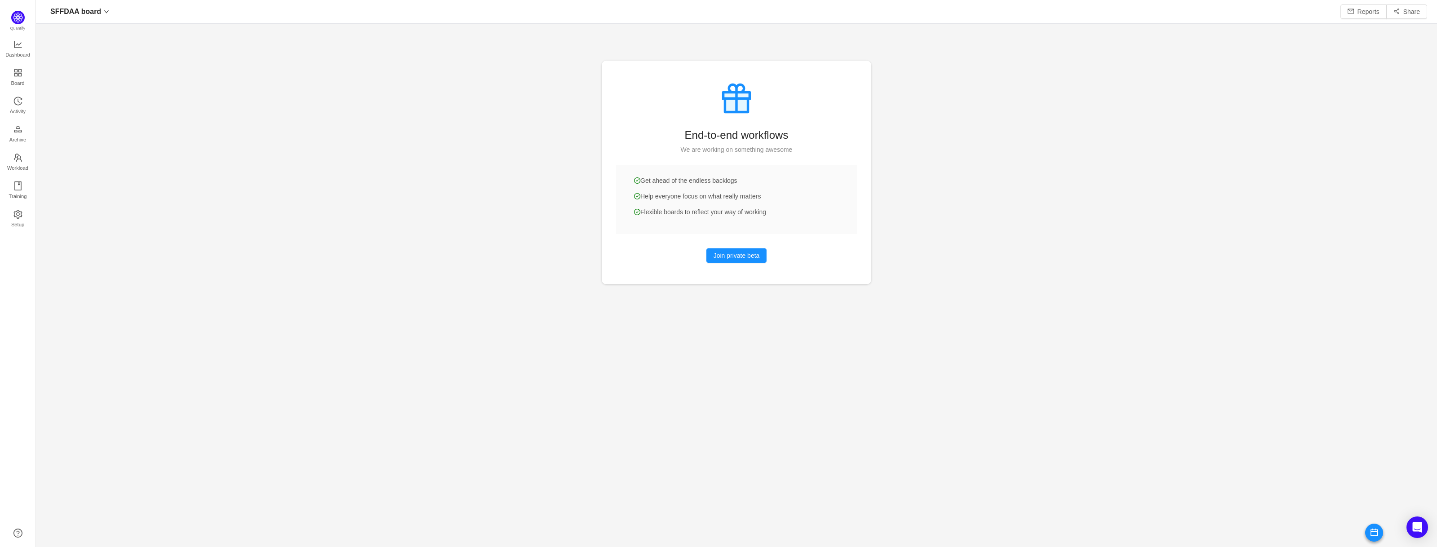
scroll to position [534, 1381]
click at [22, 52] on link "Dashboard" at bounding box center [17, 49] width 9 height 18
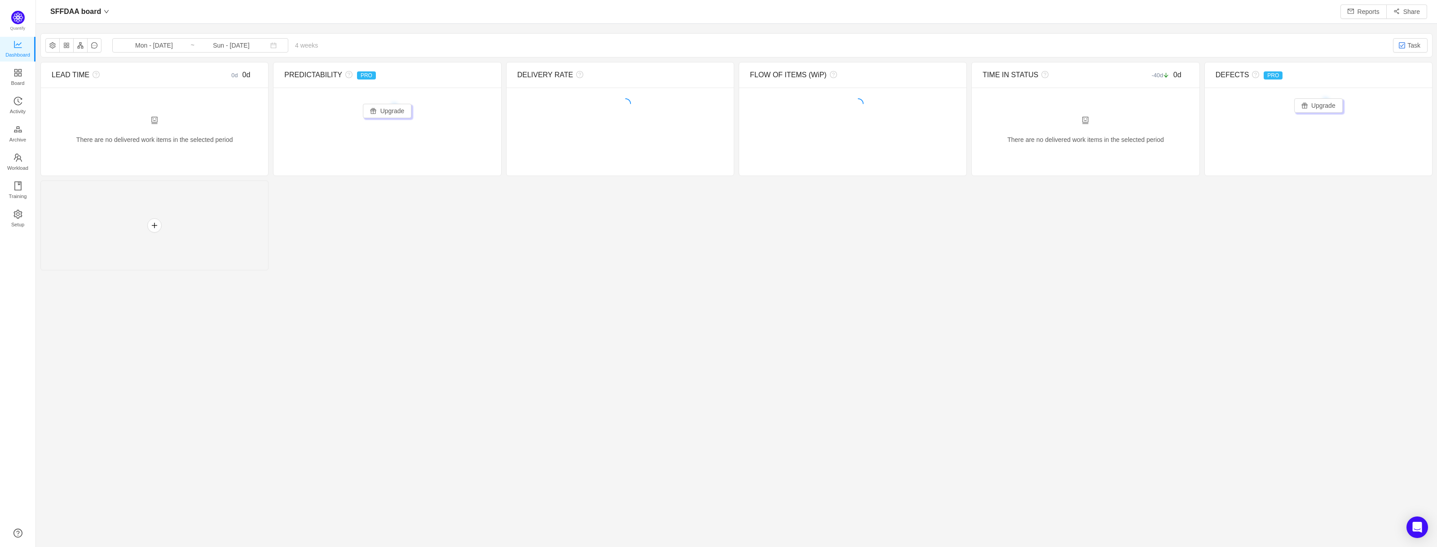
click at [92, 21] on div "SFFDAA board Reports Share" at bounding box center [736, 12] width 1401 height 24
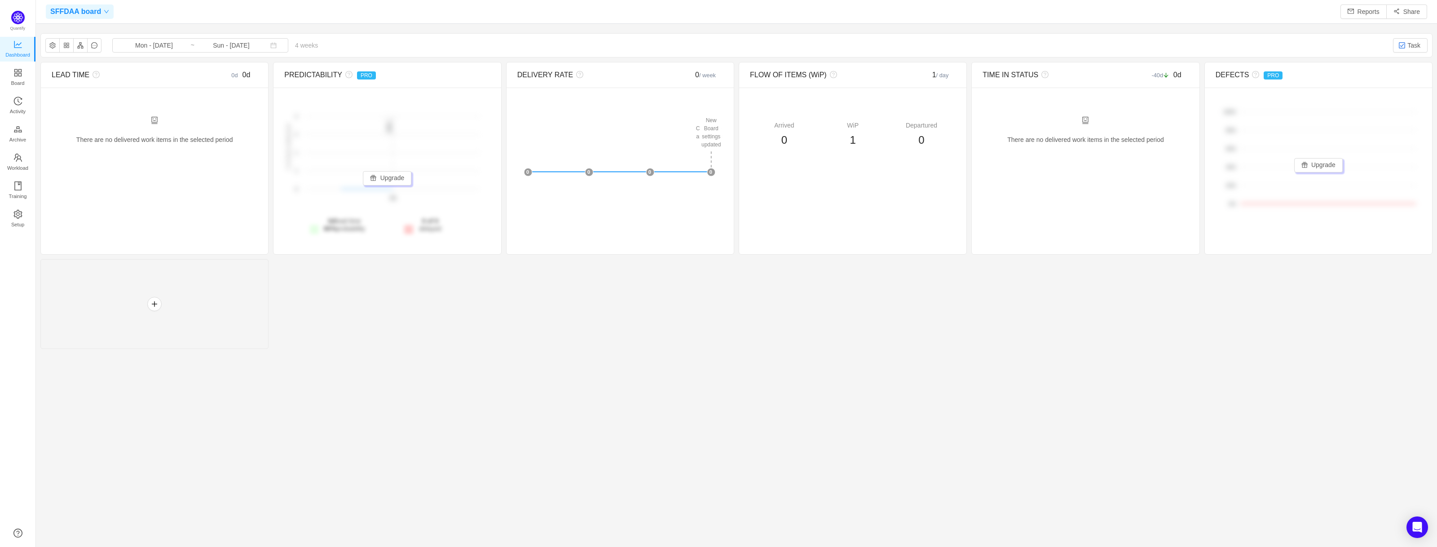
click at [97, 12] on span "SFFDAA board" at bounding box center [75, 11] width 51 height 14
click at [96, 12] on span "SFFDAA board" at bounding box center [75, 11] width 51 height 14
click at [53, 45] on button "button" at bounding box center [52, 45] width 14 height 14
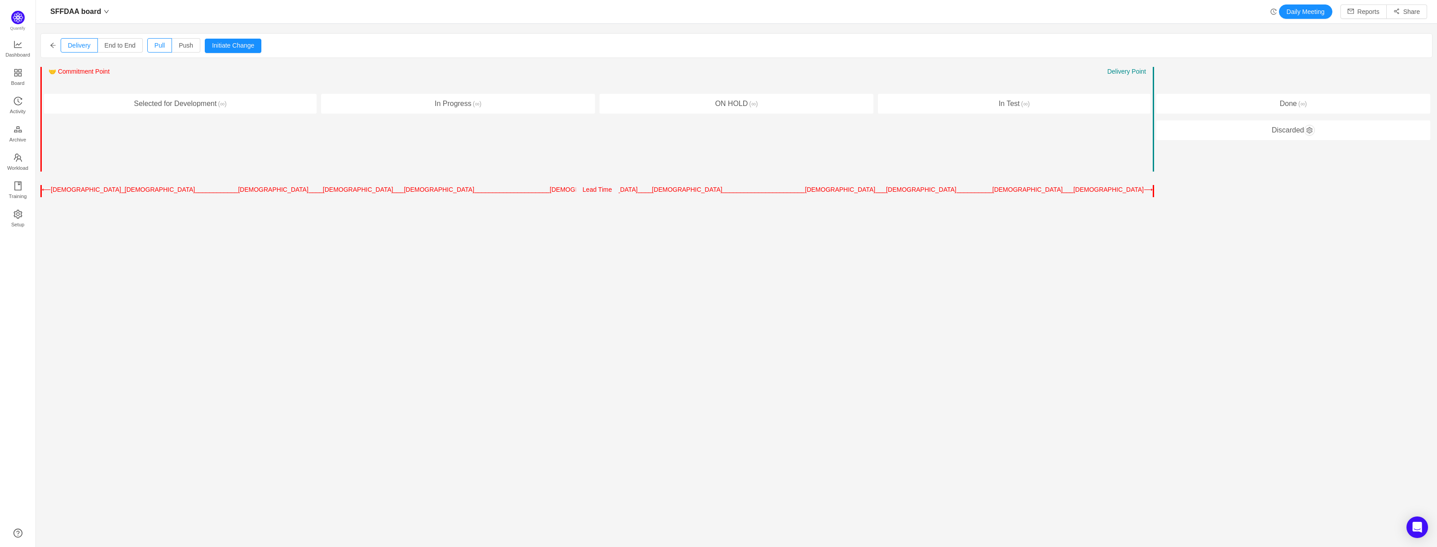
click at [55, 48] on icon "icon: arrow-left" at bounding box center [53, 45] width 6 height 6
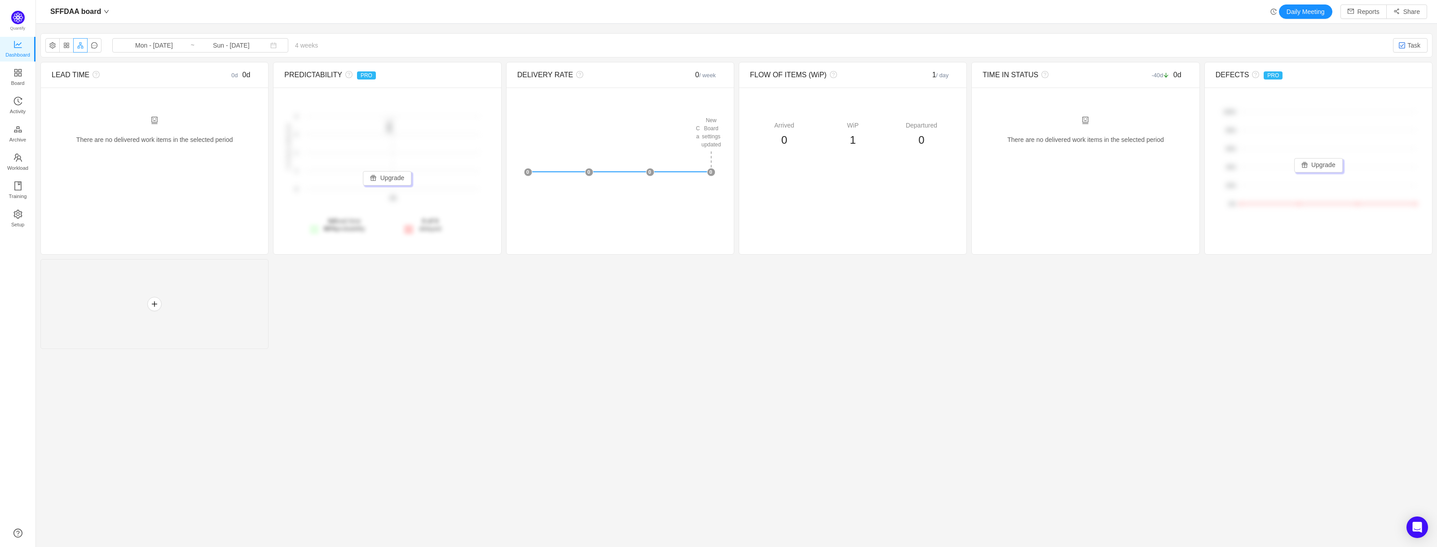
click at [85, 44] on button "button" at bounding box center [80, 45] width 14 height 14
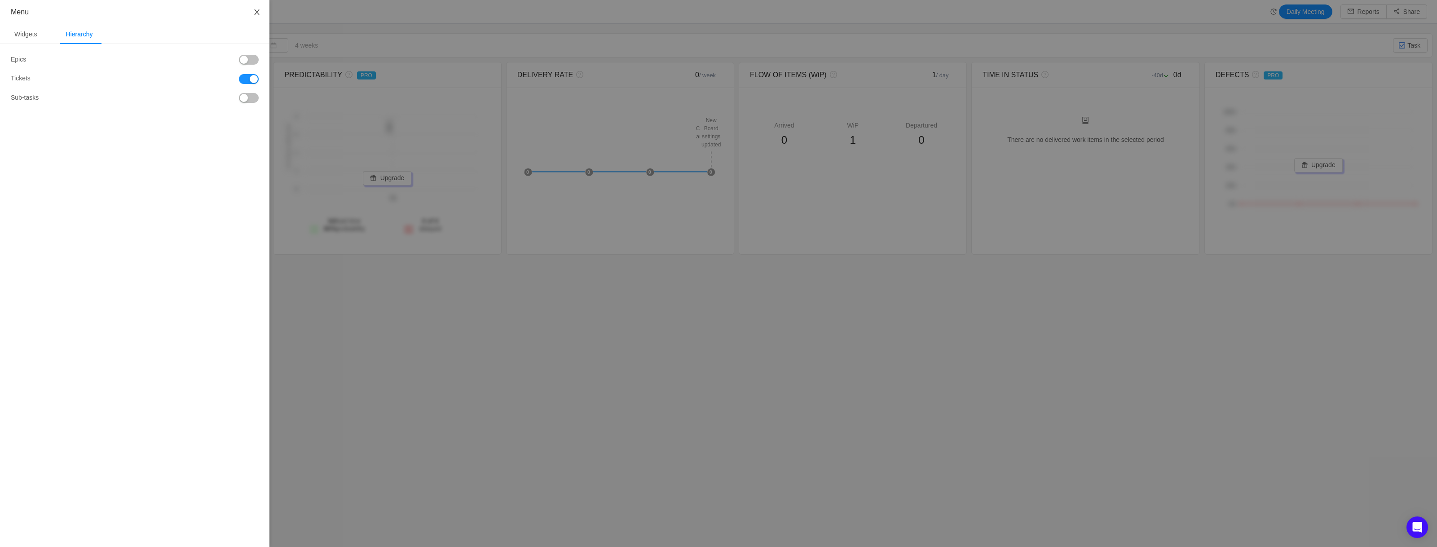
click at [254, 8] on button "Close" at bounding box center [256, 12] width 25 height 25
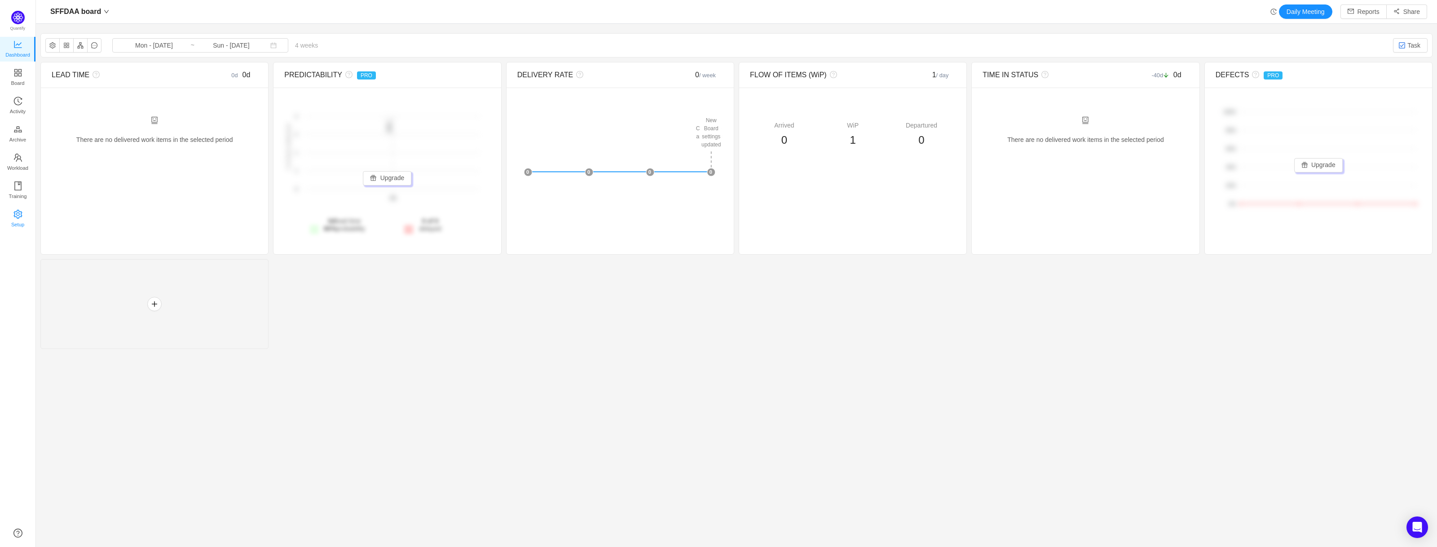
click at [18, 214] on icon "icon: setting" at bounding box center [17, 214] width 9 height 9
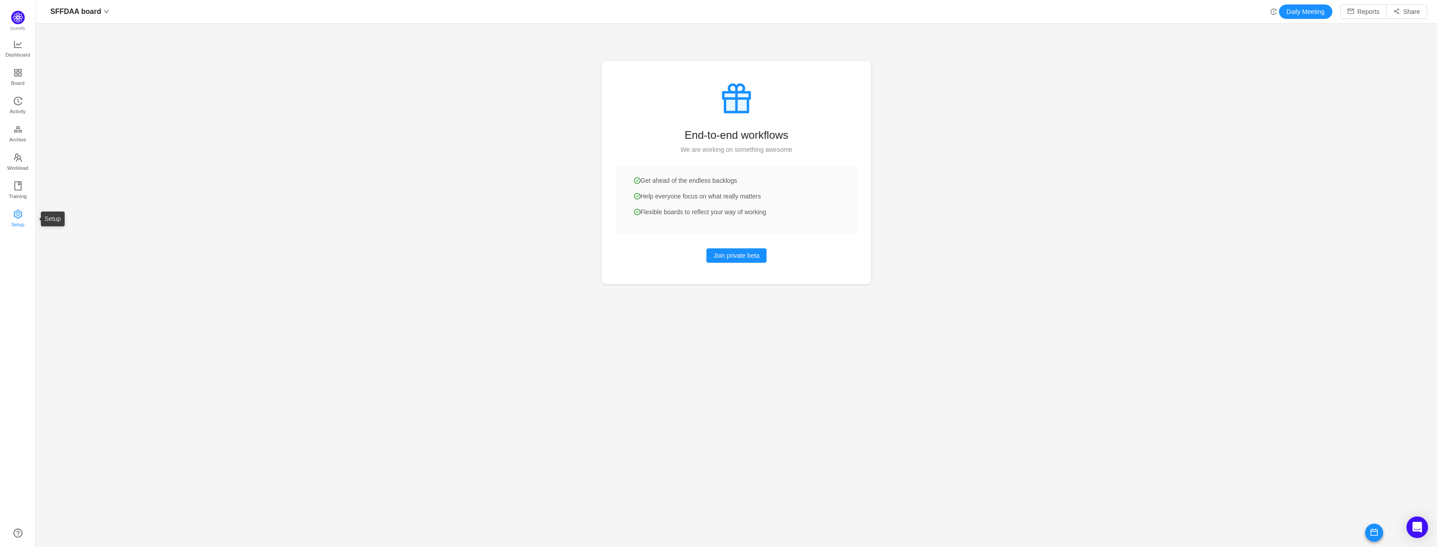
click at [16, 216] on span "Setup" at bounding box center [17, 225] width 13 height 18
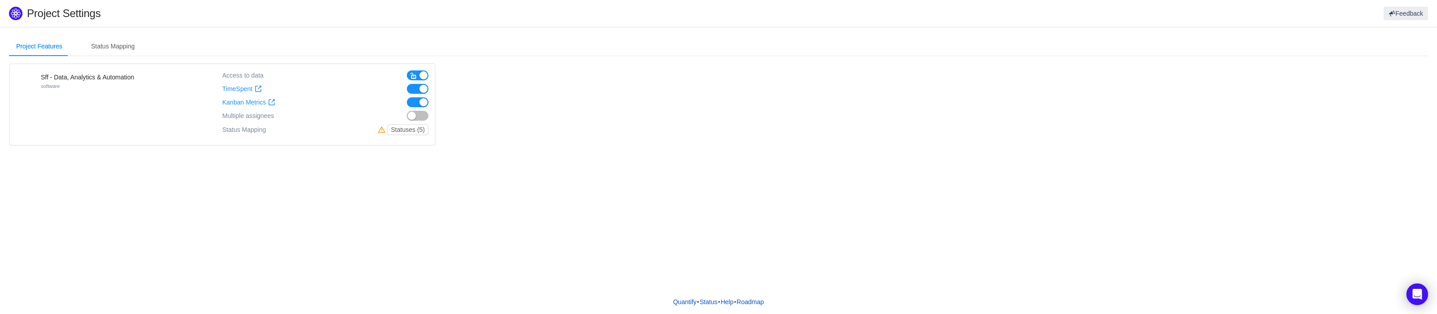
click at [381, 130] on icon "icon: warning" at bounding box center [381, 129] width 7 height 7
click at [391, 130] on button "Statuses (5)" at bounding box center [408, 129] width 41 height 11
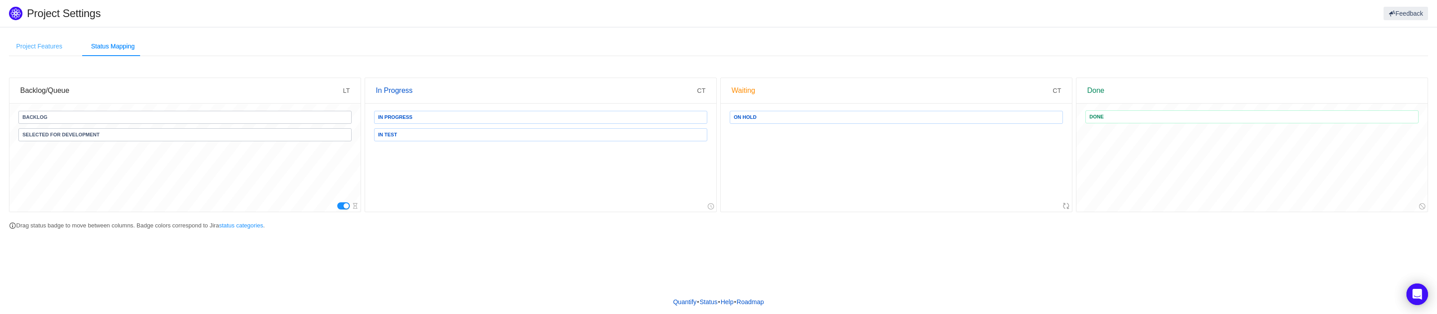
click at [53, 48] on div "Project Features" at bounding box center [39, 46] width 61 height 20
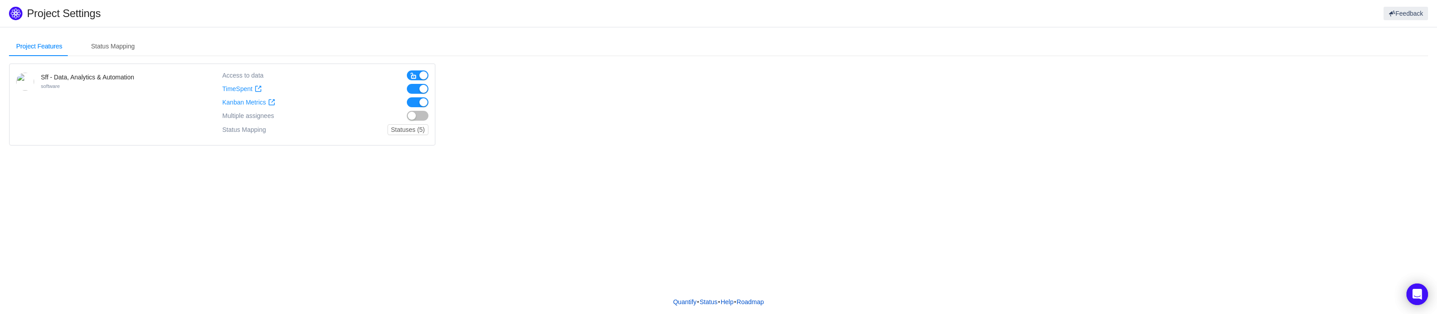
click at [413, 77] on span "button" at bounding box center [413, 75] width 7 height 7
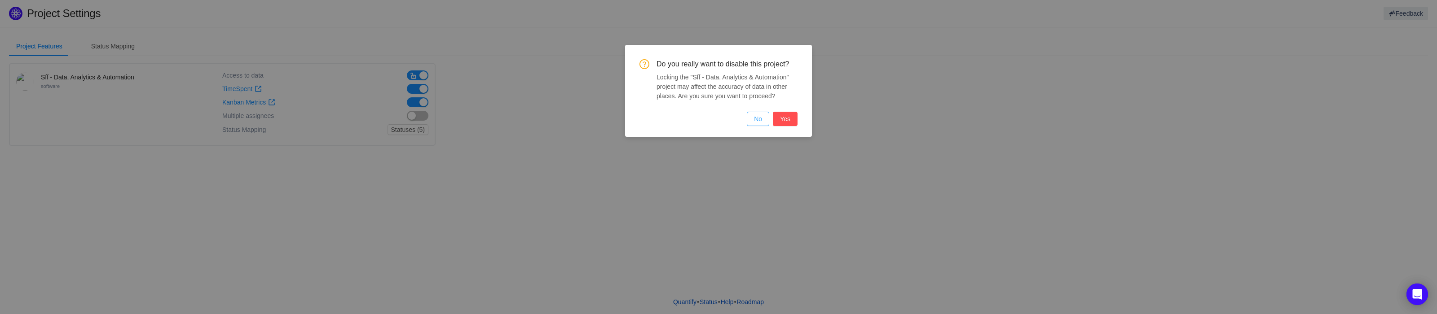
click at [764, 117] on button "No" at bounding box center [758, 119] width 22 height 14
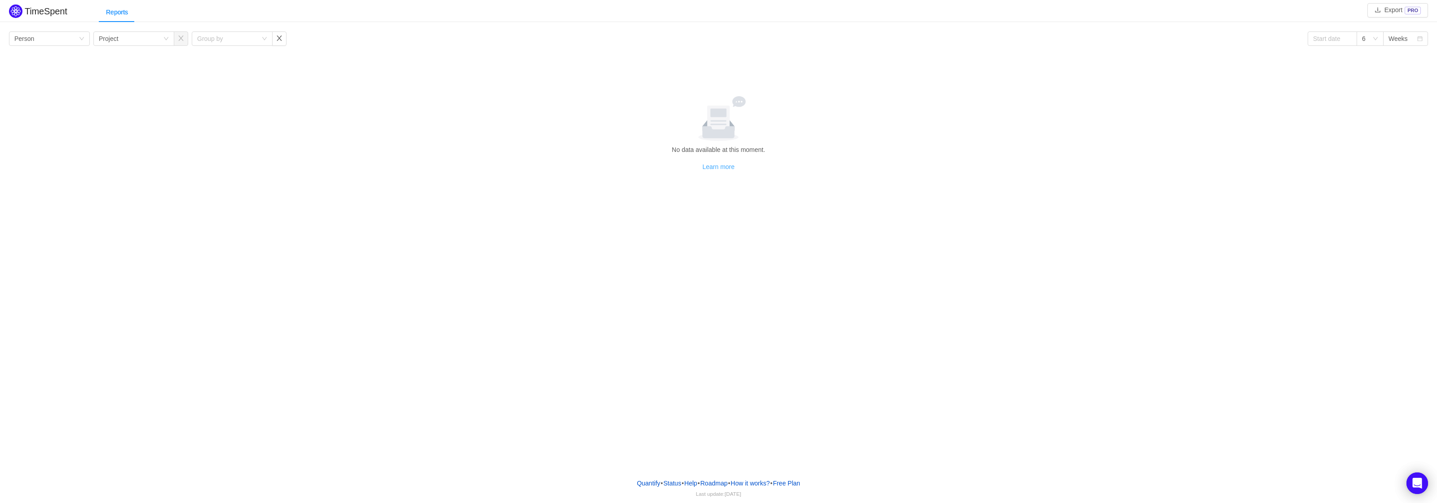
click at [713, 166] on link "Learn more" at bounding box center [718, 166] width 32 height 7
click at [753, 495] on span "[DATE] 10:18 AM" at bounding box center [733, 493] width 40 height 6
click at [726, 494] on span "Mon, Aug 25, 2025 10:18 AM" at bounding box center [733, 493] width 40 height 6
click at [722, 491] on span "Mon, Aug 25, 2025 10:18 AM" at bounding box center [733, 493] width 40 height 6
click at [723, 491] on span "Mon, Aug 25, 2025 10:18 AM" at bounding box center [733, 493] width 40 height 6
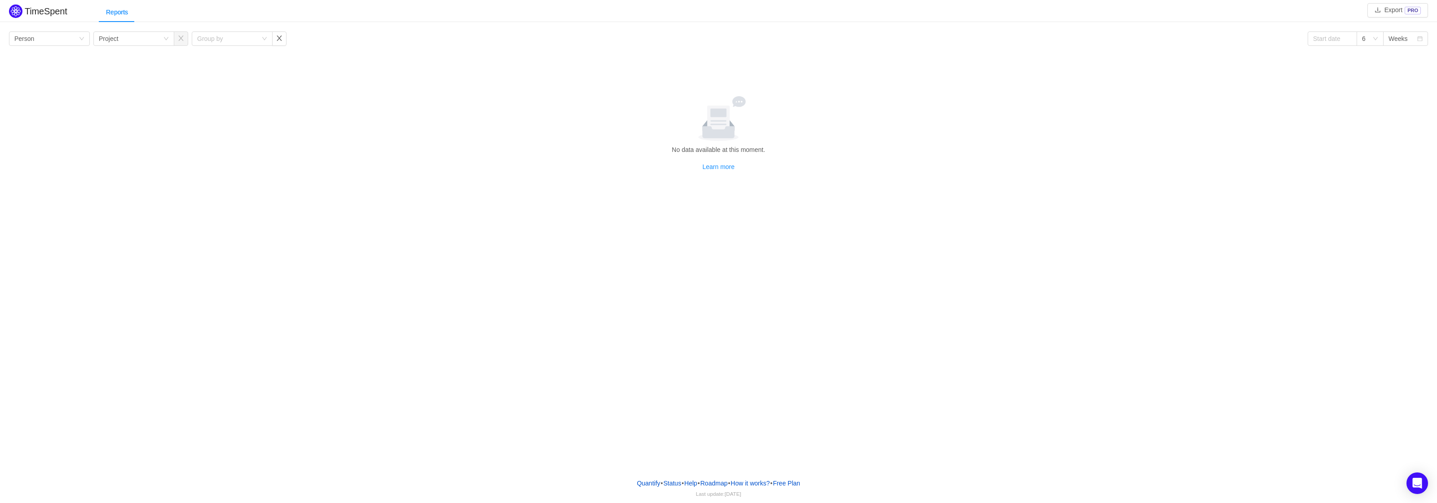
click at [80, 8] on div "Reports" at bounding box center [718, 12] width 1437 height 20
drag, startPoint x: 51, startPoint y: 14, endPoint x: 93, endPoint y: 13, distance: 41.8
click at [52, 14] on h2 "TimeSpent" at bounding box center [46, 11] width 43 height 10
click at [115, 14] on div "Reports" at bounding box center [117, 12] width 36 height 20
drag, startPoint x: 169, startPoint y: 15, endPoint x: 157, endPoint y: 16, distance: 11.7
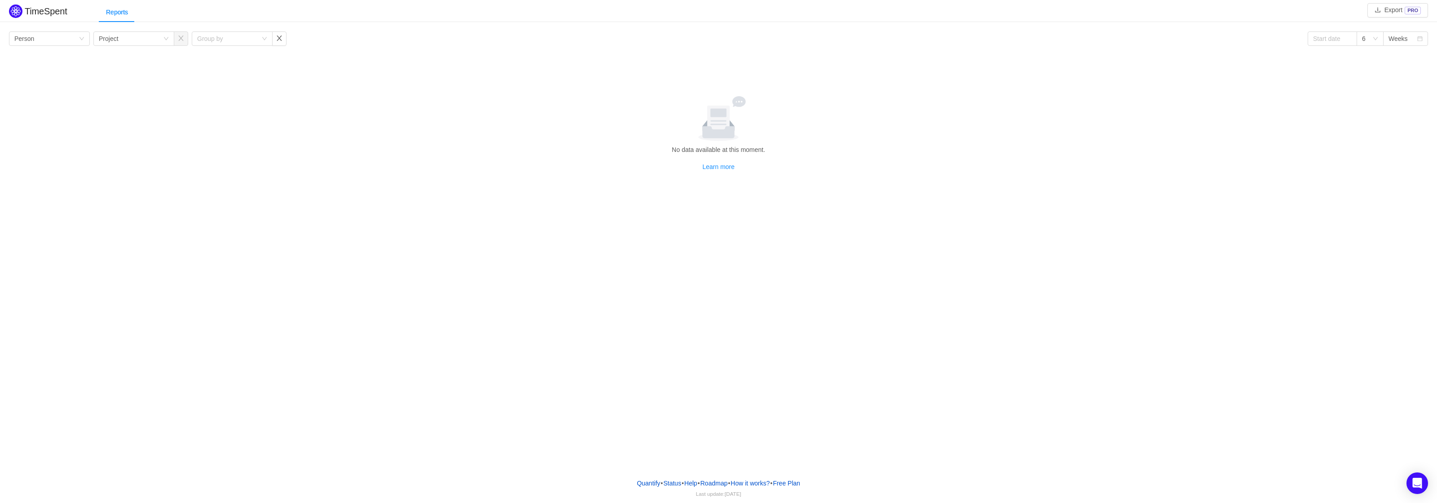
click at [168, 15] on div "Reports" at bounding box center [768, 12] width 1338 height 20
click at [57, 44] on div "Group by Person" at bounding box center [46, 38] width 64 height 13
click at [49, 70] on li "Team" at bounding box center [49, 71] width 81 height 14
click at [57, 37] on div "Group by Team" at bounding box center [46, 38] width 64 height 13
click at [51, 61] on li "Project" at bounding box center [49, 56] width 81 height 14
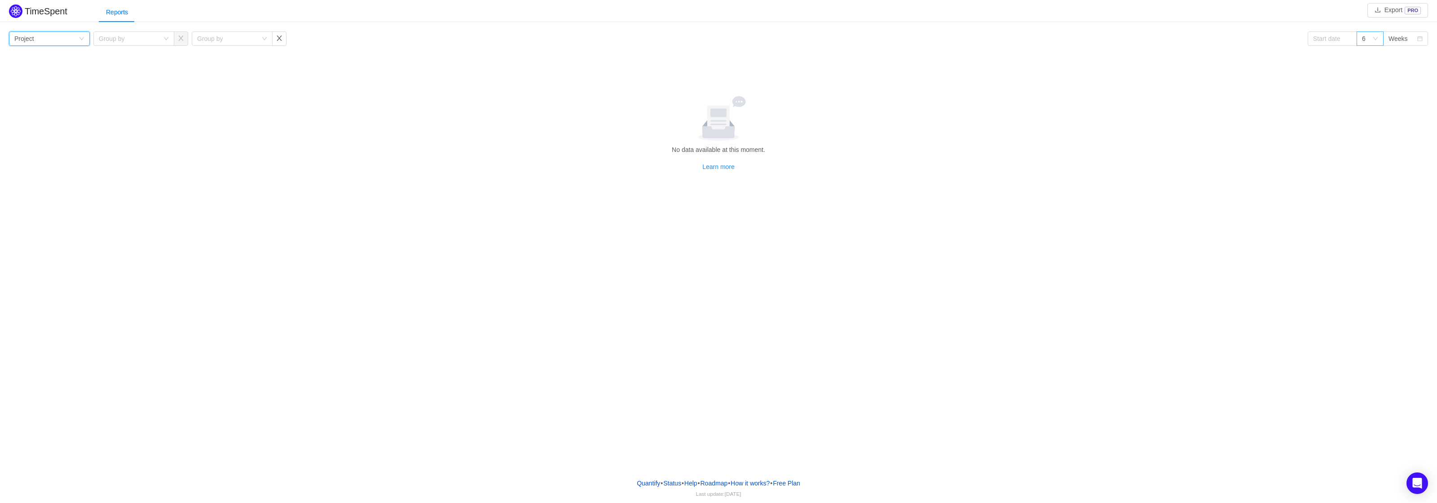
click at [1372, 36] on div "6" at bounding box center [1367, 38] width 10 height 13
click at [1367, 104] on li "12" at bounding box center [1370, 100] width 27 height 14
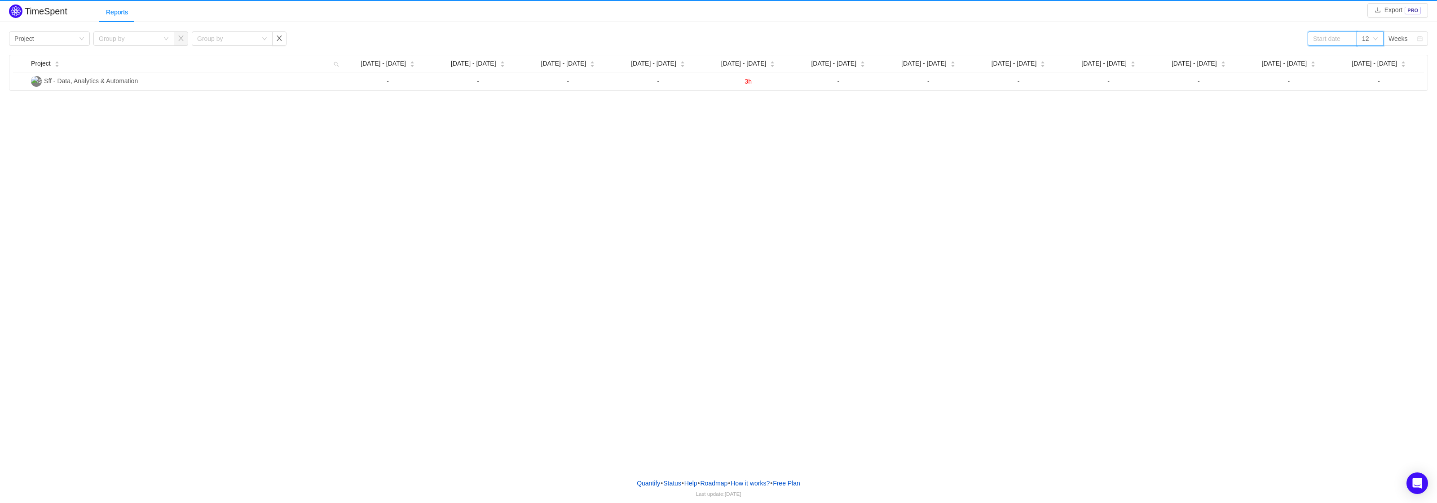
click at [1342, 32] on input at bounding box center [1332, 38] width 49 height 14
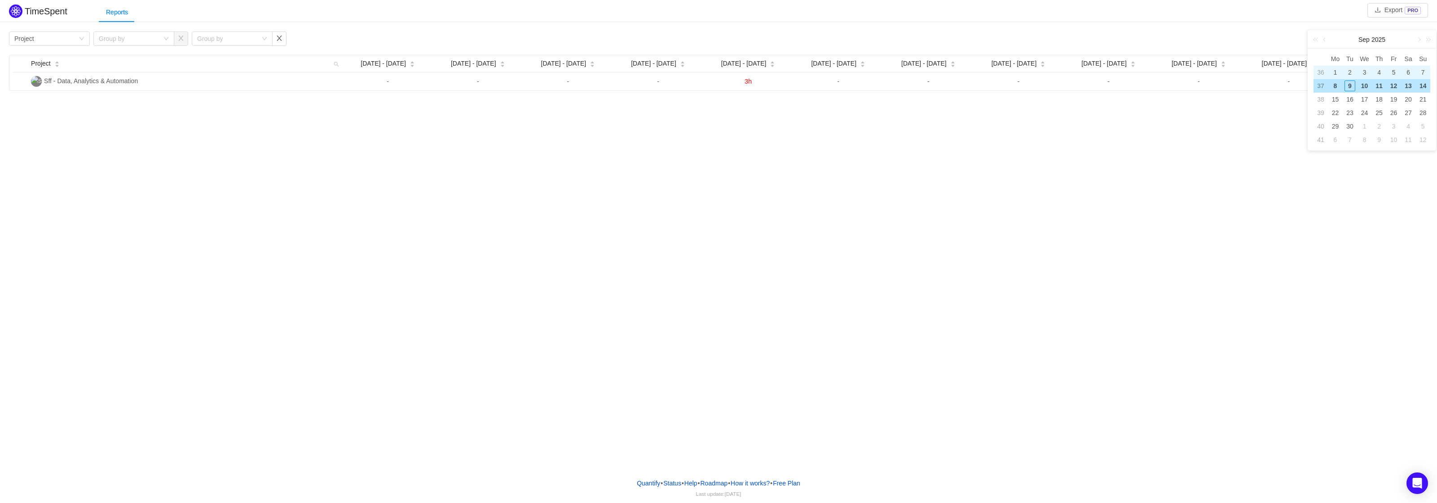
click at [1337, 71] on div "1" at bounding box center [1335, 72] width 11 height 11
type input "2025-09-01"
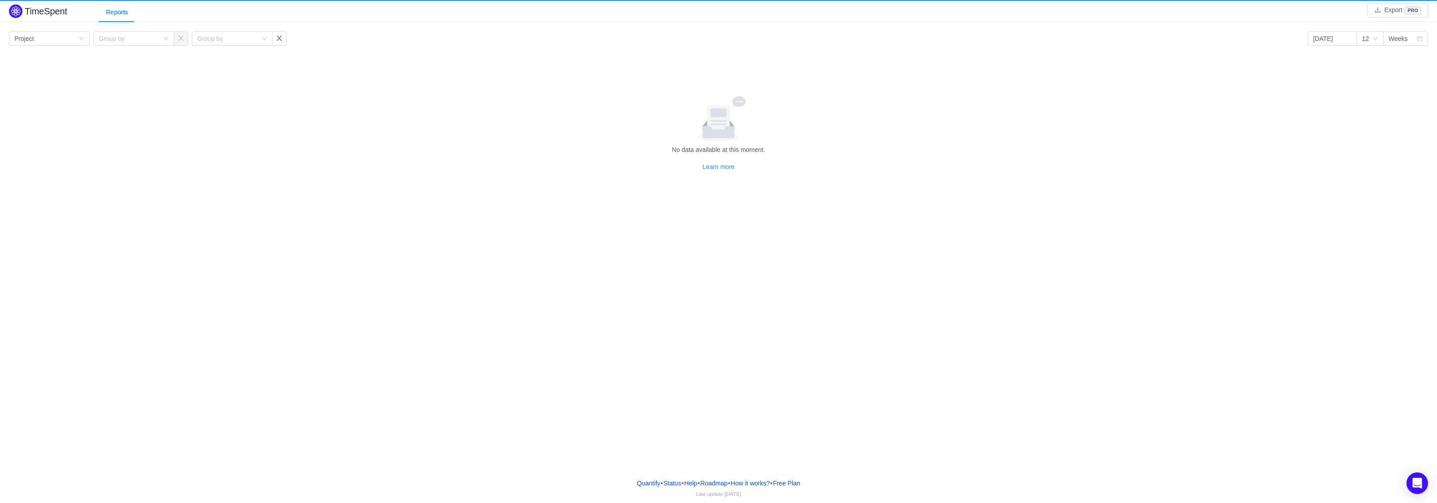
click at [1207, 173] on div "TimeSpent Export PRO Reports Group by Project Group by Group by 2025-09-01 12 W…" at bounding box center [718, 137] width 1437 height 270
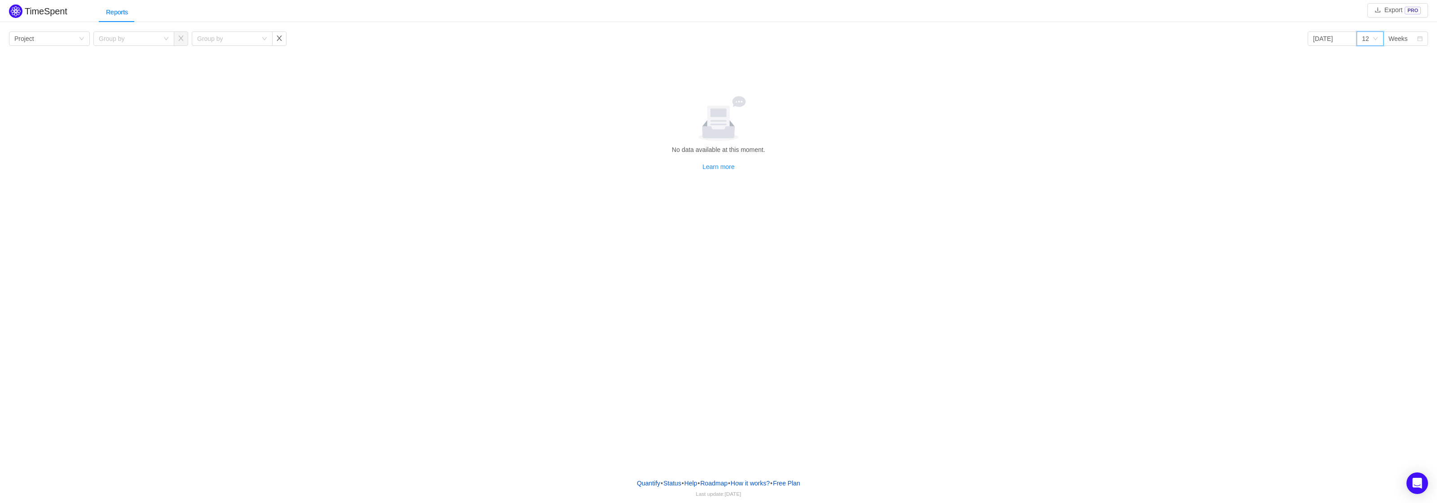
click at [1367, 40] on div "12" at bounding box center [1365, 38] width 7 height 13
click at [1371, 59] on li "3" at bounding box center [1370, 56] width 27 height 14
click at [1344, 34] on input "2025-09-01" at bounding box center [1332, 38] width 49 height 14
click at [1269, 45] on div "Group by Project Group by Group by 2025-09-01 3 Weeks" at bounding box center [718, 38] width 1419 height 14
click at [1350, 39] on icon "icon: close-circle" at bounding box center [1348, 38] width 6 height 6
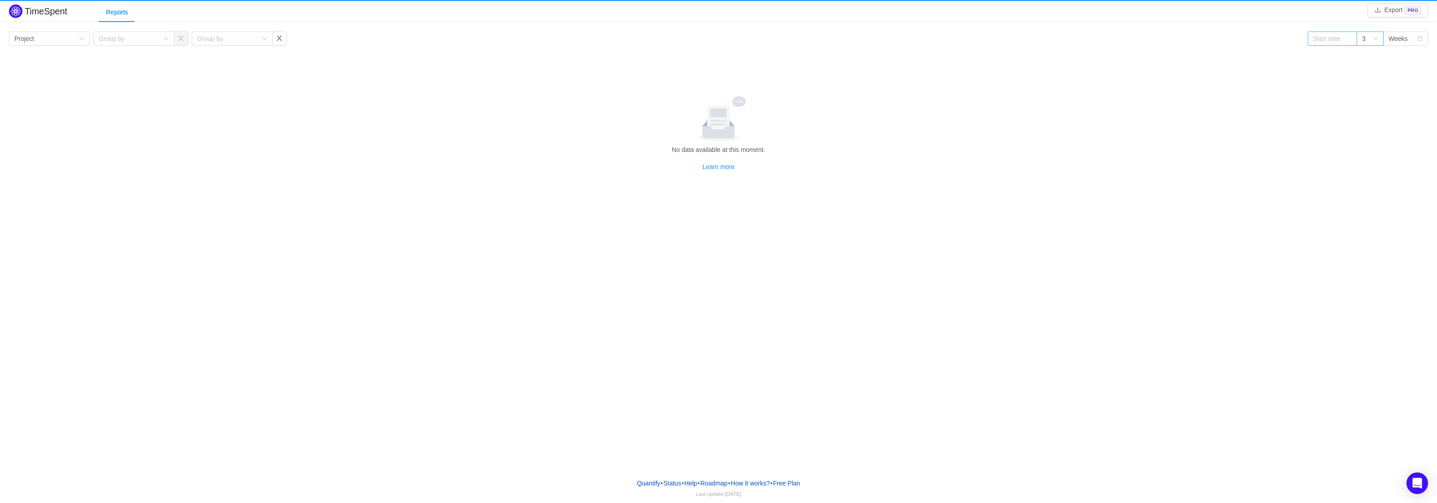
click at [1371, 38] on div "3" at bounding box center [1367, 38] width 10 height 13
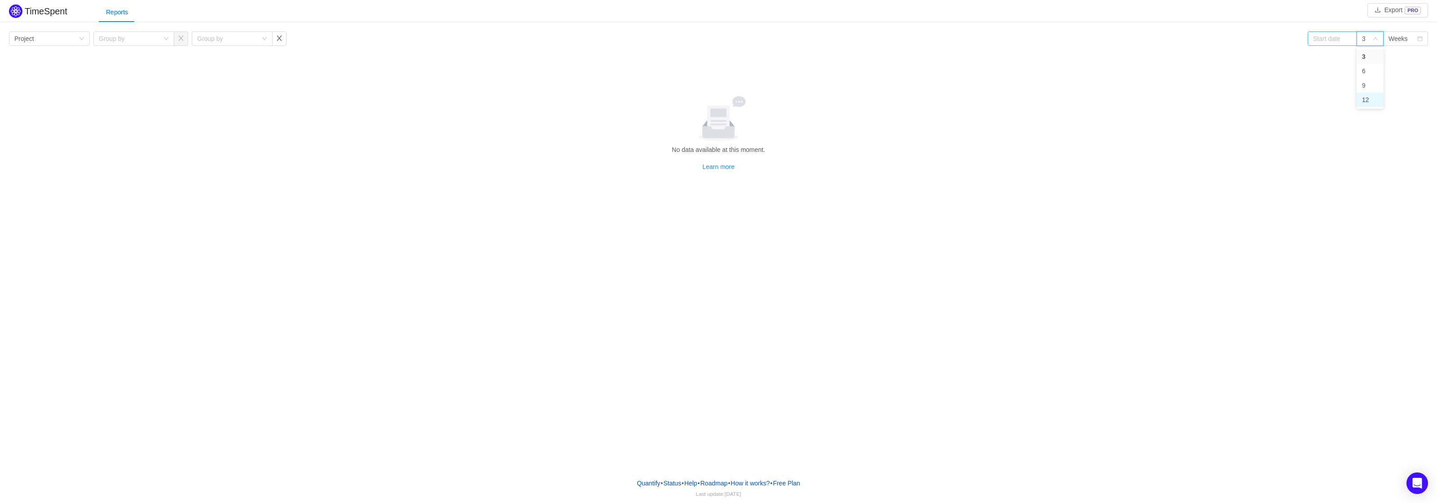
click at [1377, 98] on li "12" at bounding box center [1370, 100] width 27 height 14
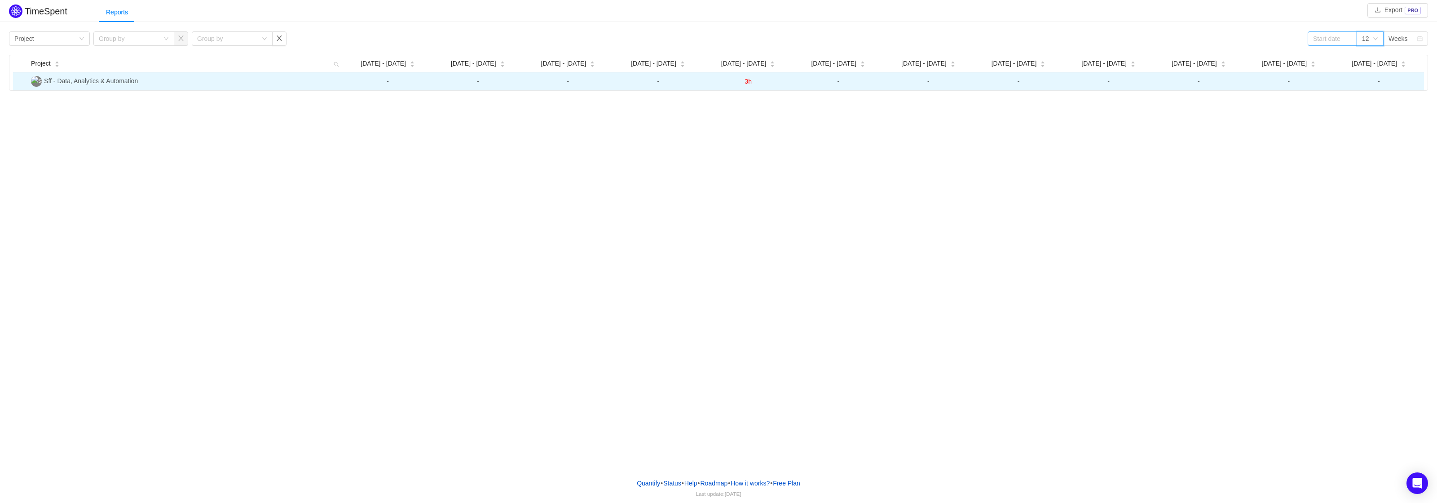
click at [747, 81] on span "3h" at bounding box center [748, 81] width 7 height 7
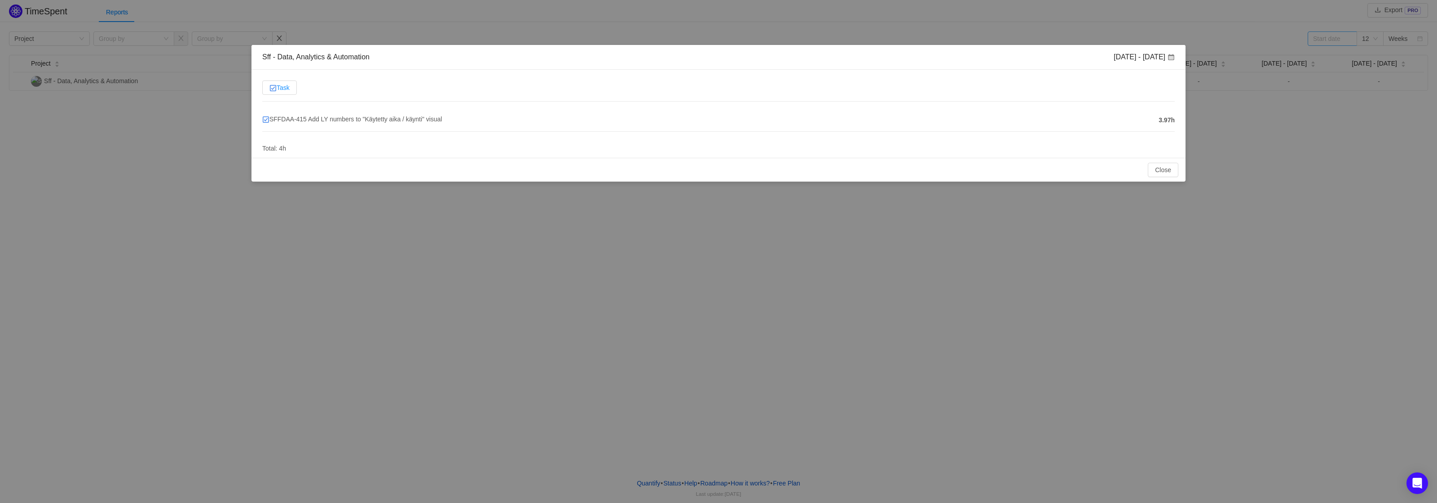
click at [294, 87] on label "Task" at bounding box center [279, 87] width 35 height 14
click at [269, 90] on input "Task" at bounding box center [269, 90] width 0 height 0
click at [283, 88] on span "Task" at bounding box center [279, 87] width 20 height 7
click at [269, 90] on input "Task" at bounding box center [269, 90] width 0 height 0
click at [271, 142] on div "Total: 4h" at bounding box center [274, 148] width 24 height 20
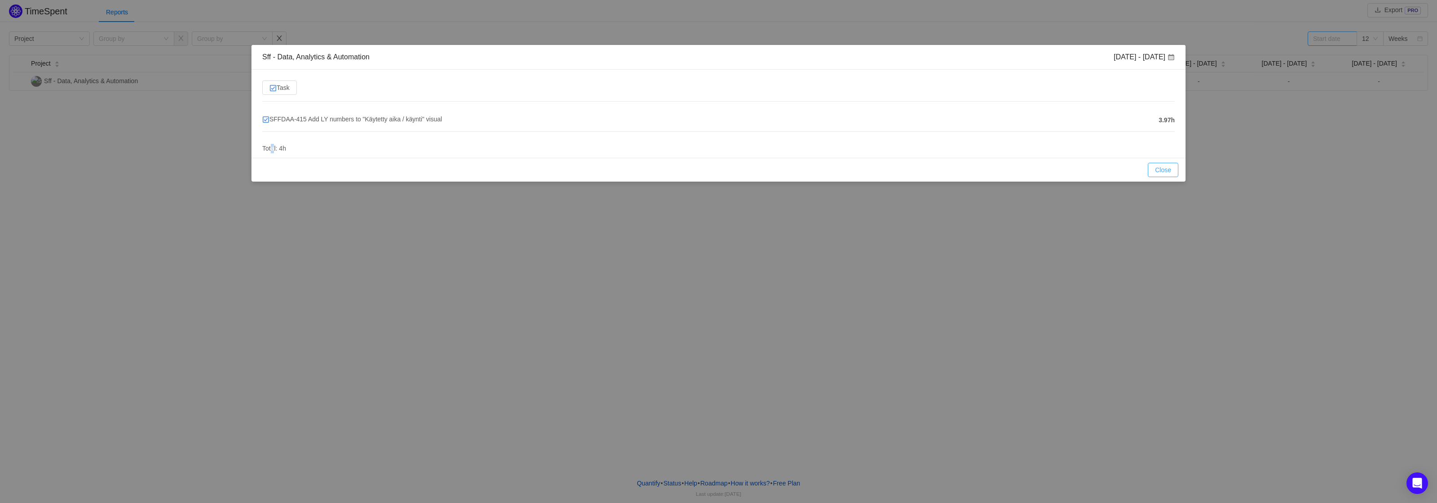
click at [1173, 172] on button "Close" at bounding box center [1163, 170] width 31 height 14
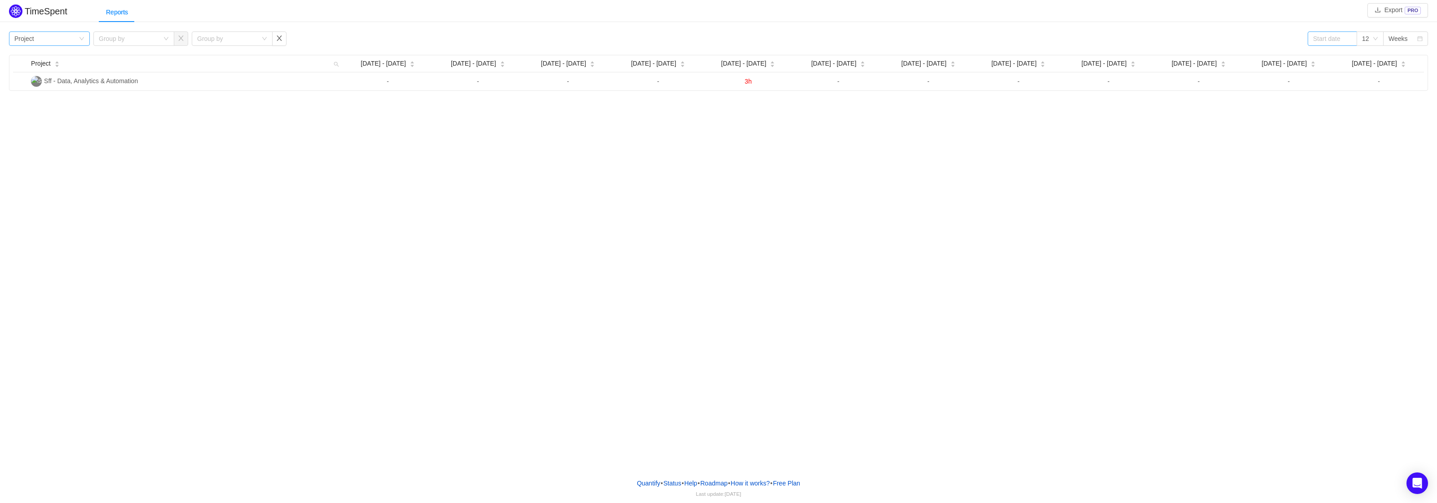
click at [63, 38] on div "Group by Project" at bounding box center [46, 38] width 64 height 13
click at [54, 113] on li "Person" at bounding box center [49, 114] width 81 height 14
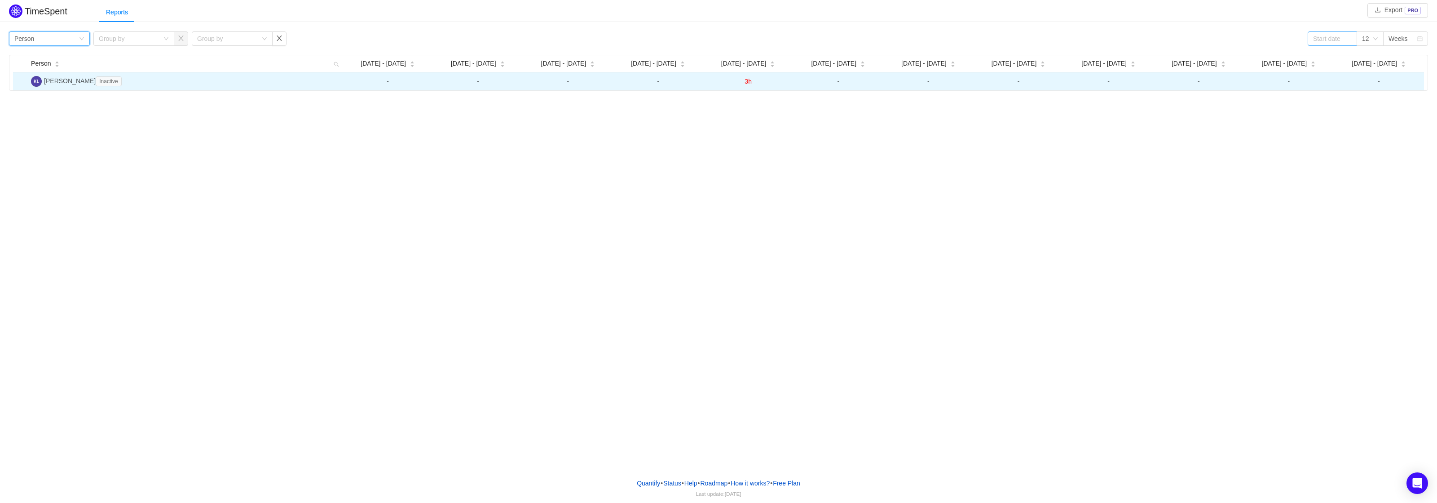
click at [98, 82] on span "Inactive" at bounding box center [109, 81] width 26 height 10
click at [68, 81] on span "Kalle Laitinen Inactive" at bounding box center [84, 80] width 81 height 7
click at [749, 80] on span "3h" at bounding box center [748, 81] width 7 height 7
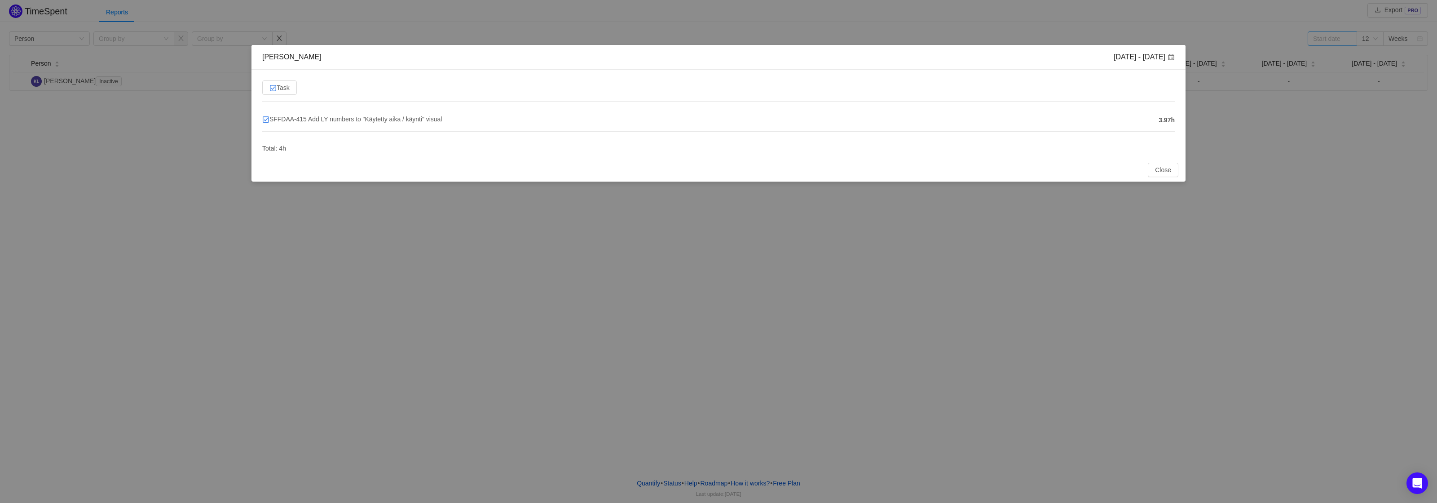
click at [311, 137] on div "SFFDAA-415 Add LY numbers to "Käytetty aika / käynti" visual 3.97h Total: 4h" at bounding box center [718, 128] width 913 height 38
click at [300, 119] on span "SFFDAA-415 Add LY numbers to "Käytetty aika / käynti" visual" at bounding box center [352, 118] width 180 height 7
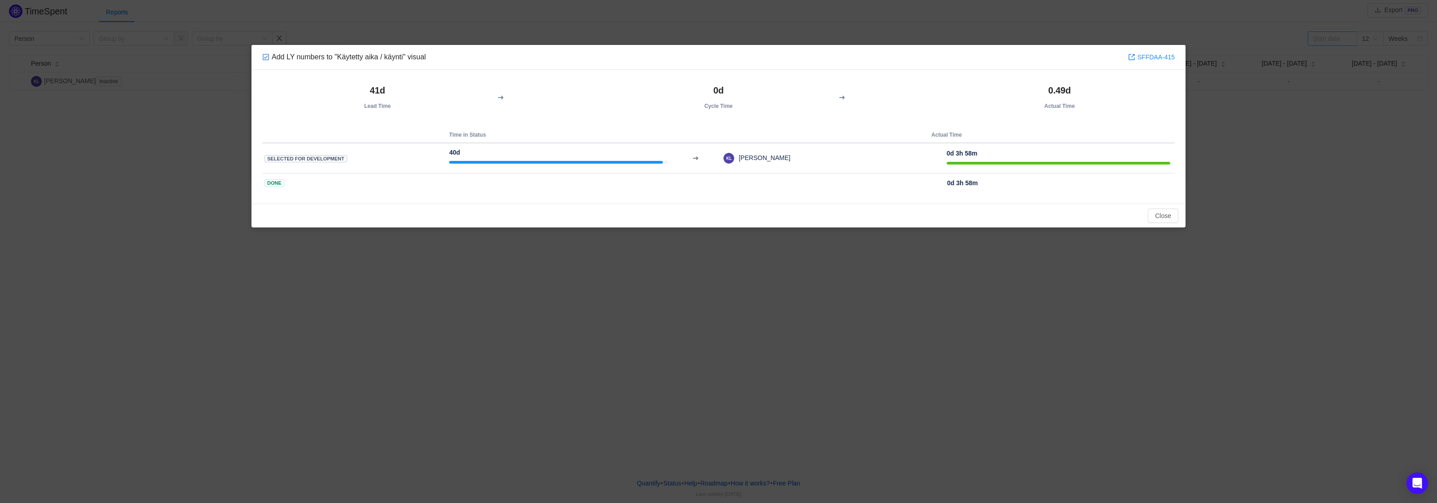
click at [991, 182] on td "0d 3h 58m" at bounding box center [1060, 183] width 226 height 10
click at [1161, 218] on button "Close" at bounding box center [1163, 215] width 31 height 14
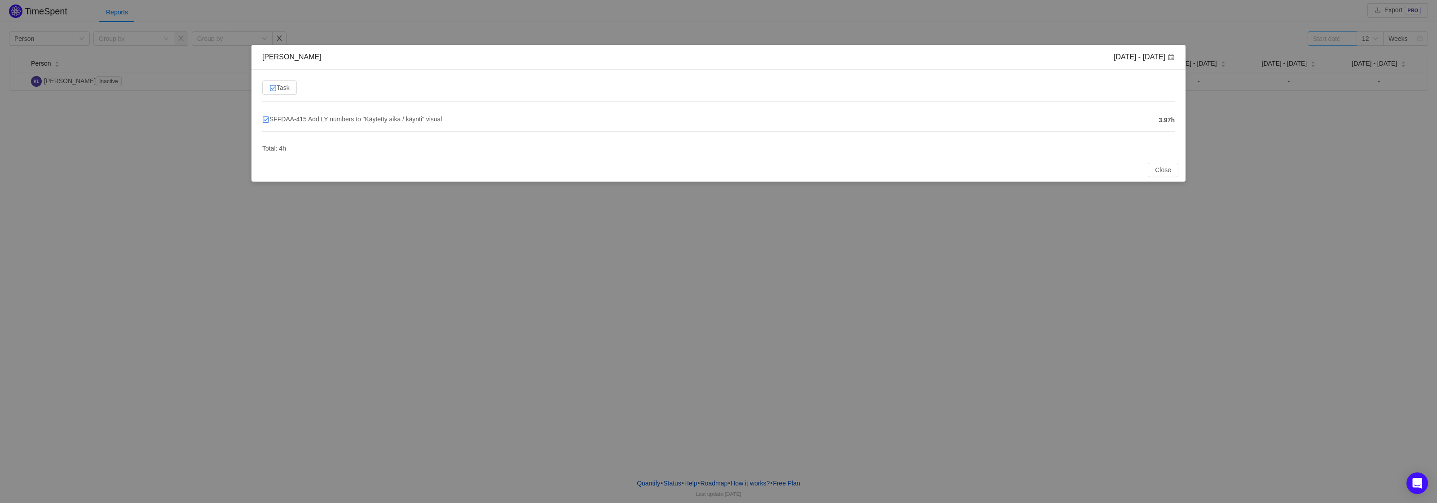
click at [321, 122] on span "SFFDAA-415 Add LY numbers to "Käytetty aika / käynti" visual" at bounding box center [352, 118] width 180 height 7
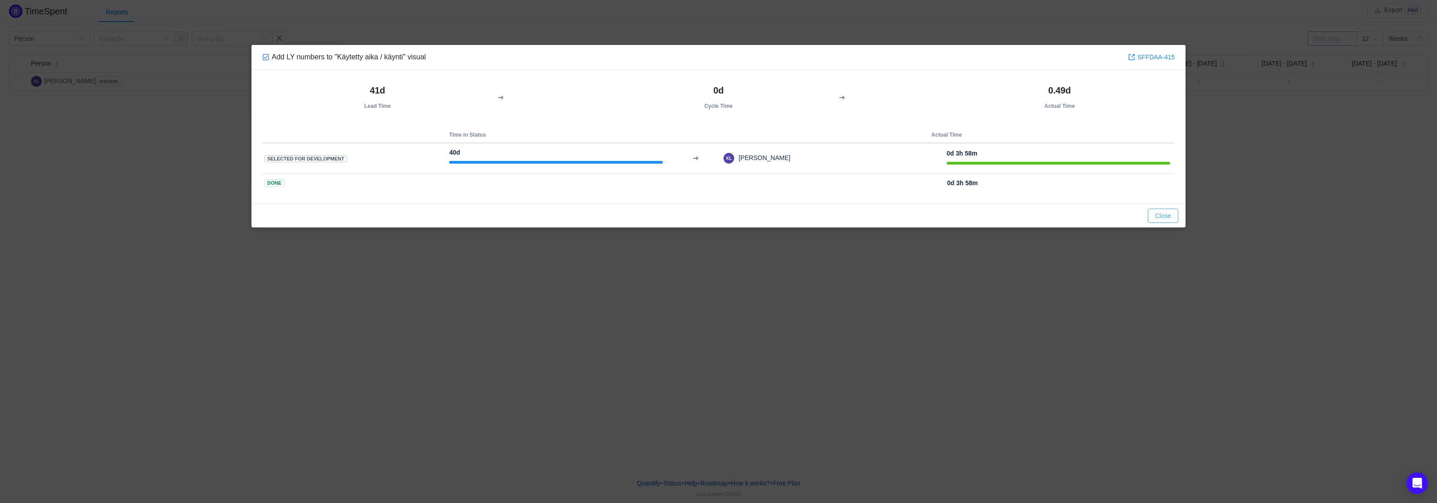
click at [1171, 213] on button "Close" at bounding box center [1163, 215] width 31 height 14
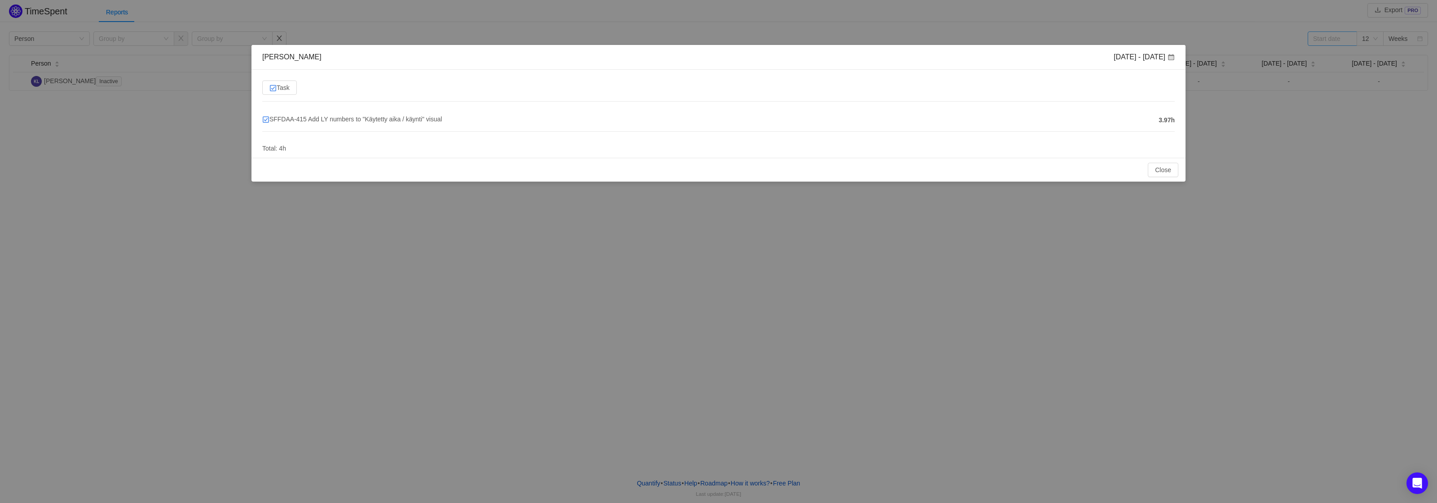
click at [206, 112] on div "Kalle Laitinen Jul 21 - 27 Task SFFDAA-415 Add LY numbers to "Käytetty aika / k…" at bounding box center [718, 251] width 1437 height 503
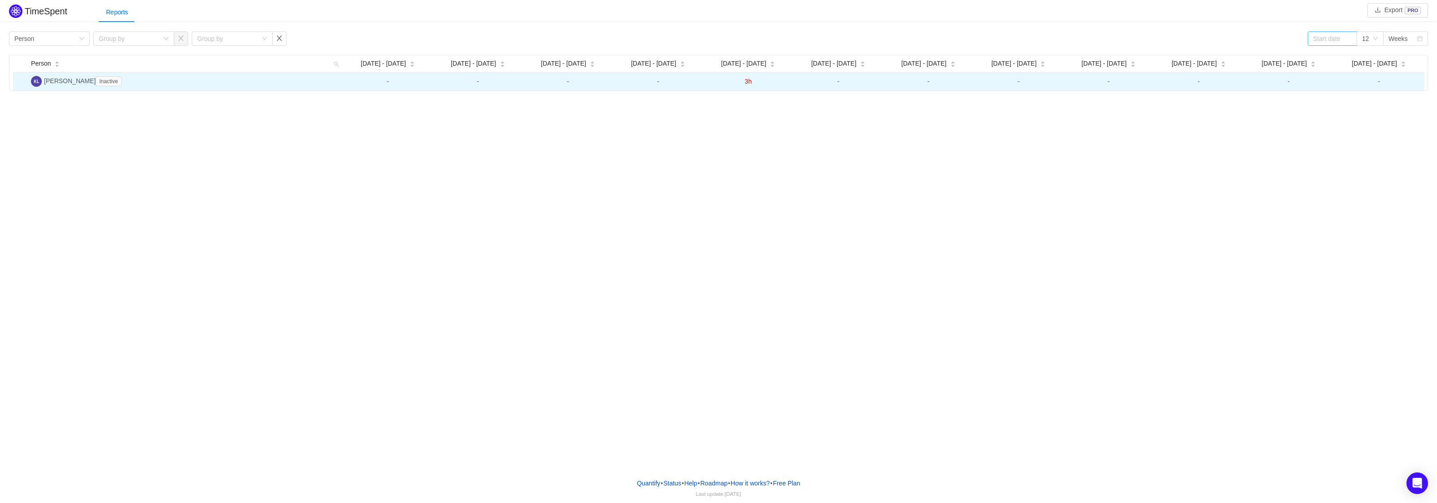
click at [746, 79] on span "3h" at bounding box center [748, 81] width 7 height 7
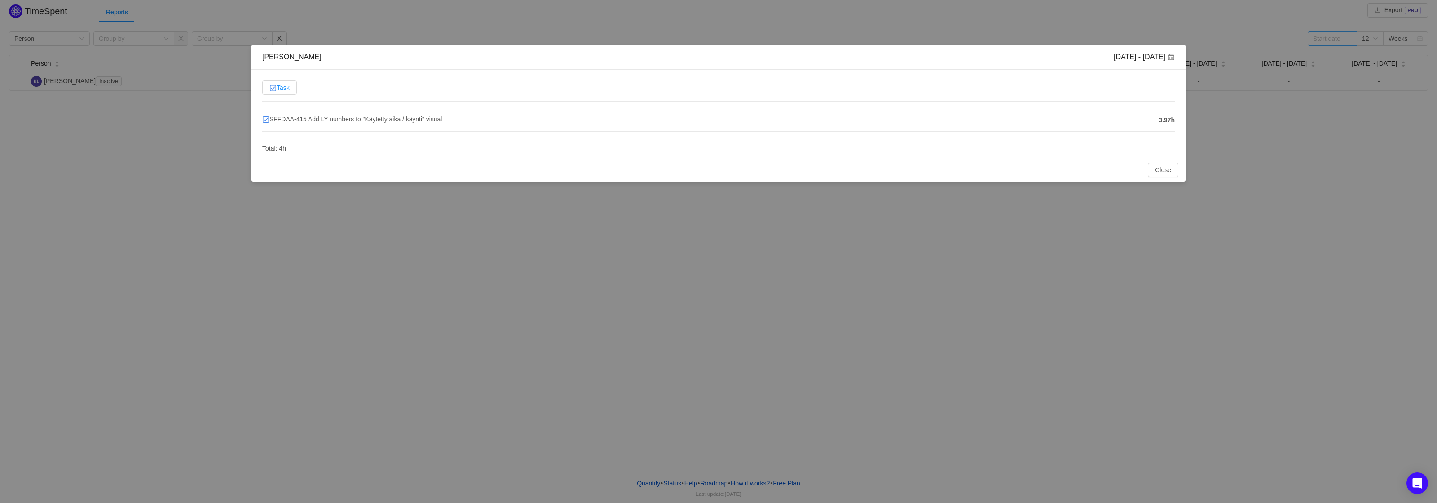
click at [287, 85] on span "Task" at bounding box center [279, 87] width 20 height 7
click at [269, 90] on input "Task" at bounding box center [269, 90] width 0 height 0
click at [442, 201] on div "Kalle Laitinen Jul 21 - 27 Task SFFDAA-415 Add LY numbers to "Käytetty aika / k…" at bounding box center [718, 251] width 1437 height 503
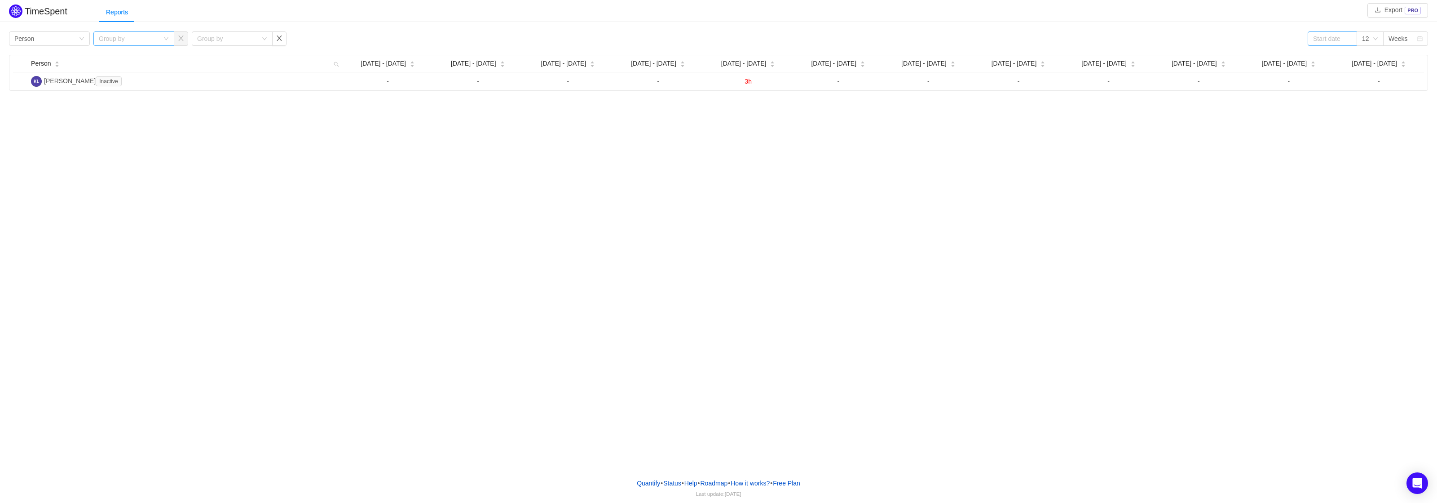
click at [118, 36] on div "Group by" at bounding box center [129, 38] width 60 height 9
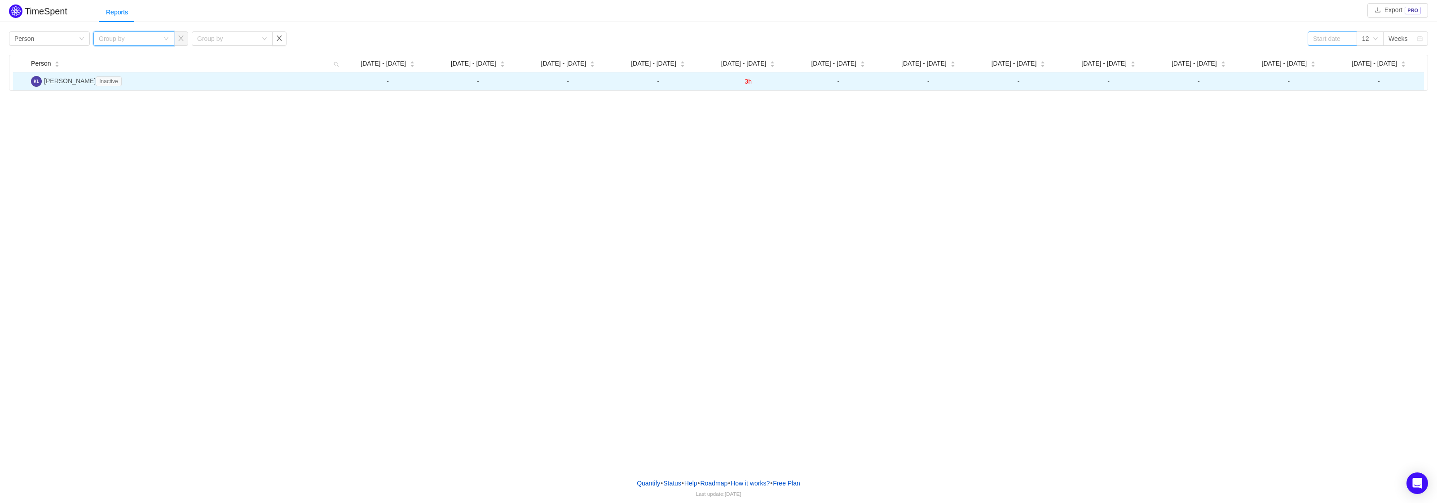
click at [101, 82] on span "Inactive" at bounding box center [109, 81] width 26 height 10
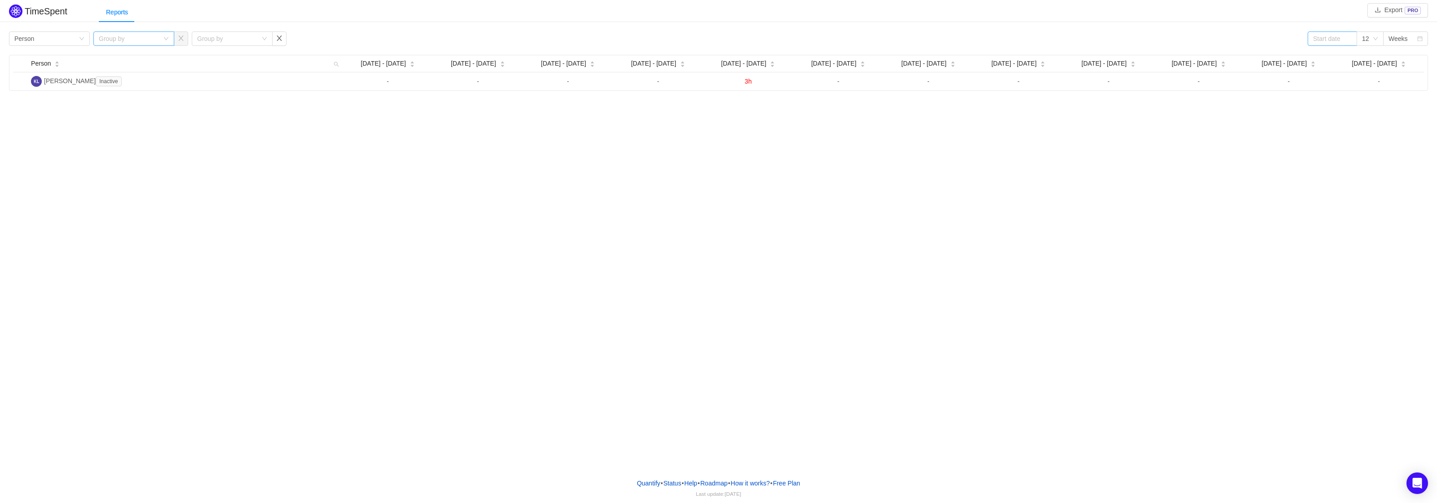
click at [135, 45] on div "Group by" at bounding box center [133, 38] width 81 height 14
click at [129, 60] on li "Issue" at bounding box center [133, 56] width 81 height 14
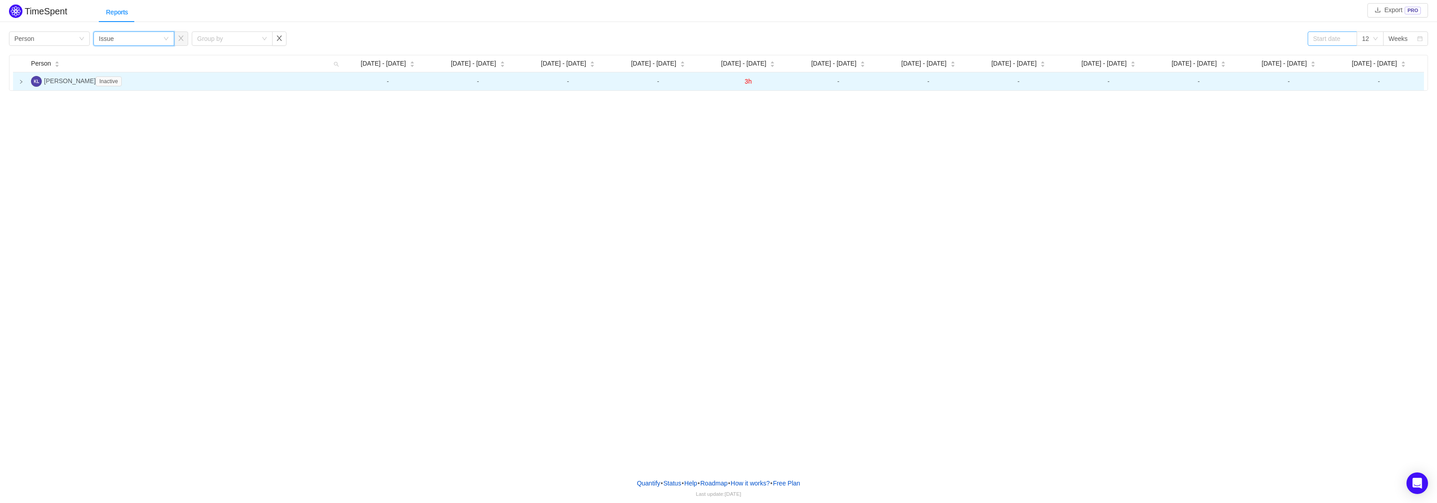
click at [19, 80] on icon "icon: right" at bounding box center [21, 81] width 4 height 4
drag, startPoint x: 580, startPoint y: 374, endPoint x: 585, endPoint y: 373, distance: 4.5
click at [582, 374] on div "TimeSpent Export PRO Reports Group by Person Group by Issue Group by 12 Weeks P…" at bounding box center [718, 235] width 1437 height 471
click at [726, 496] on span "Mon, Aug 25, 2025 10:18 AM" at bounding box center [733, 493] width 40 height 6
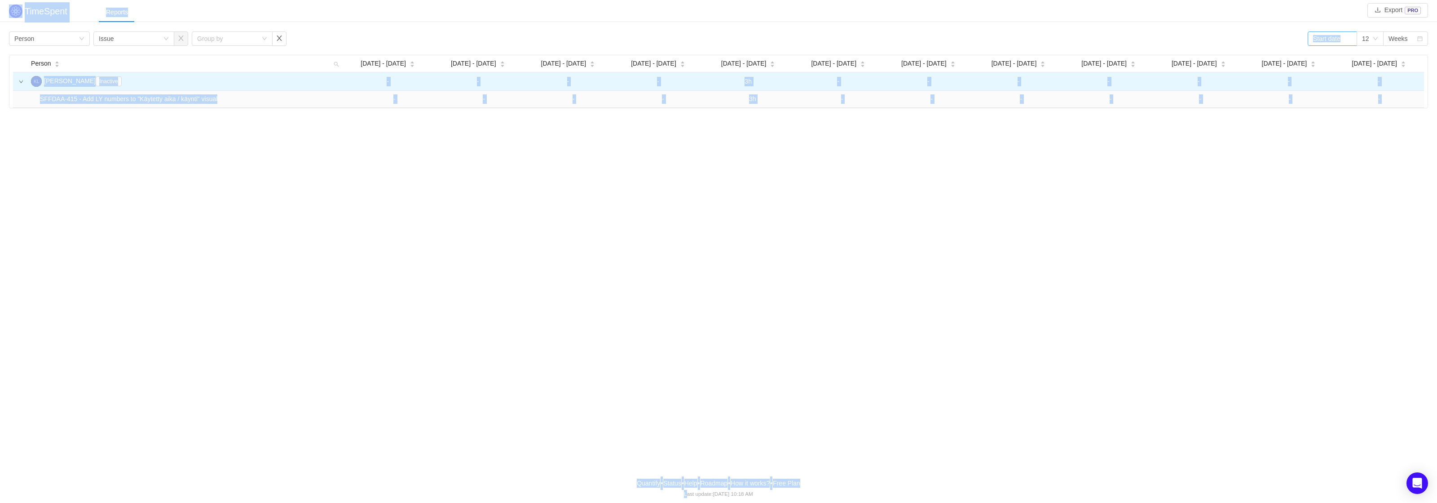
click at [726, 496] on span "Mon, Aug 25, 2025 10:18 AM" at bounding box center [733, 493] width 40 height 6
click at [721, 330] on div "TimeSpent Export PRO Reports Group by Person Group by Issue Group by 12 Weeks P…" at bounding box center [718, 235] width 1437 height 471
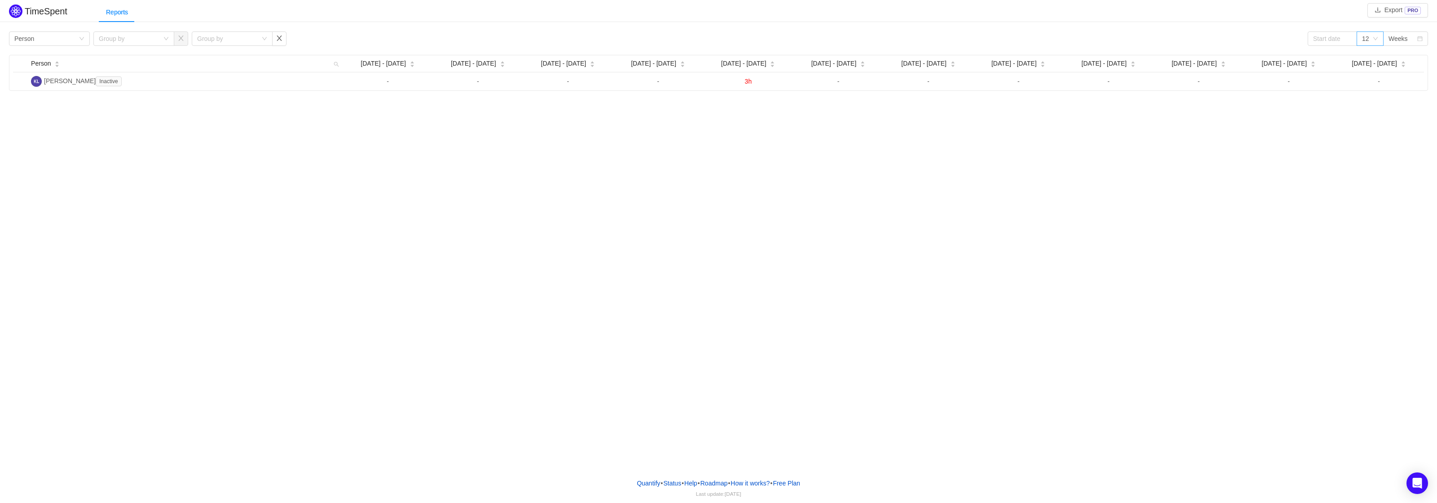
click at [1378, 37] on icon "icon: down" at bounding box center [1375, 38] width 5 height 5
click at [1407, 36] on div "Weeks" at bounding box center [1403, 38] width 28 height 13
click at [1413, 71] on li "Months" at bounding box center [1405, 71] width 45 height 14
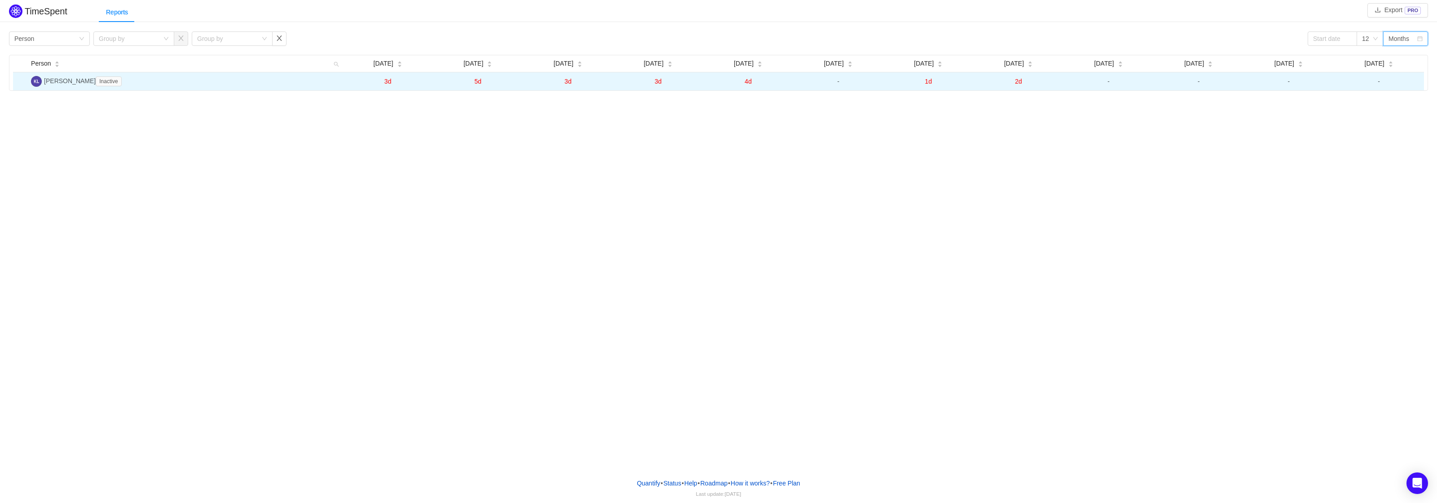
click at [749, 81] on span "4d" at bounding box center [748, 81] width 7 height 7
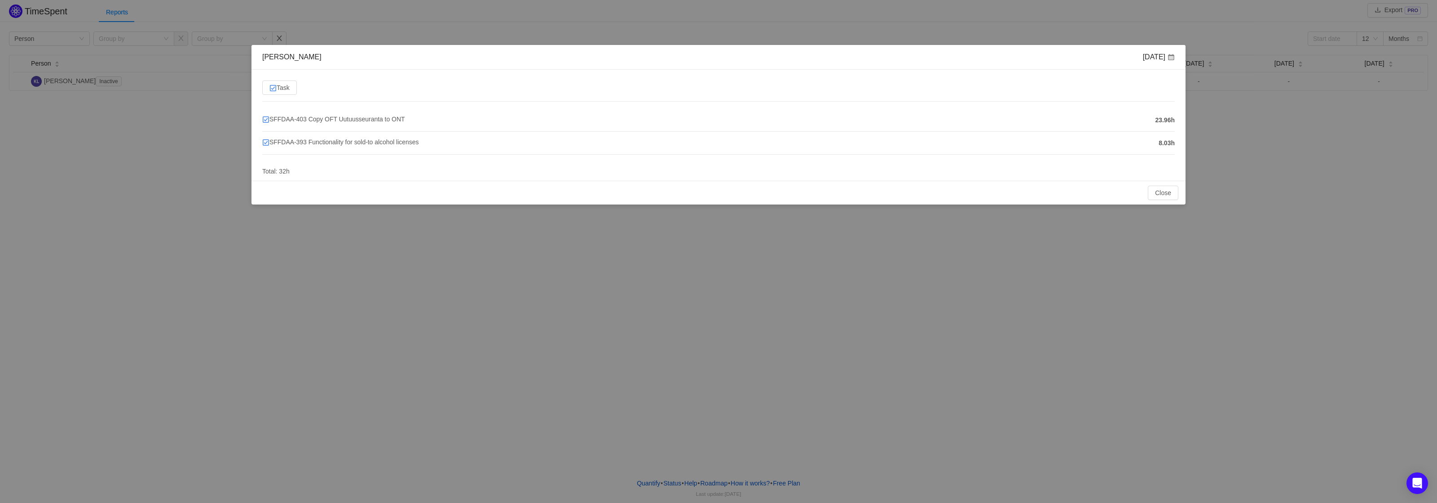
click at [703, 212] on div "Kalle Laitinen Feb 2025 Task SFFDAA-403 Copy OFT Uutuusseuranta to ONT 23.96h S…" at bounding box center [718, 251] width 1437 height 503
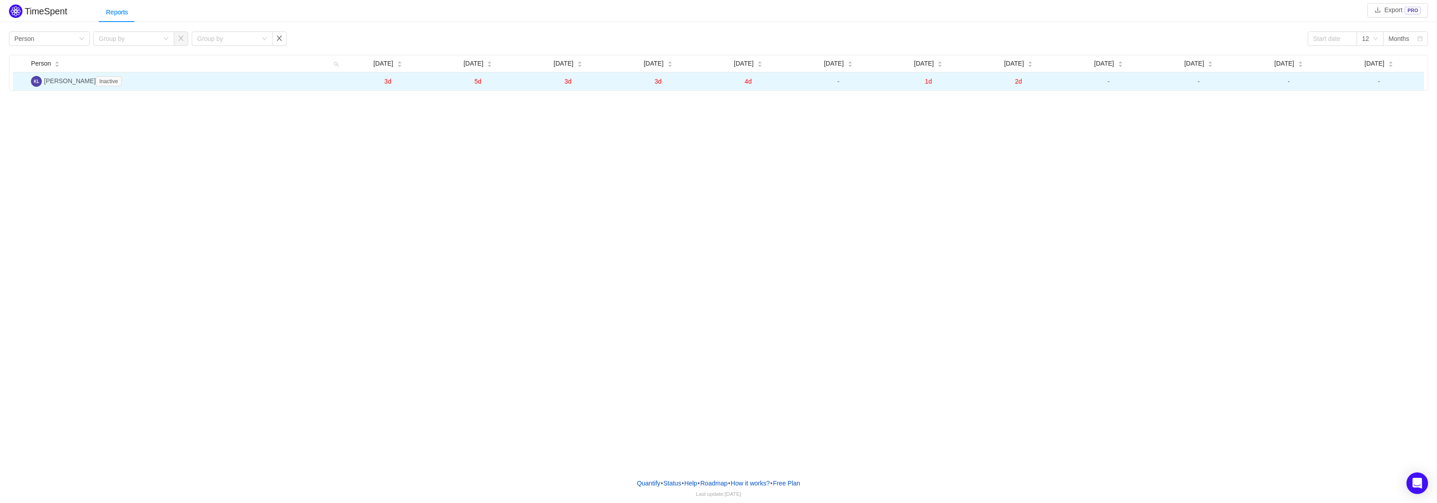
click at [662, 84] on td "3d" at bounding box center [658, 81] width 90 height 18
click at [660, 84] on span "3d" at bounding box center [658, 81] width 7 height 7
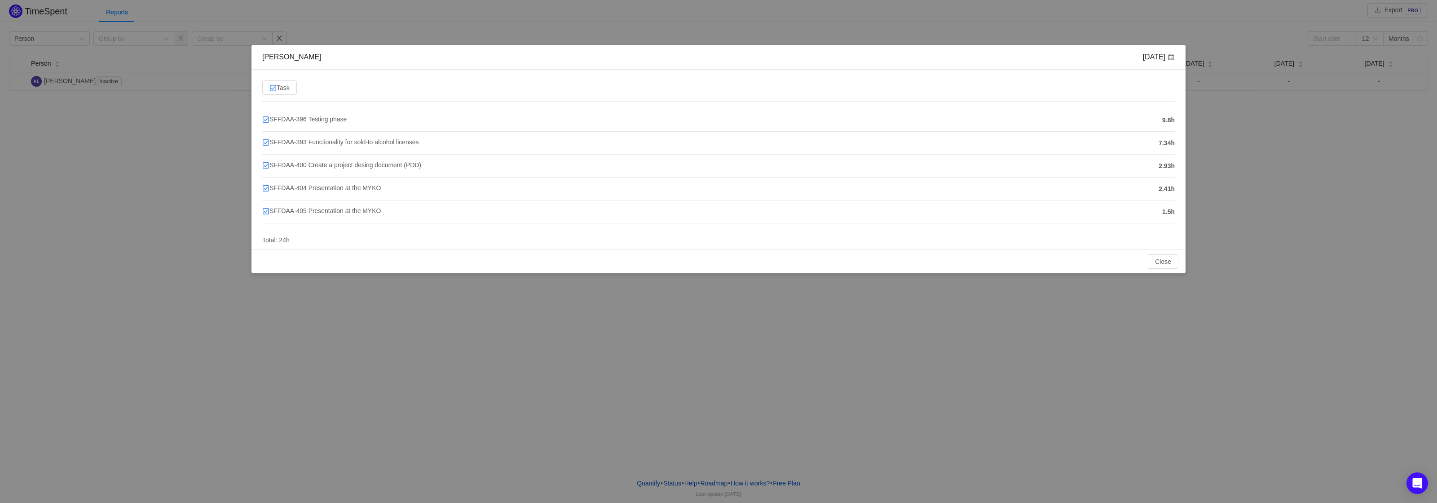
click at [637, 262] on div "Close OK" at bounding box center [719, 261] width 920 height 14
click at [638, 294] on div "Kalle Laitinen Jan 2025 Task SFFDAA-396 Testing phase 9.8h SFFDAA-393 Functiona…" at bounding box center [718, 251] width 1437 height 503
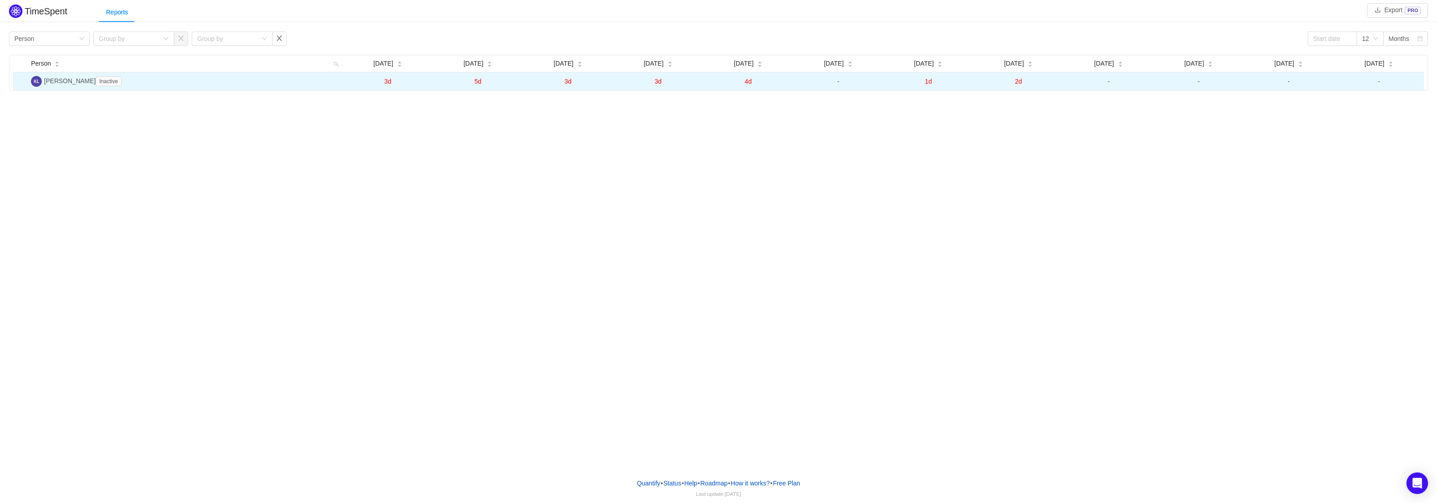
click at [388, 81] on span "3d" at bounding box center [387, 81] width 7 height 7
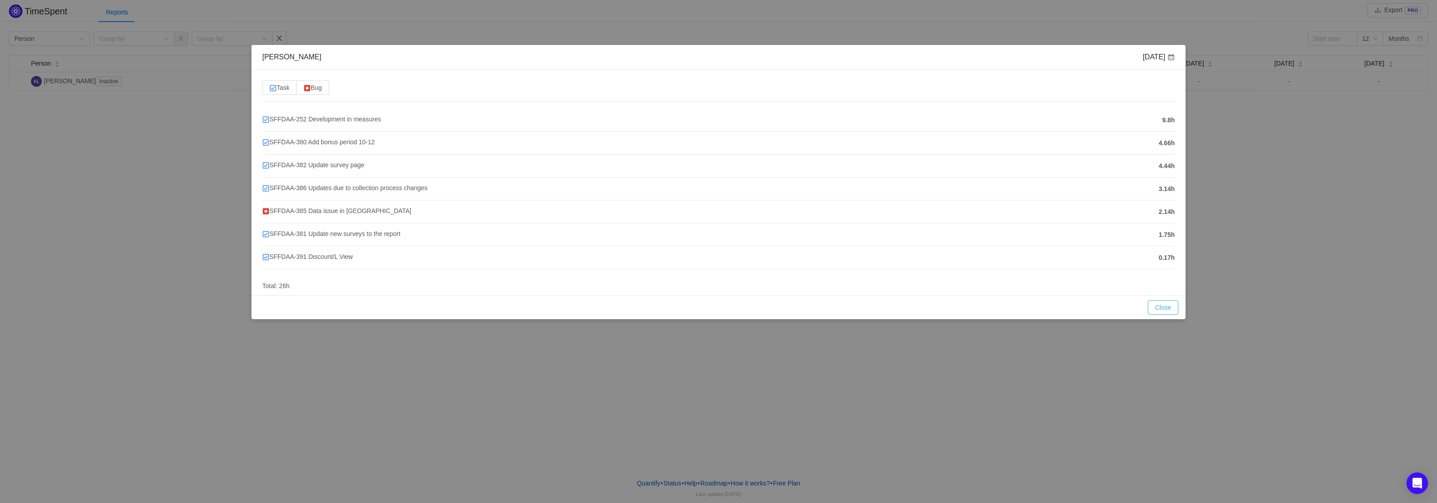
click at [1153, 306] on button "Close" at bounding box center [1163, 307] width 31 height 14
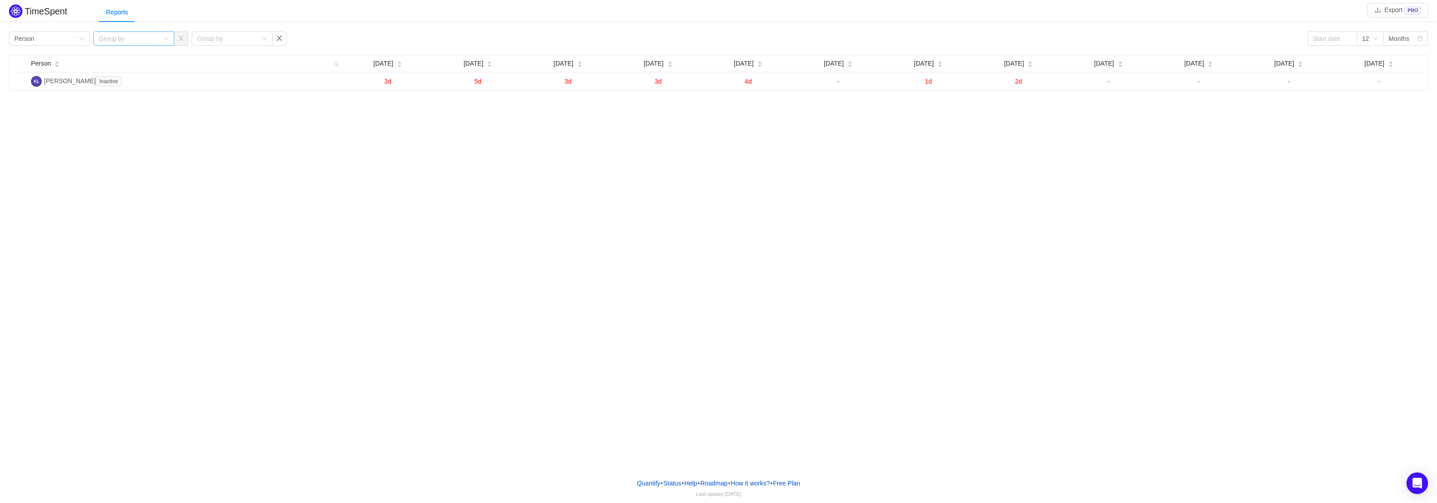
click at [170, 43] on div "Group by" at bounding box center [133, 38] width 81 height 14
click at [130, 110] on li "Epic" at bounding box center [133, 114] width 81 height 14
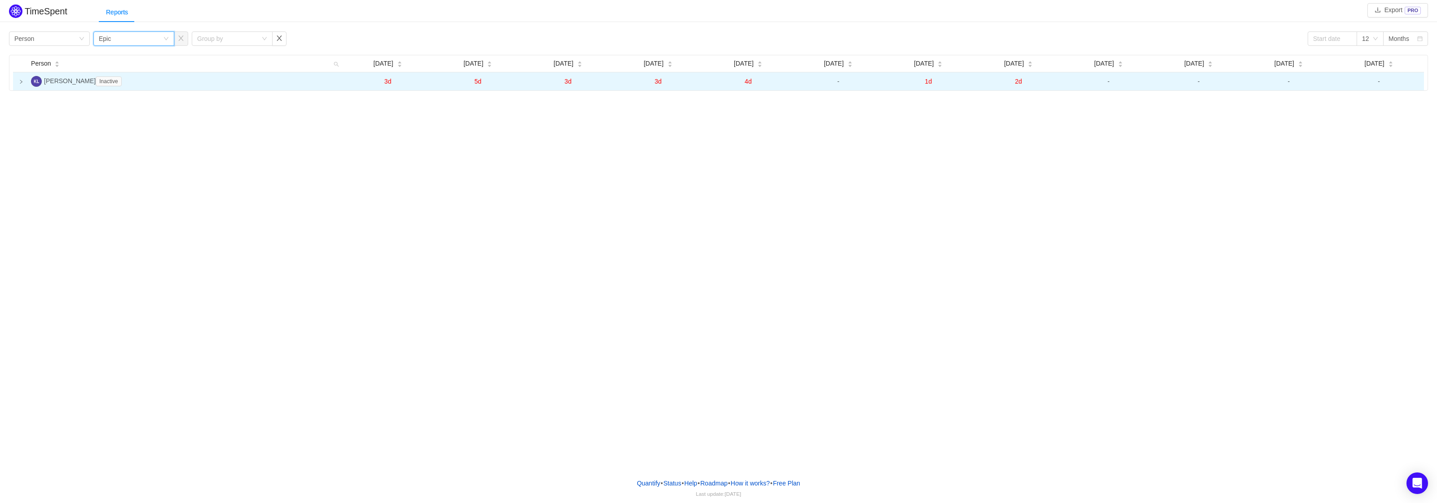
click at [22, 84] on td at bounding box center [20, 81] width 14 height 18
click at [19, 82] on icon "icon: loading" at bounding box center [21, 81] width 7 height 7
click at [1390, 41] on div "Months" at bounding box center [1399, 38] width 21 height 13
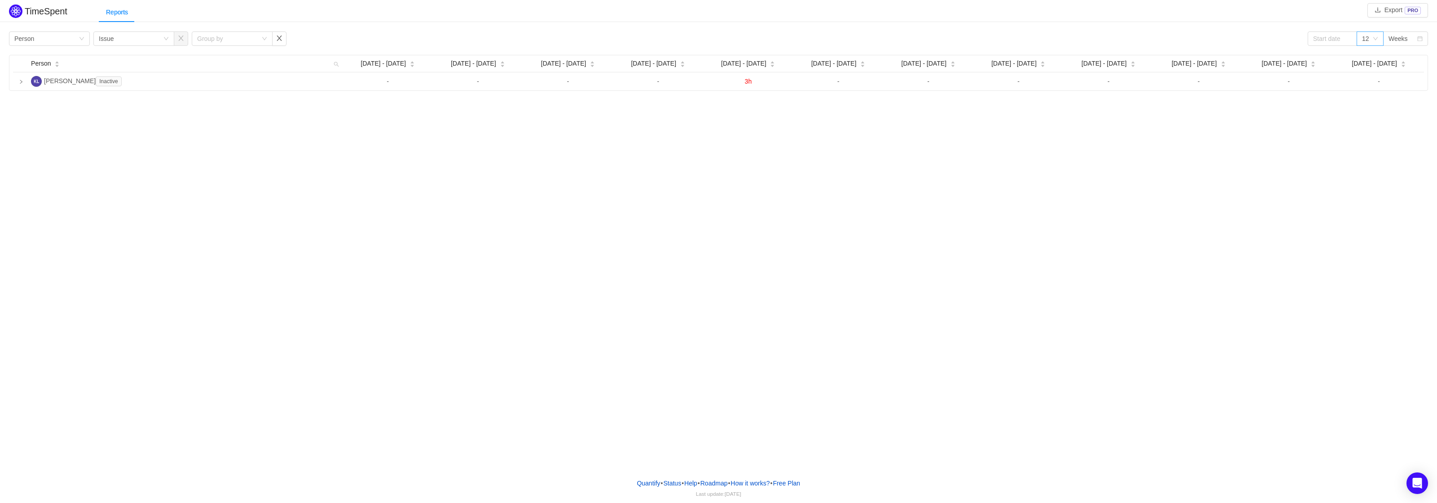
click at [1378, 38] on div "12" at bounding box center [1370, 38] width 27 height 14
click at [1372, 70] on li "6" at bounding box center [1370, 71] width 27 height 14
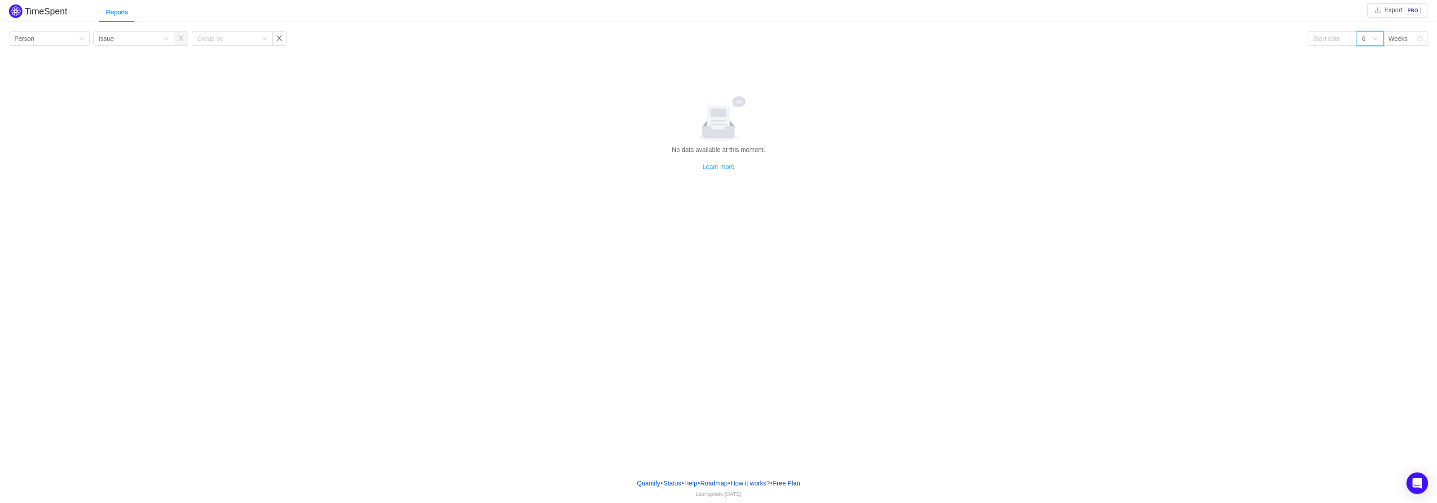
click at [1367, 43] on div "6" at bounding box center [1367, 38] width 10 height 13
click at [1366, 101] on li "12" at bounding box center [1370, 100] width 27 height 14
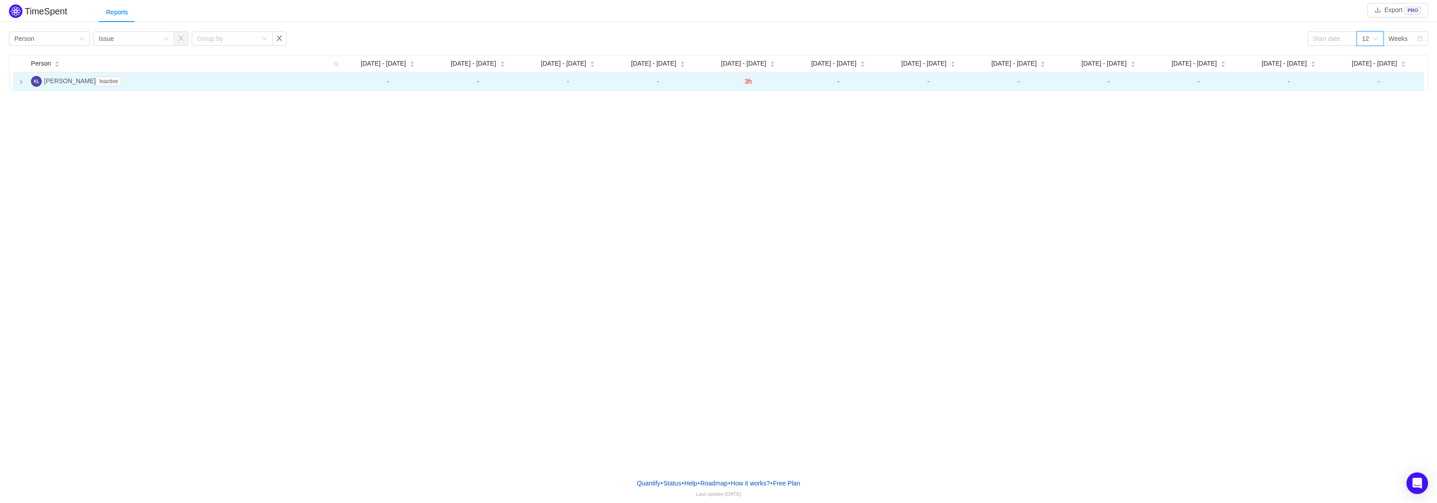
click at [749, 78] on span "3h" at bounding box center [748, 81] width 7 height 7
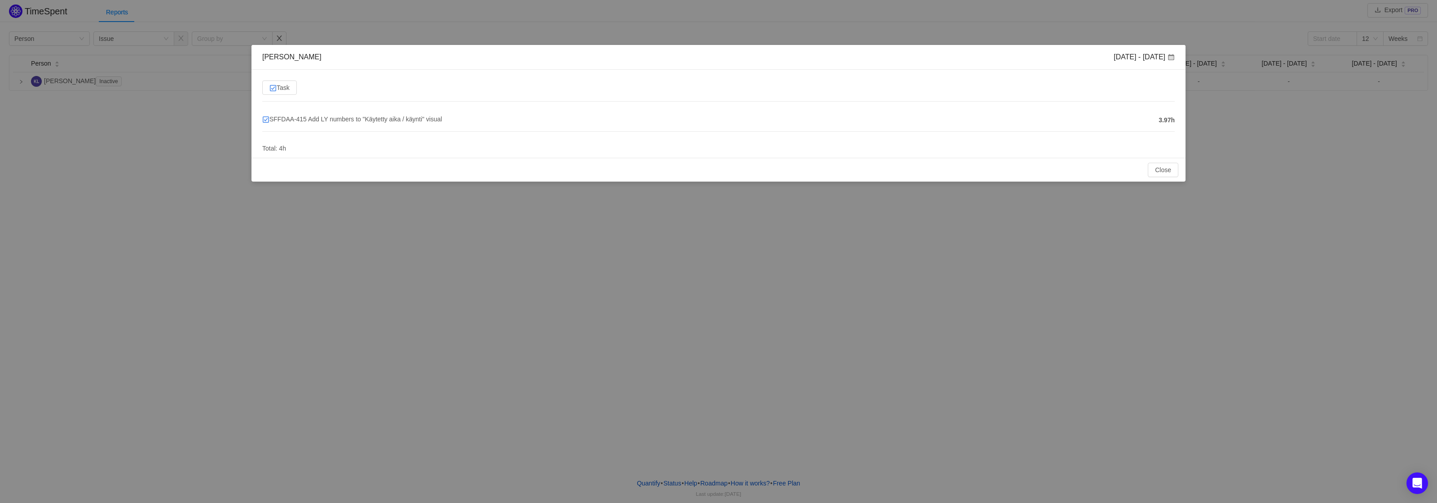
click at [1168, 119] on span "3.97h" at bounding box center [1167, 119] width 16 height 9
click at [406, 116] on span "SFFDAA-415 Add LY numbers to "Käytetty aika / käynti" visual" at bounding box center [352, 118] width 180 height 7
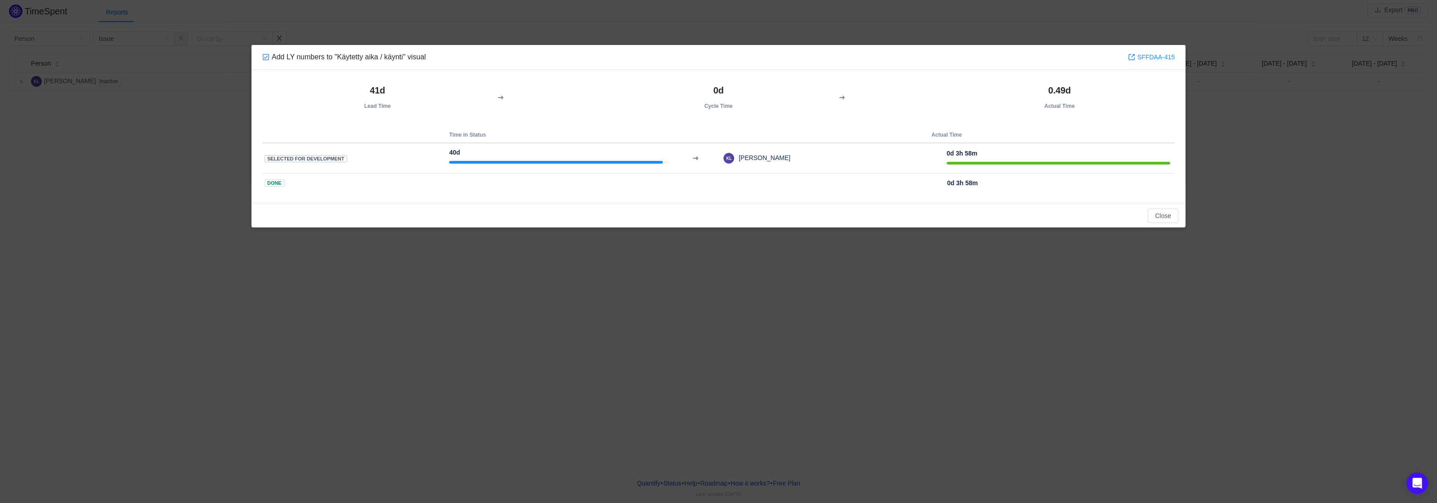
click at [957, 132] on th "Actual Time" at bounding box center [947, 135] width 456 height 16
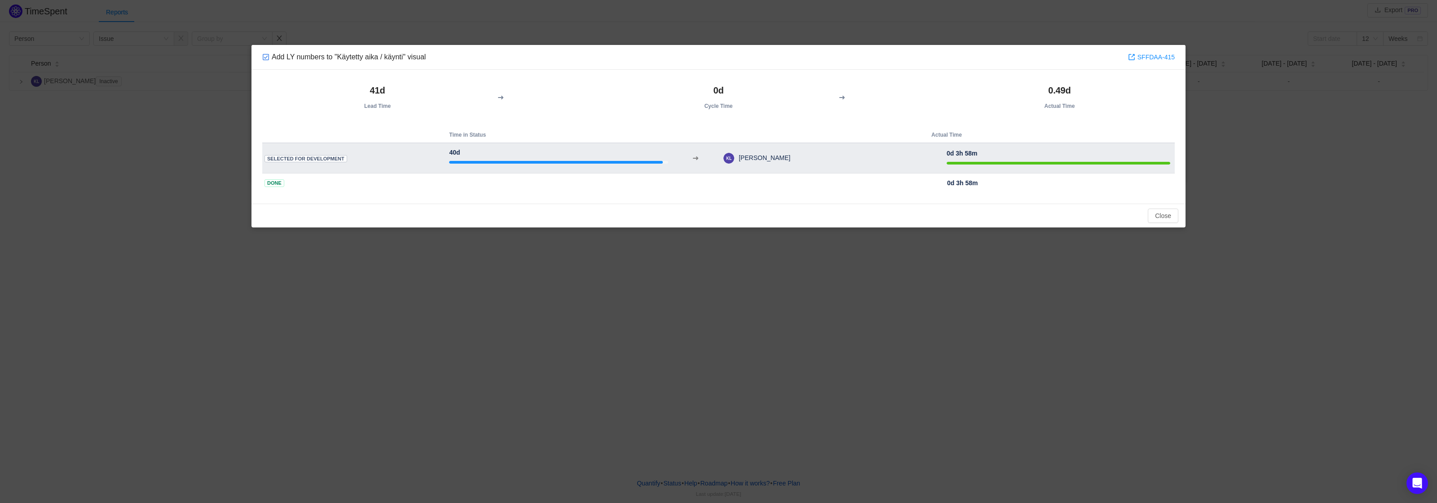
click at [318, 163] on td "Selected for Development" at bounding box center [353, 158] width 182 height 31
click at [323, 159] on span "Selected for Development" at bounding box center [306, 159] width 83 height 8
drag, startPoint x: 477, startPoint y: 154, endPoint x: 515, endPoint y: 154, distance: 37.3
click at [479, 154] on div "40d" at bounding box center [558, 157] width 219 height 19
click at [708, 153] on td at bounding box center [696, 158] width 46 height 31
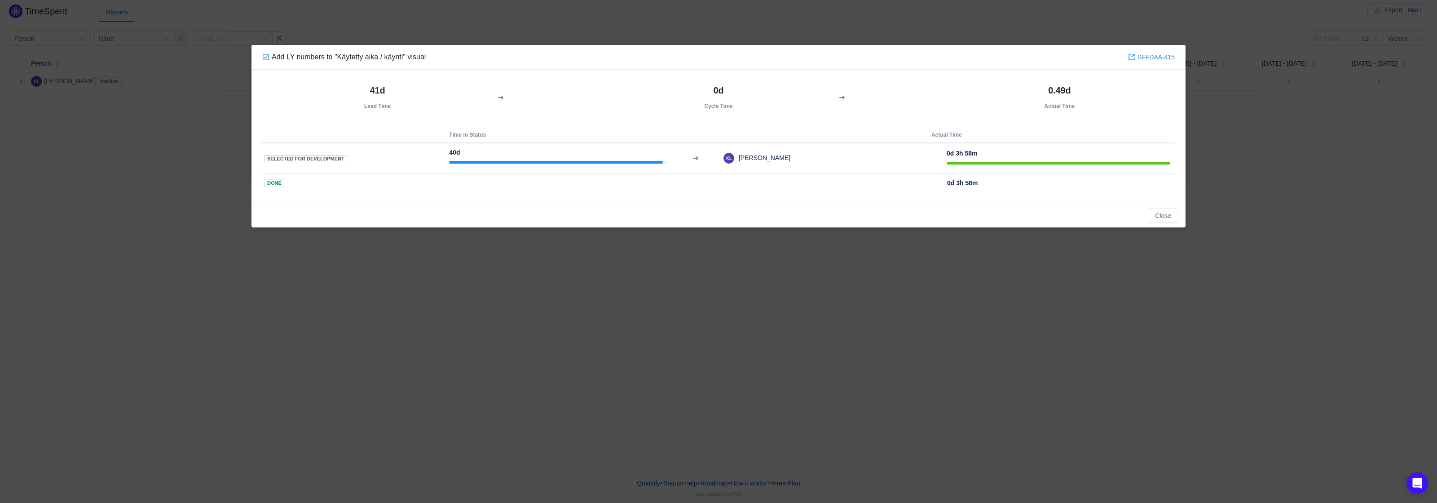
click at [638, 176] on th at bounding box center [559, 183] width 228 height 20
drag, startPoint x: 1160, startPoint y: 215, endPoint x: 1155, endPoint y: 215, distance: 4.9
click at [1160, 215] on button "Close" at bounding box center [1163, 215] width 31 height 14
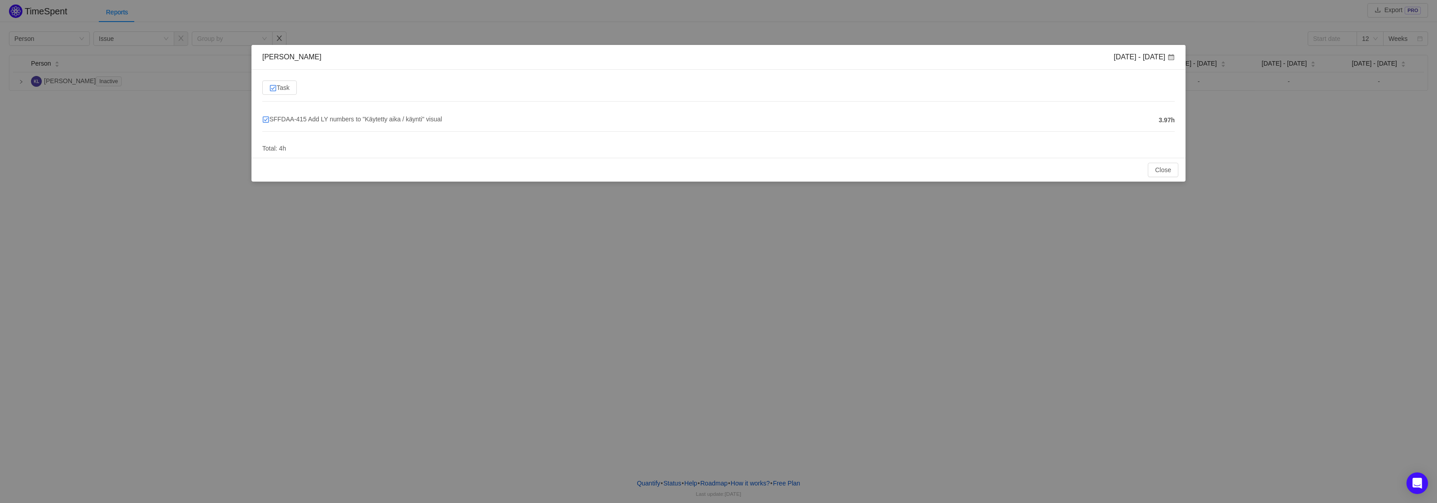
click at [803, 454] on div "Kalle Laitinen Jul 21 - 27 Task SFFDAA-415 Add LY numbers to "Käytetty aika / k…" at bounding box center [718, 251] width 1437 height 503
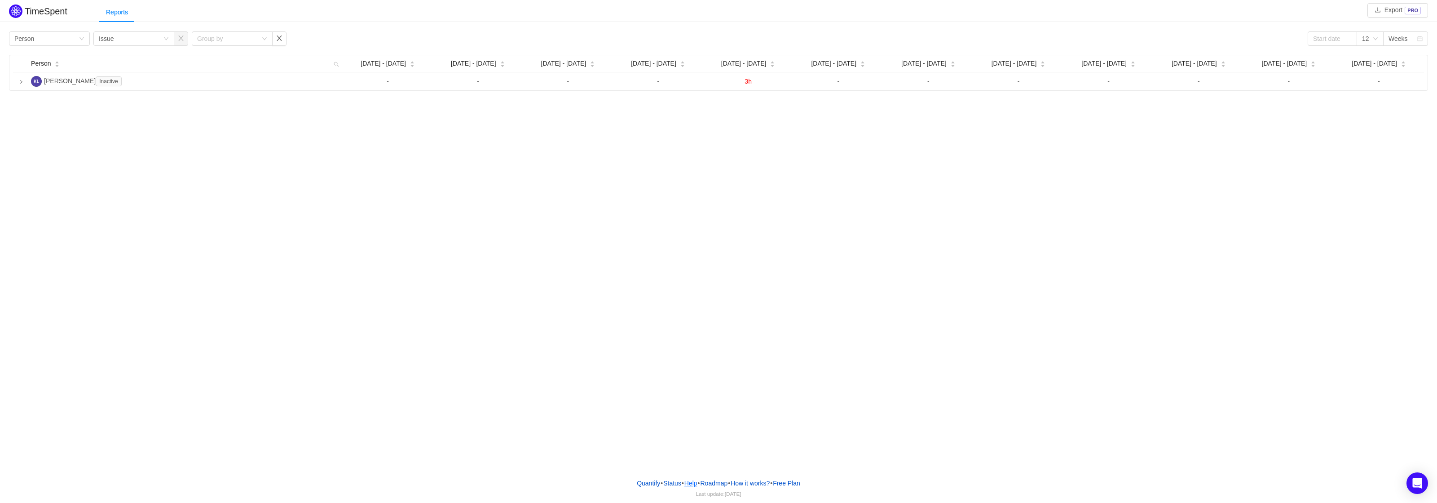
click at [692, 482] on link "Help" at bounding box center [691, 482] width 14 height 13
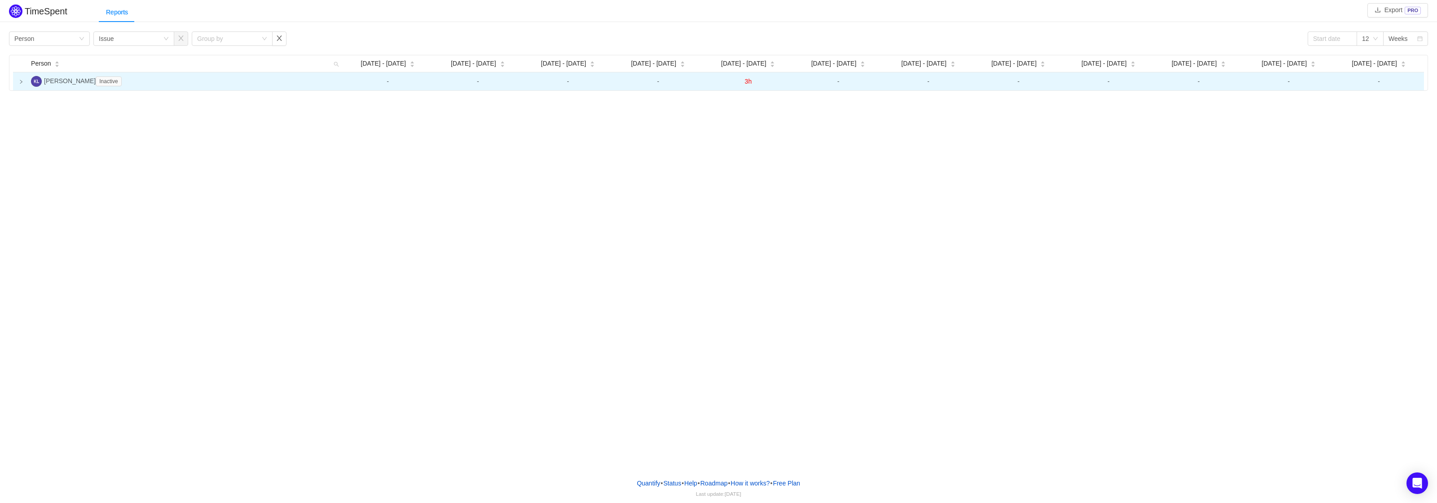
click at [744, 77] on td "3h" at bounding box center [748, 81] width 90 height 18
click at [745, 80] on span "3h" at bounding box center [748, 81] width 7 height 7
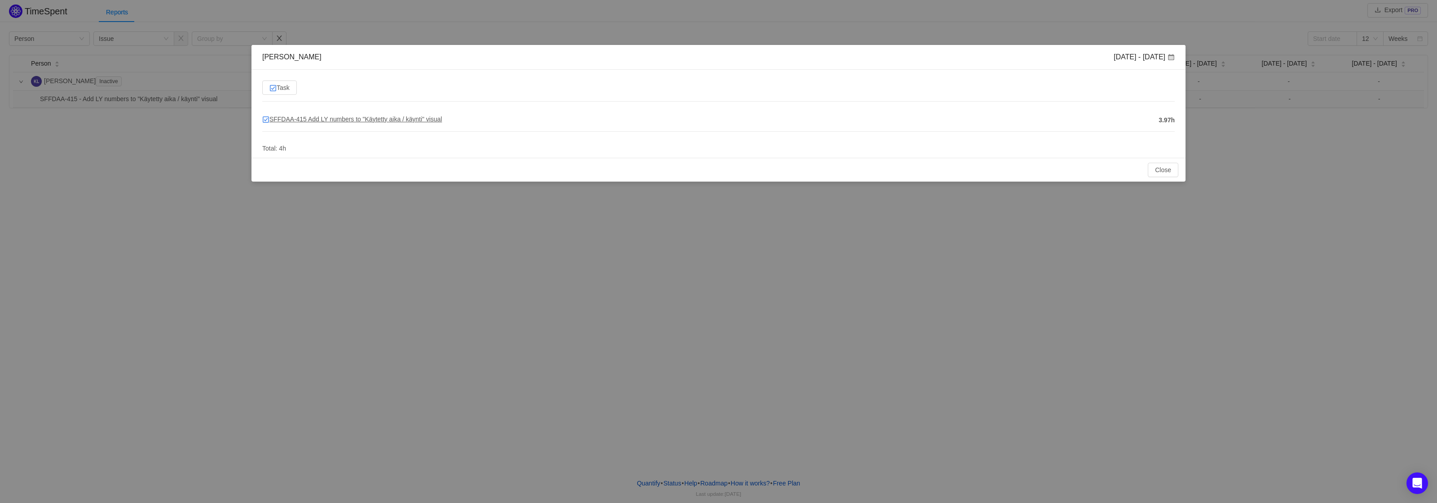
click at [375, 117] on span "SFFDAA-415 Add LY numbers to "Käytetty aika / käynti" visual" at bounding box center [352, 118] width 180 height 7
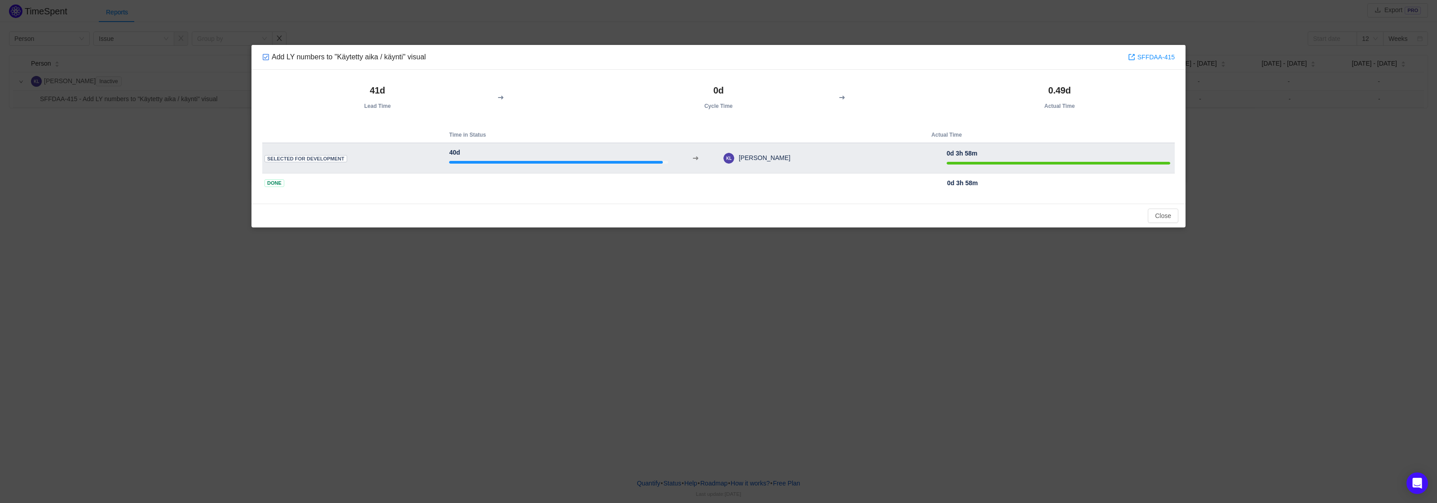
drag, startPoint x: 772, startPoint y: 158, endPoint x: 827, endPoint y: 157, distance: 55.7
click at [776, 158] on td "[PERSON_NAME]" at bounding box center [835, 157] width 224 height 23
click at [970, 156] on strong "0d 3h 58m" at bounding box center [962, 153] width 31 height 7
click at [970, 162] on div at bounding box center [1059, 163] width 224 height 3
click at [320, 157] on span "Selected for Development" at bounding box center [306, 159] width 83 height 8
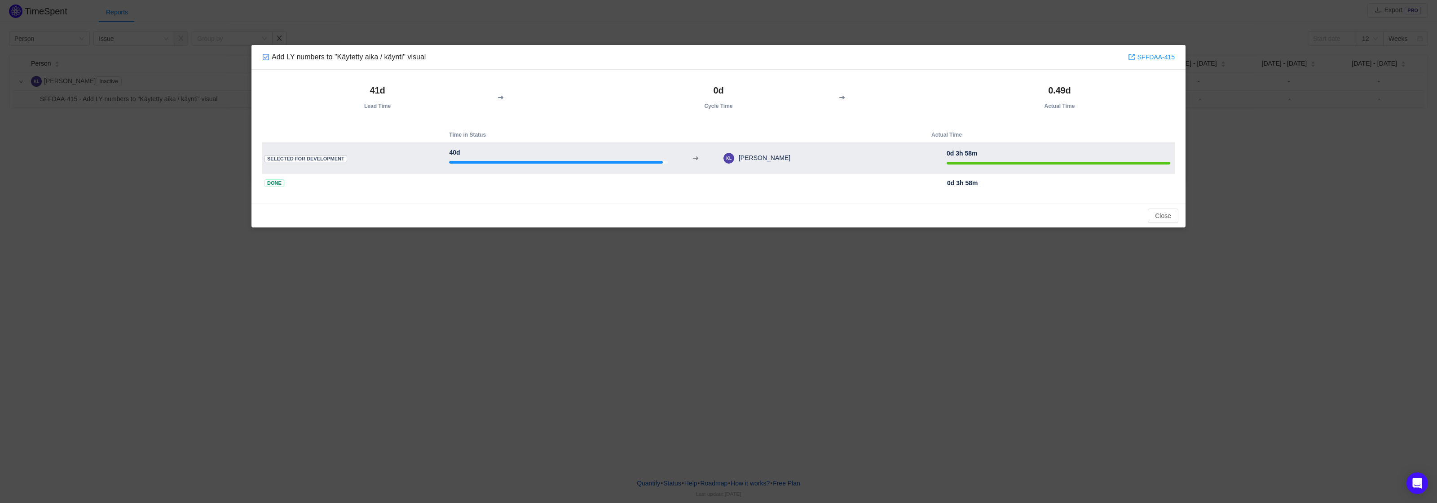
click at [691, 158] on td at bounding box center [696, 158] width 46 height 31
drag, startPoint x: 736, startPoint y: 156, endPoint x: 747, endPoint y: 154, distance: 11.4
click at [737, 156] on span "[PERSON_NAME]" at bounding box center [762, 157] width 56 height 7
drag, startPoint x: 895, startPoint y: 150, endPoint x: 954, endPoint y: 150, distance: 59.3
click at [897, 150] on td "[PERSON_NAME]" at bounding box center [835, 157] width 224 height 23
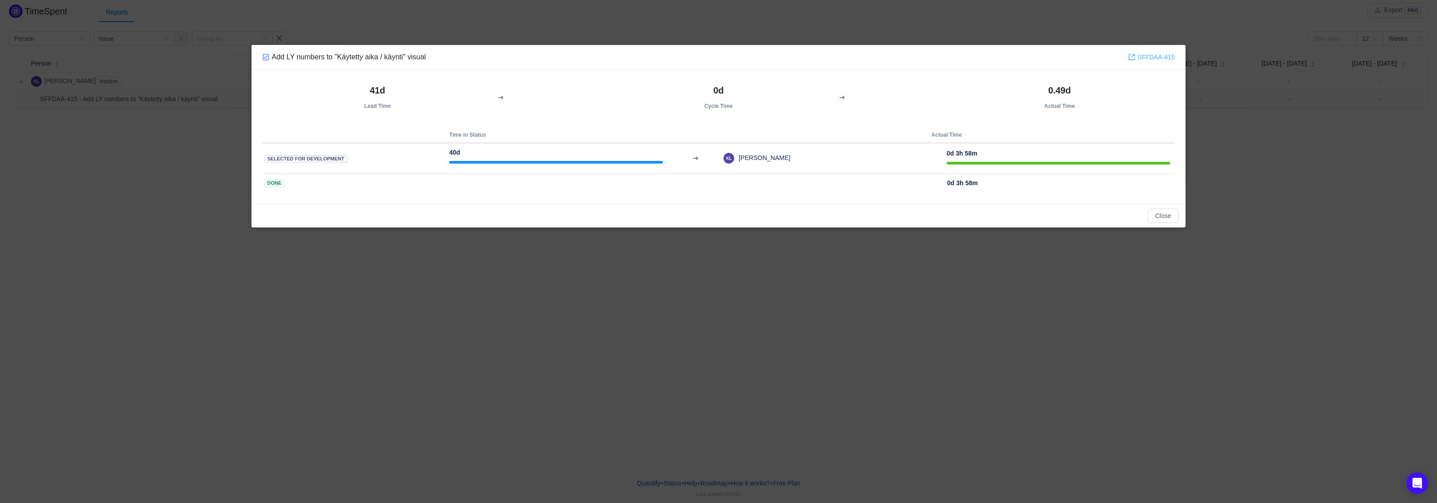
click at [1157, 57] on link "SFFDAA-415" at bounding box center [1151, 57] width 47 height 10
click at [334, 227] on div "Close OK" at bounding box center [718, 215] width 934 height 24
click at [1169, 213] on button "Close" at bounding box center [1163, 215] width 31 height 14
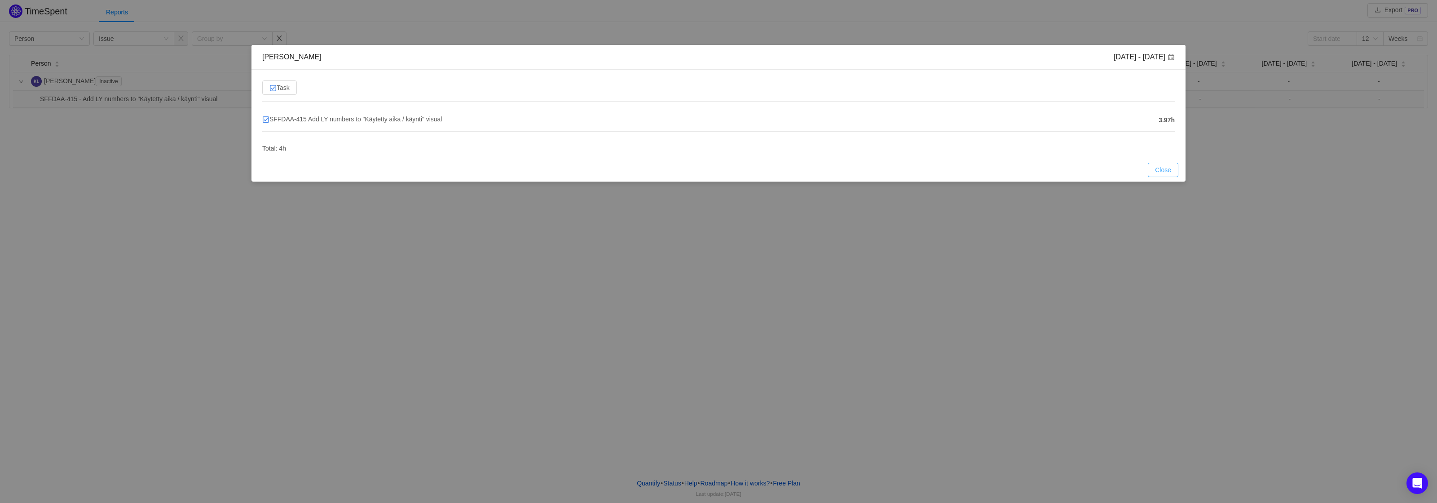
click at [1166, 168] on button "Close" at bounding box center [1163, 170] width 31 height 14
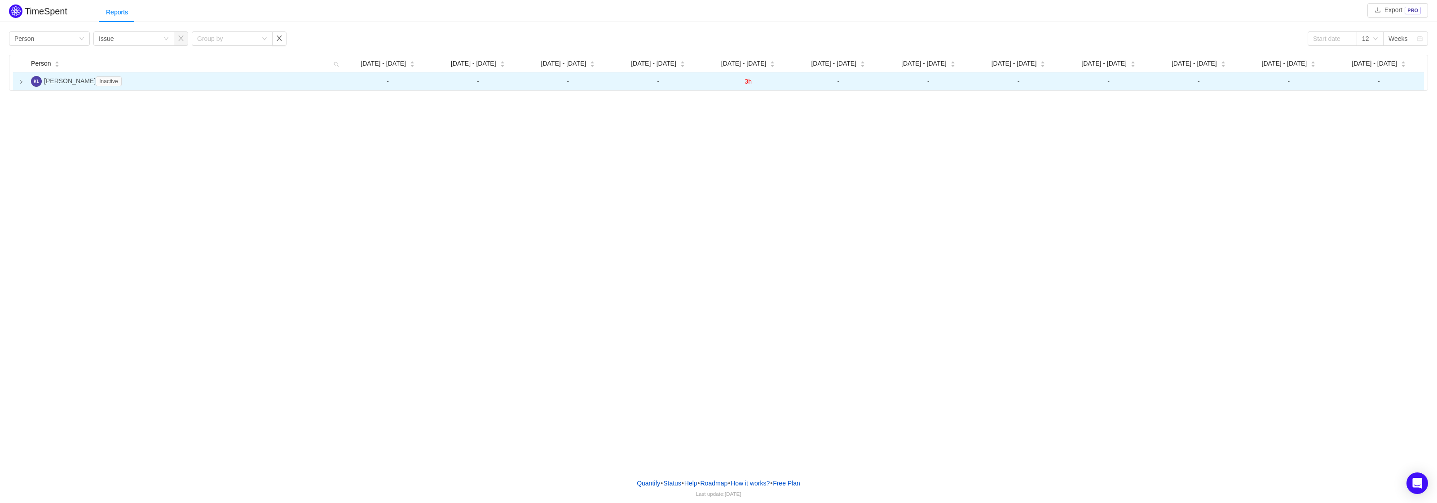
click at [15, 84] on td at bounding box center [20, 81] width 14 height 18
click at [99, 79] on span "Inactive" at bounding box center [109, 81] width 26 height 10
click at [96, 81] on span "Inactive" at bounding box center [109, 81] width 26 height 10
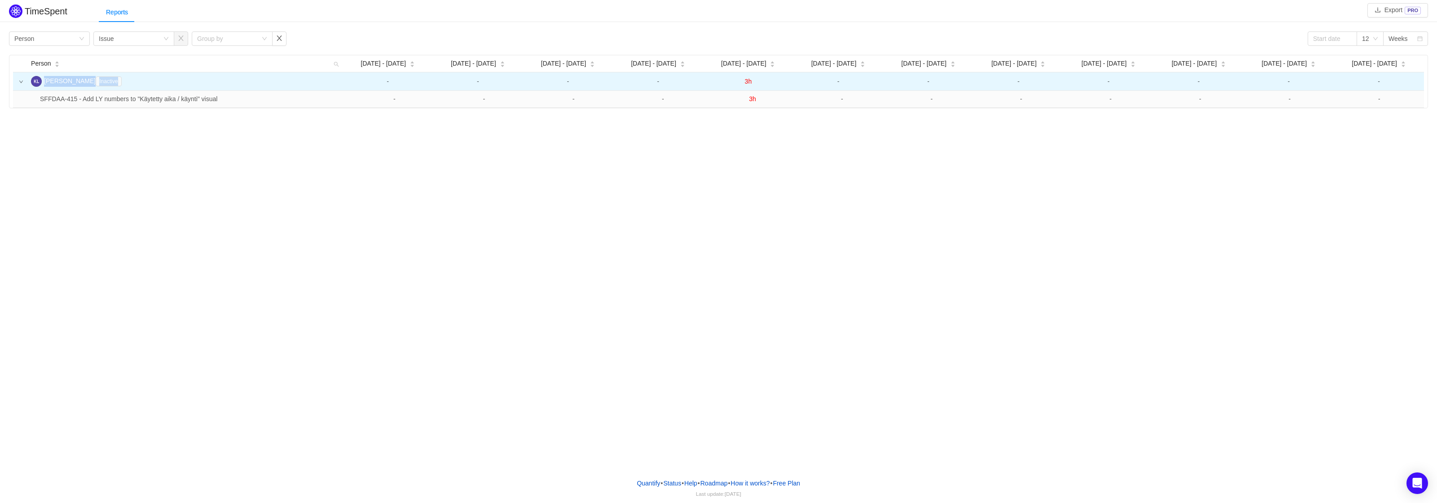
click at [96, 81] on span "Inactive" at bounding box center [109, 81] width 26 height 10
click at [74, 82] on span "[PERSON_NAME] Inactive" at bounding box center [84, 80] width 81 height 7
click at [143, 77] on td "[PERSON_NAME] Inactive" at bounding box center [184, 81] width 315 height 18
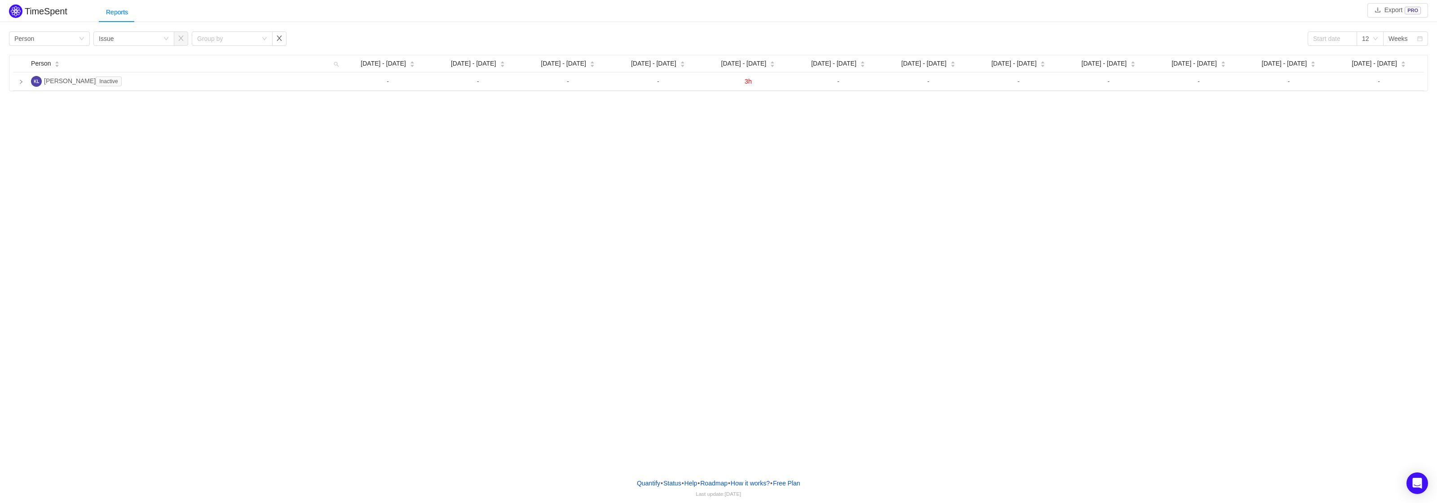
click at [210, 226] on div "TimeSpent Export PRO Reports Group by Person Group by Issue Group by 12 Weeks P…" at bounding box center [718, 235] width 1437 height 471
drag, startPoint x: 92, startPoint y: 174, endPoint x: 178, endPoint y: 124, distance: 99.2
click at [92, 174] on div "TimeSpent Export PRO Reports Group by Person Group by Issue Group by 12 Weeks P…" at bounding box center [718, 235] width 1437 height 471
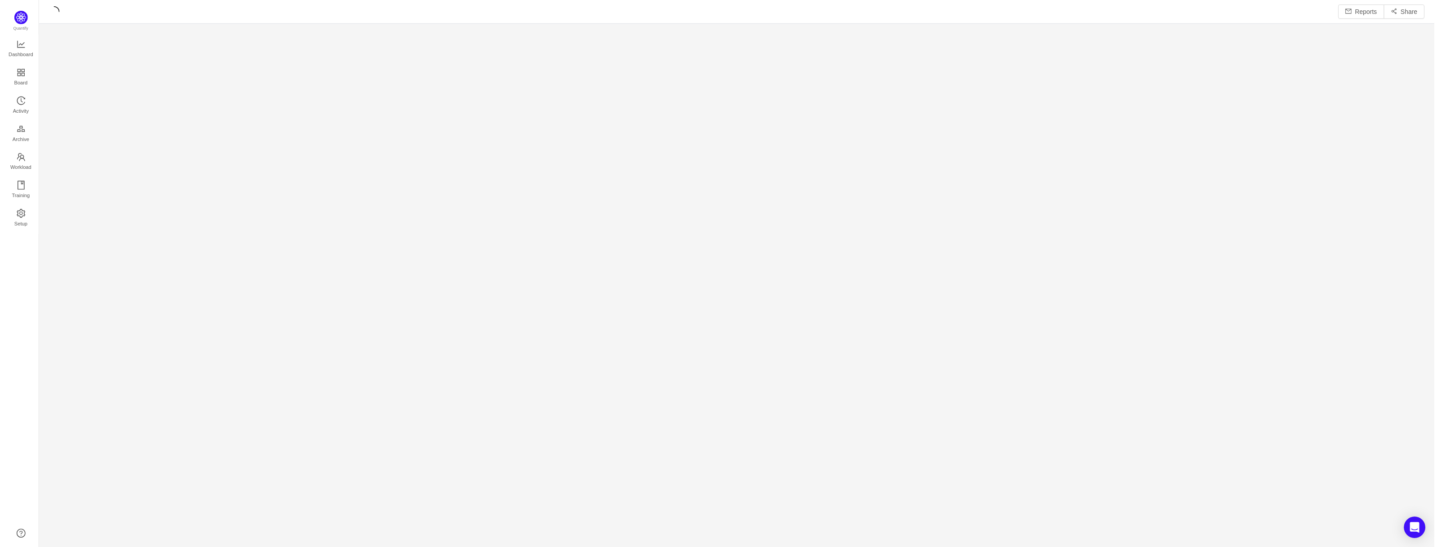
scroll to position [536, 1381]
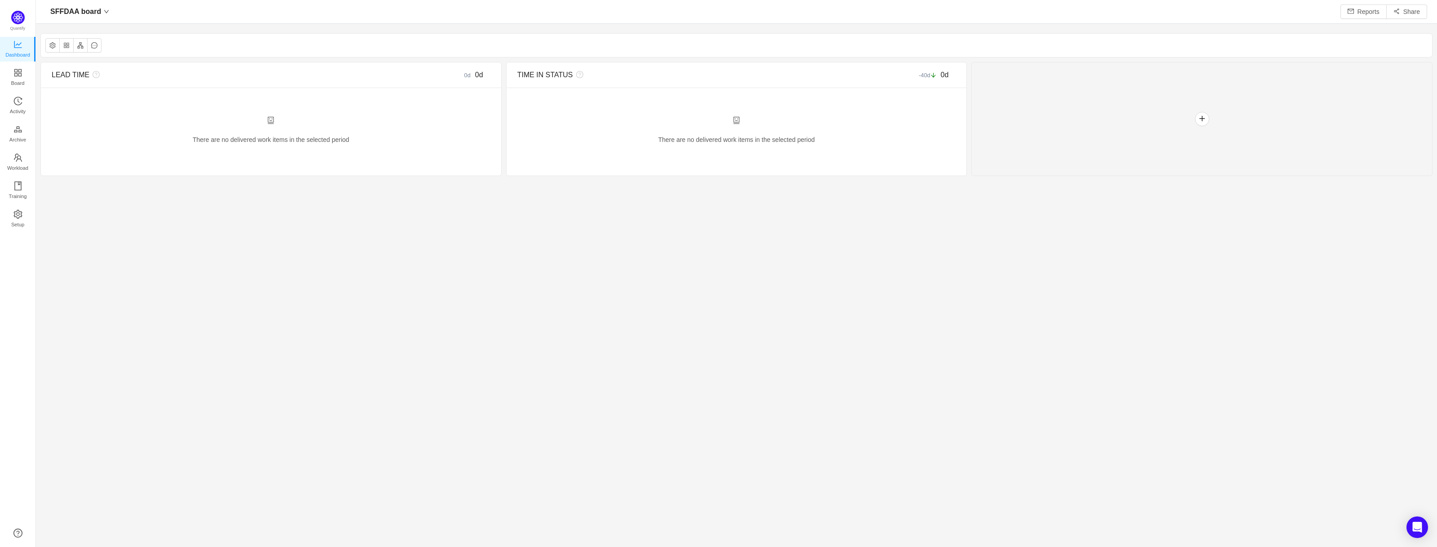
scroll to position [534, 1381]
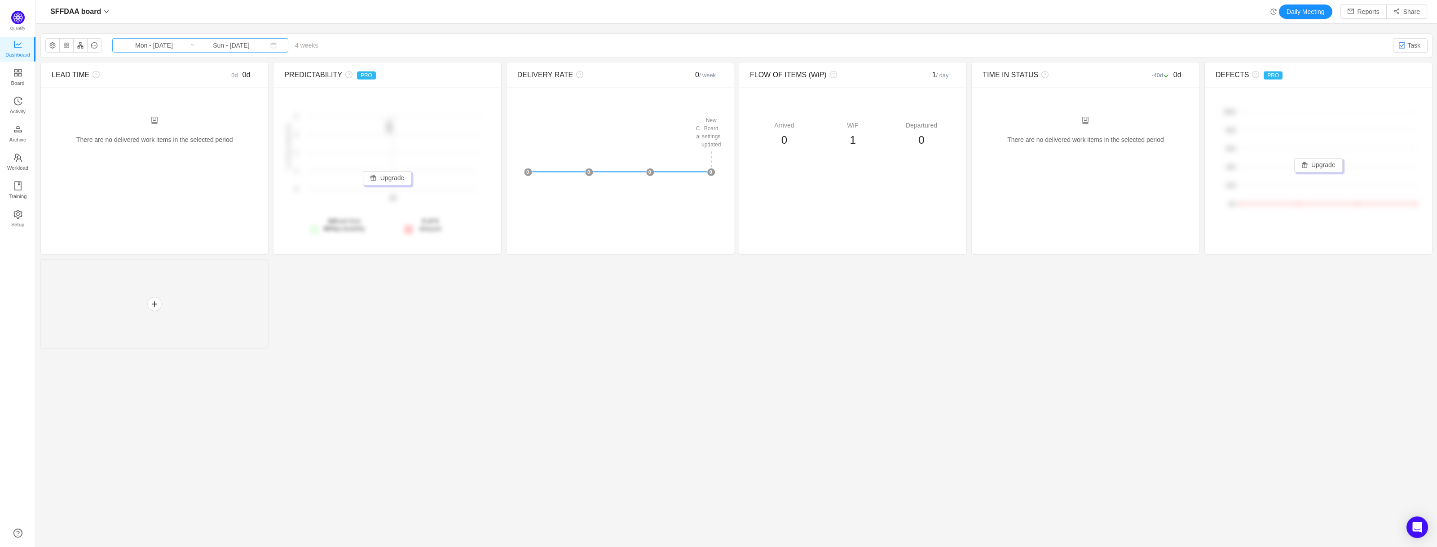
click at [162, 44] on input "Mon - [DATE]" at bounding box center [154, 45] width 73 height 10
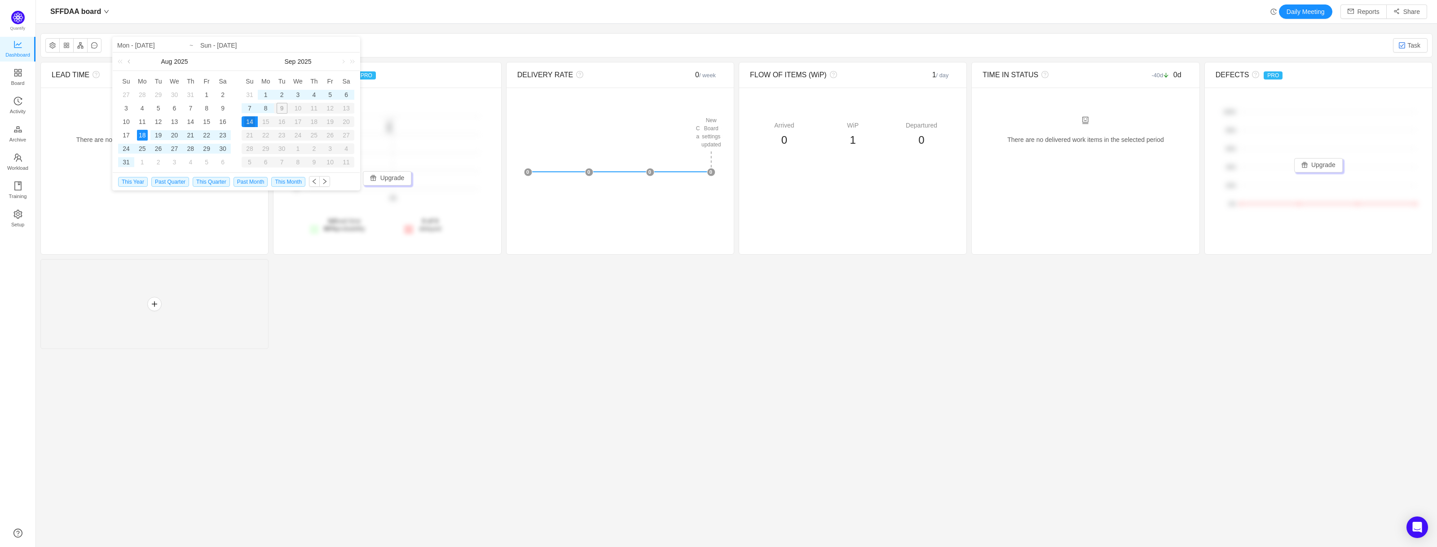
click at [132, 63] on link at bounding box center [130, 62] width 8 height 18
click at [130, 92] on div "1" at bounding box center [126, 94] width 11 height 11
click at [125, 92] on div "1" at bounding box center [126, 94] width 11 height 11
type input "Sun - [DATE]"
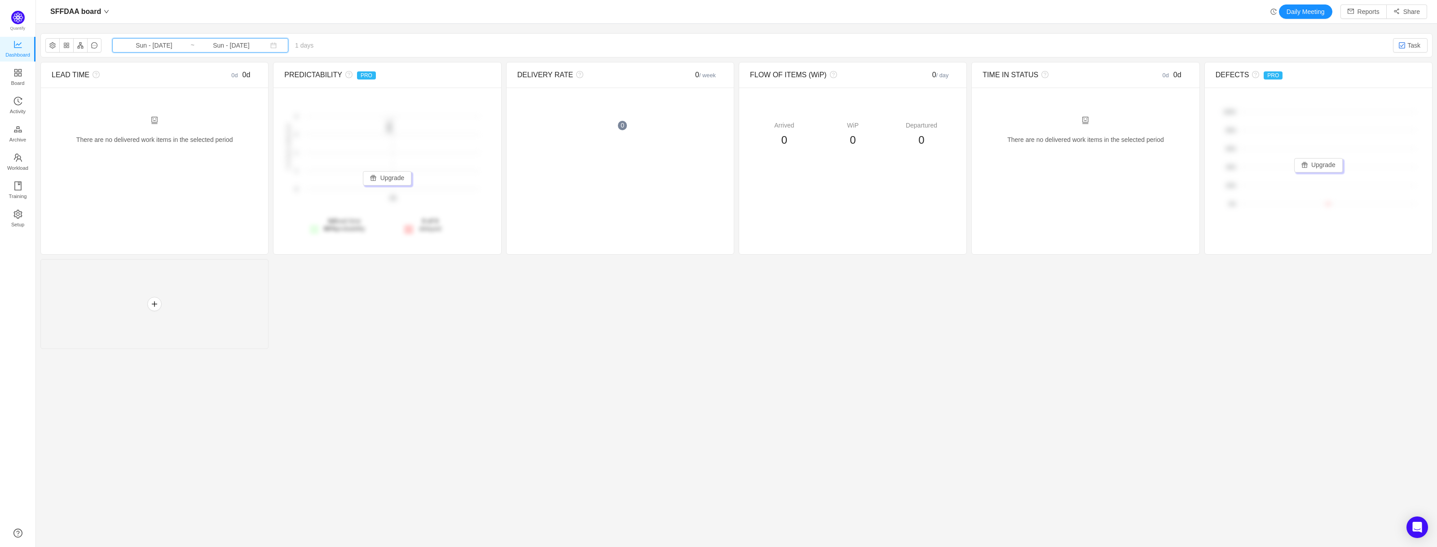
click at [257, 50] on span "Sun - [DATE] ~ Sun - [DATE]" at bounding box center [200, 45] width 176 height 14
click at [317, 147] on div "31" at bounding box center [314, 148] width 11 height 11
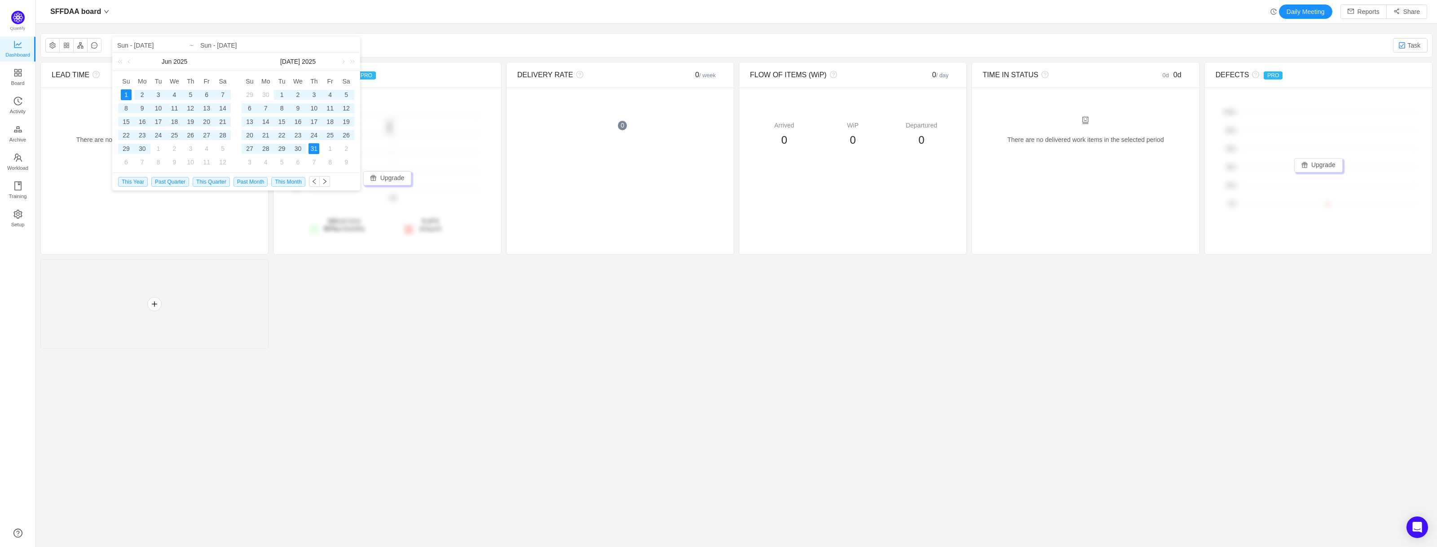
click at [132, 94] on td "1" at bounding box center [126, 94] width 16 height 13
type input "Thu - Jul 31, 2025"
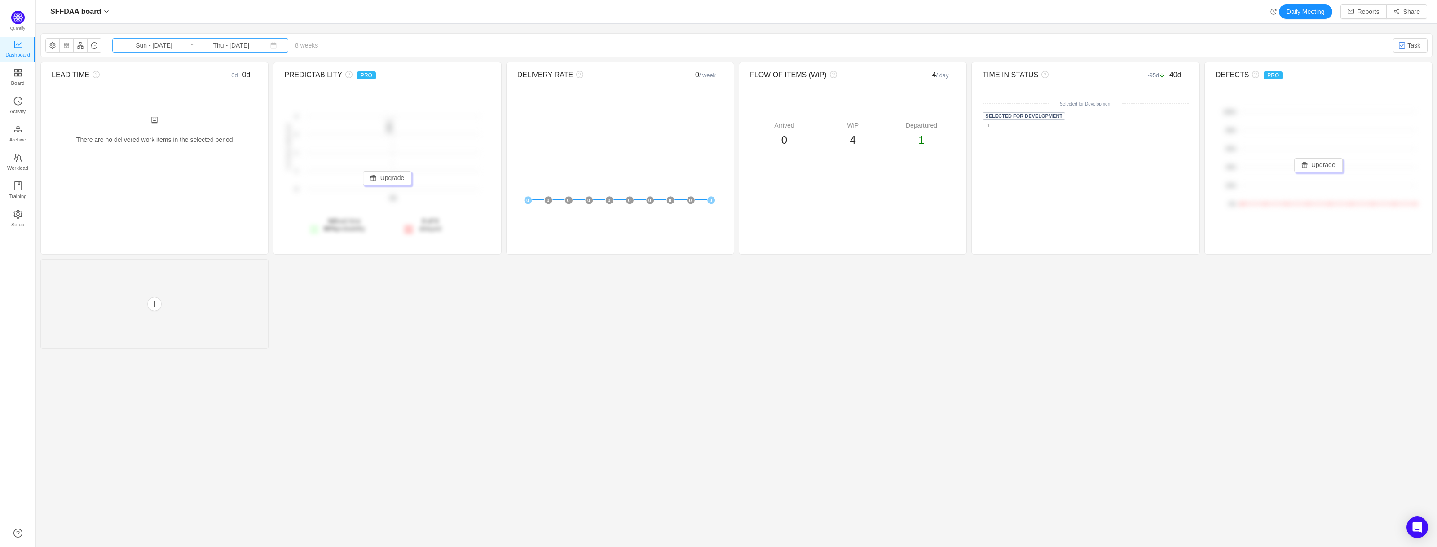
click at [176, 46] on input "Sun - Jun 01, 2025" at bounding box center [154, 45] width 73 height 10
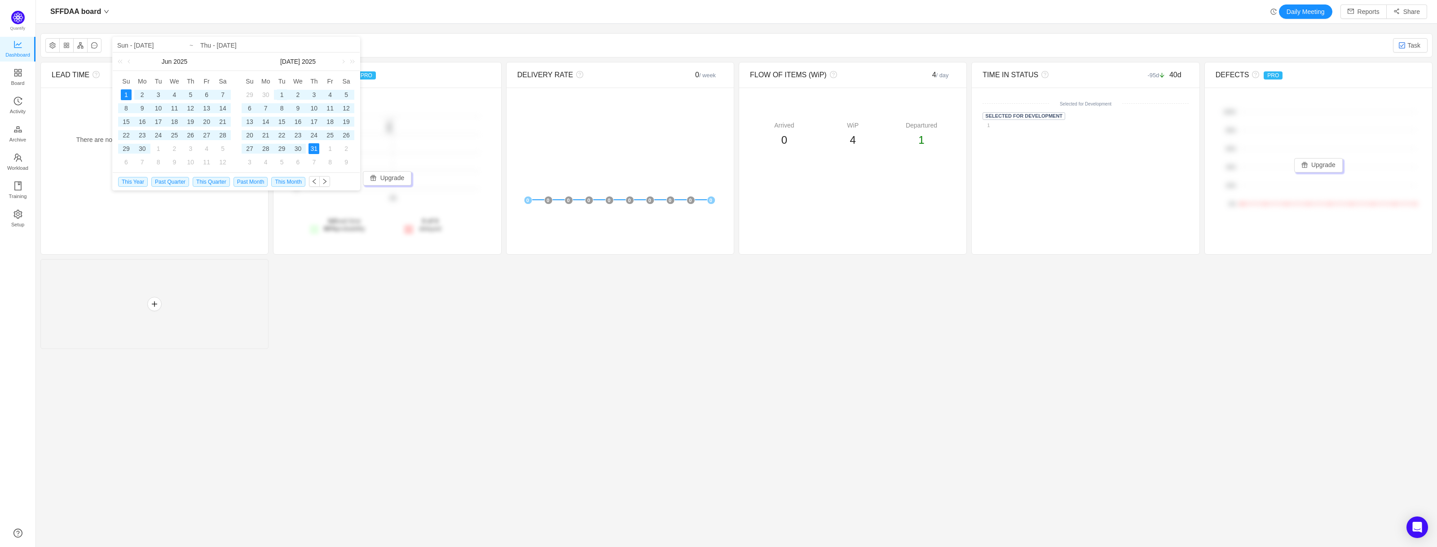
click at [279, 91] on div "1" at bounding box center [282, 94] width 11 height 11
click at [311, 150] on div "31" at bounding box center [314, 148] width 11 height 11
type input "Tue - Jul 01, 2025"
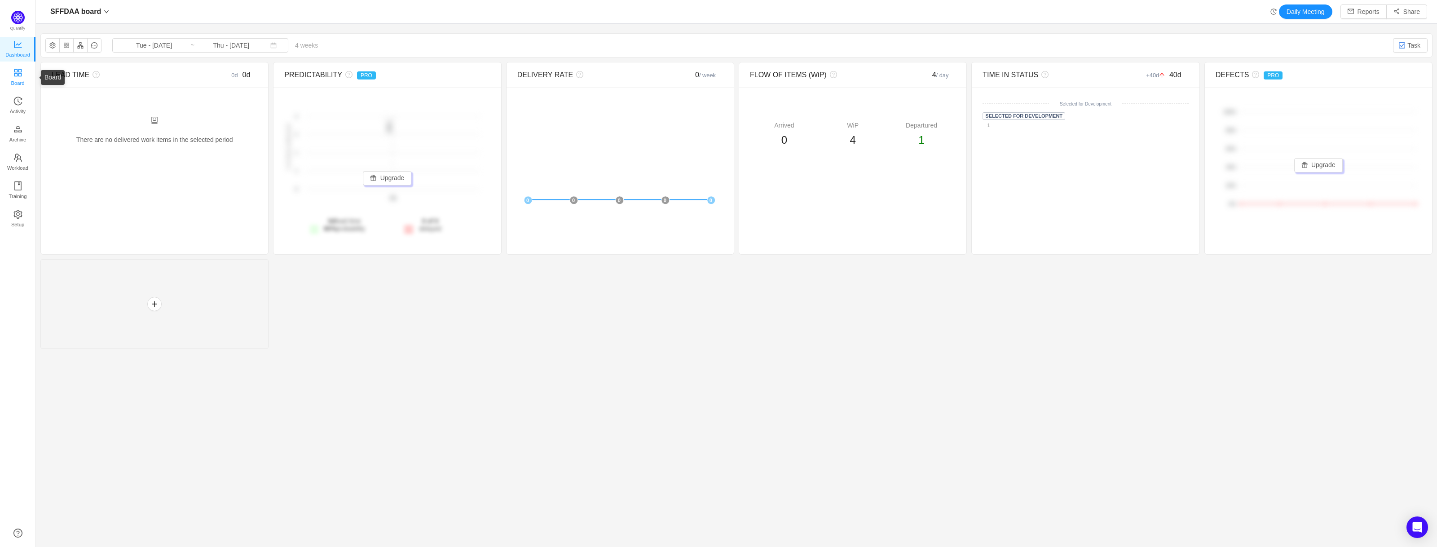
click at [13, 79] on span "Board" at bounding box center [17, 83] width 13 height 18
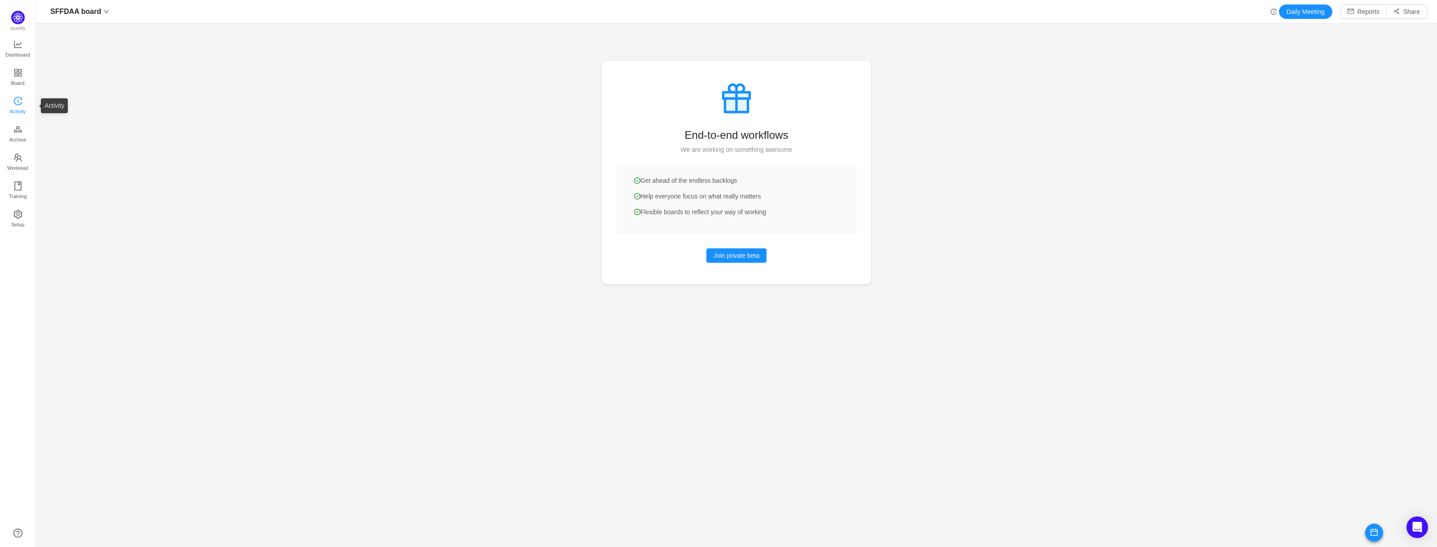
click at [17, 103] on span "Activity" at bounding box center [18, 111] width 16 height 18
click at [16, 106] on span "Activity" at bounding box center [18, 111] width 16 height 18
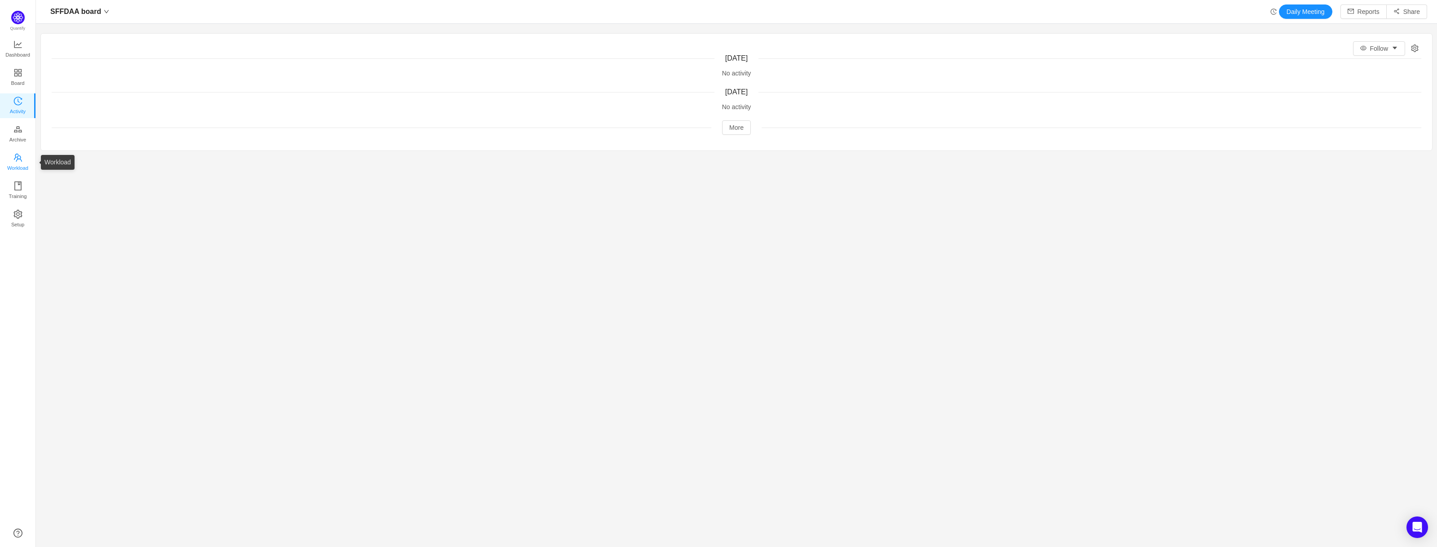
click at [22, 158] on link "Workload" at bounding box center [17, 163] width 9 height 18
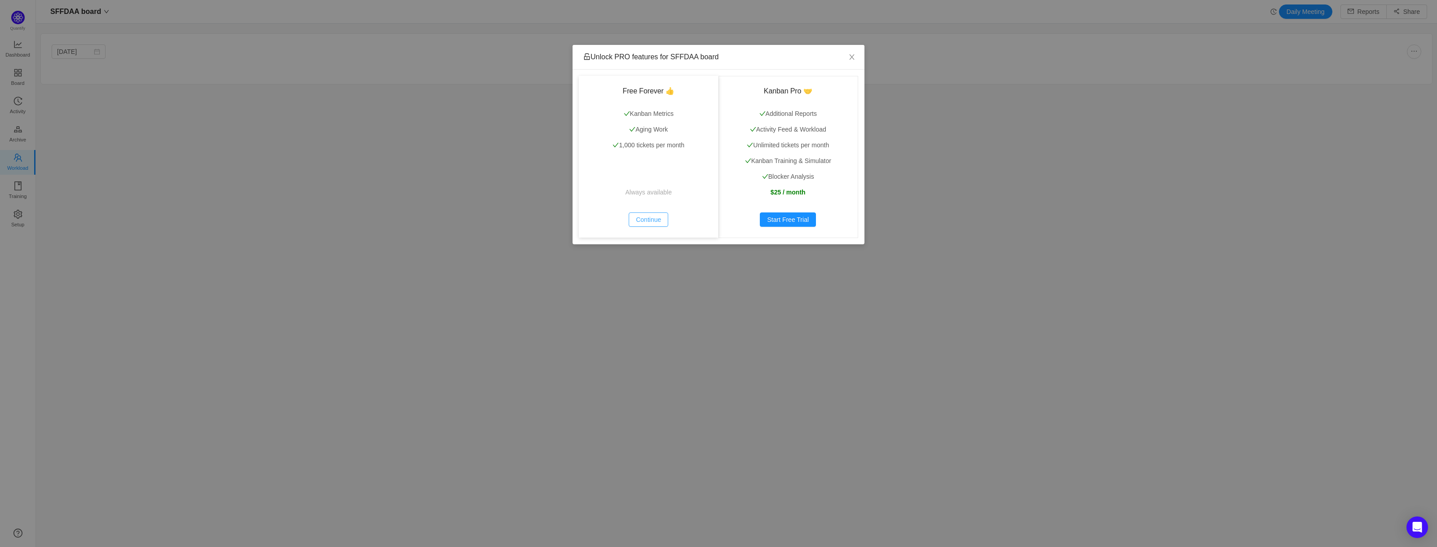
click at [662, 216] on button "Continue" at bounding box center [649, 219] width 40 height 14
click at [644, 219] on button "Continue" at bounding box center [649, 219] width 40 height 14
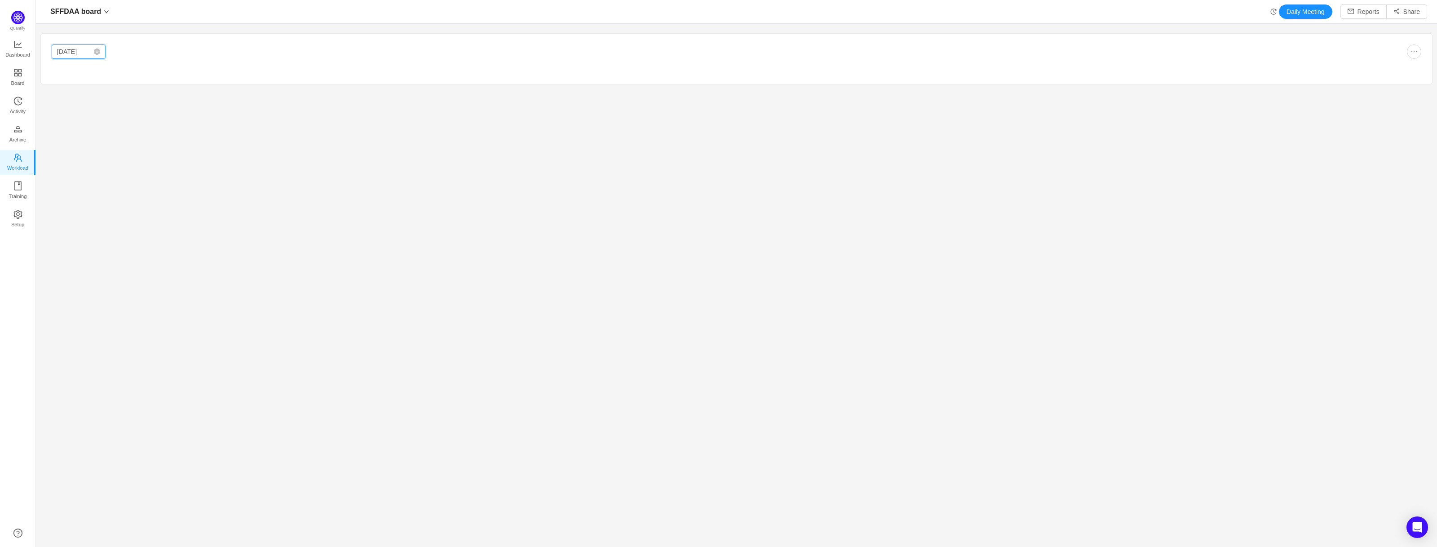
click at [84, 50] on input "Jul 2025" at bounding box center [79, 51] width 54 height 14
click at [70, 126] on link "Jul" at bounding box center [72, 131] width 27 height 11
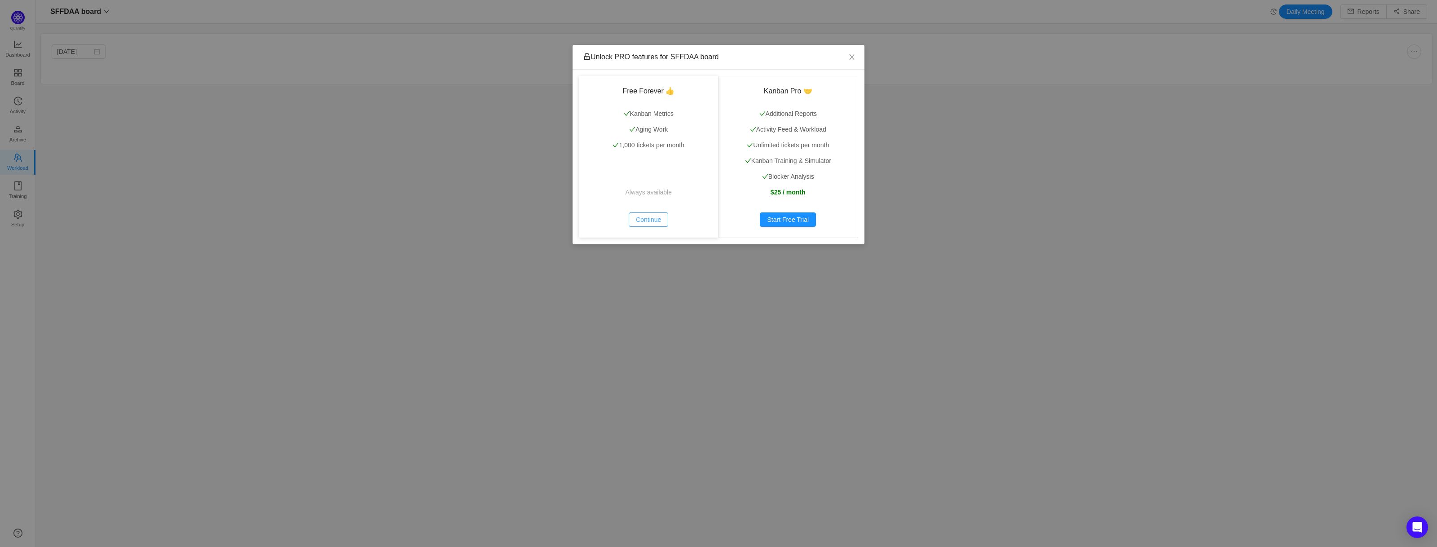
drag, startPoint x: 650, startPoint y: 216, endPoint x: 356, endPoint y: 167, distance: 298.6
click at [649, 215] on button "Continue" at bounding box center [649, 219] width 40 height 14
click at [855, 54] on icon "icon: close" at bounding box center [851, 56] width 7 height 7
